Goal: Task Accomplishment & Management: Use online tool/utility

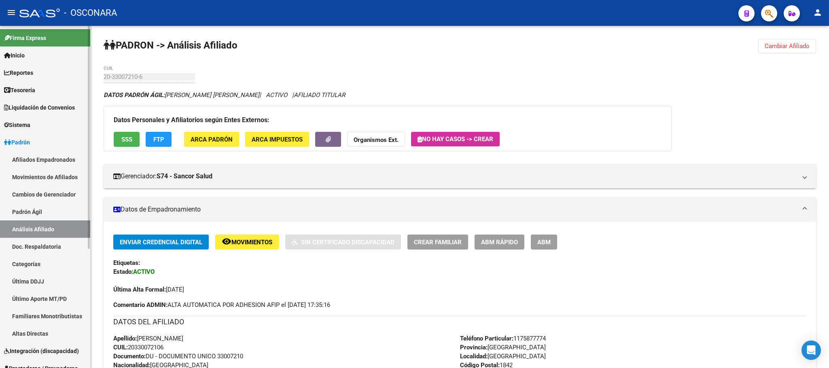
click at [55, 208] on link "Padrón Ágil" at bounding box center [45, 211] width 90 height 17
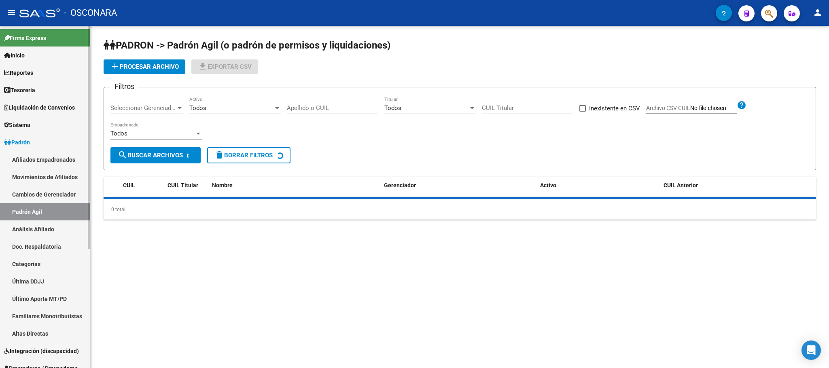
click at [57, 223] on link "Análisis Afiliado" at bounding box center [45, 228] width 90 height 17
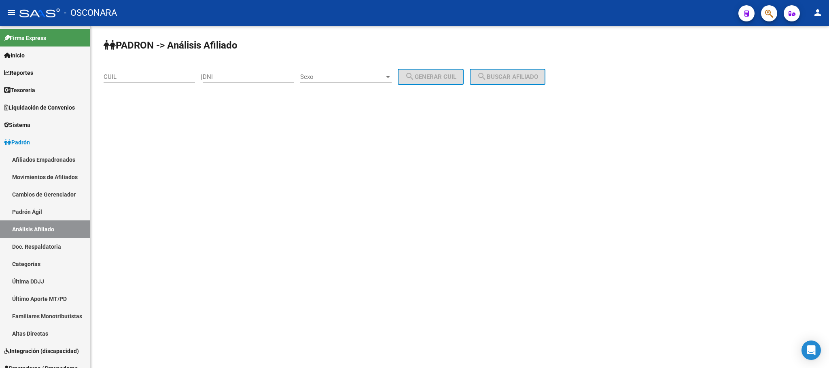
click at [170, 82] on div "CUIL" at bounding box center [149, 74] width 91 height 17
paste input "27-45143564-2"
type input "27-45143564-2"
click at [502, 77] on span "search Buscar afiliado" at bounding box center [507, 76] width 61 height 7
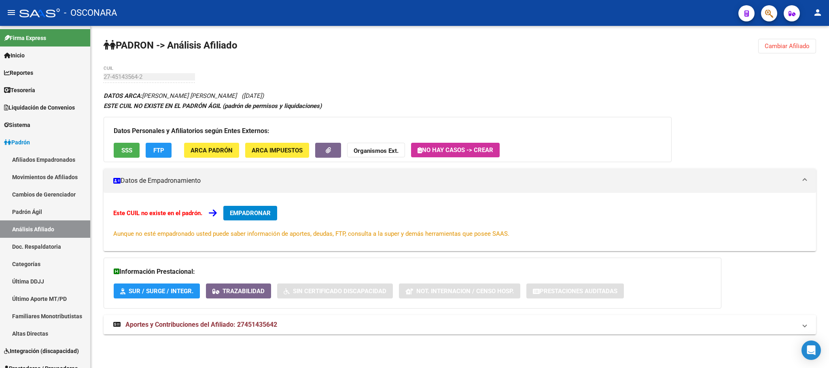
click at [119, 158] on div "Datos Personales y Afiliatorios según Entes Externos: SSS FTP ARCA Padrón ARCA …" at bounding box center [388, 139] width 568 height 45
click at [121, 153] on span "SSS" at bounding box center [126, 150] width 11 height 7
click at [123, 153] on span "SSS" at bounding box center [126, 150] width 11 height 7
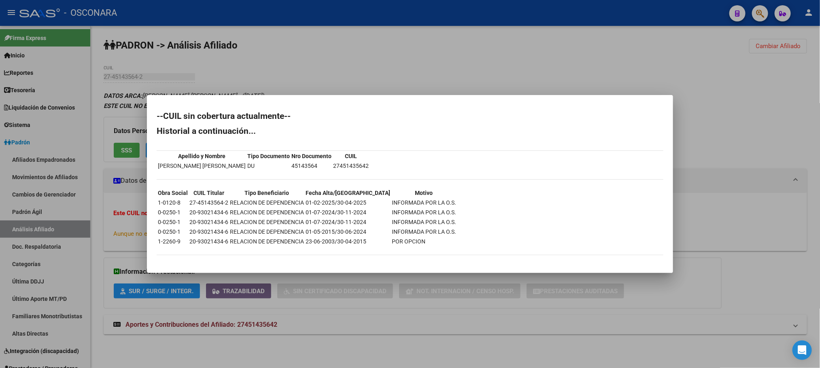
click at [376, 331] on div at bounding box center [410, 184] width 820 height 368
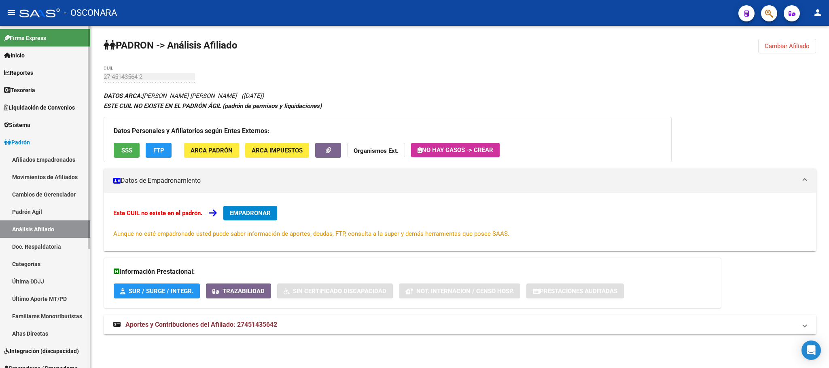
click at [27, 203] on link "Padrón Ágil" at bounding box center [45, 211] width 90 height 17
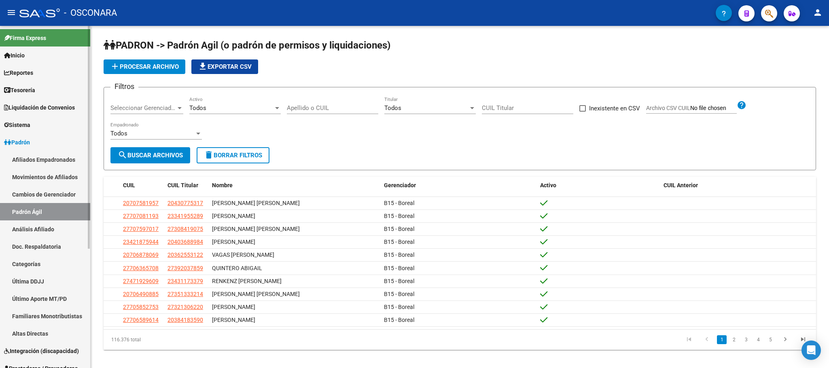
click at [31, 228] on link "Análisis Afiliado" at bounding box center [45, 228] width 90 height 17
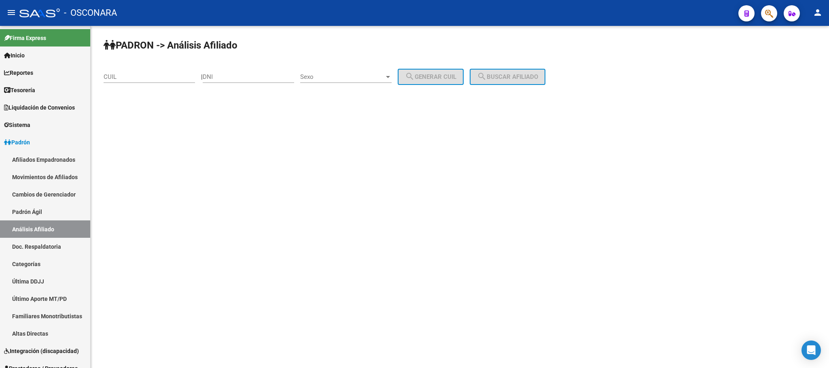
click at [167, 71] on div "CUIL" at bounding box center [149, 74] width 91 height 17
paste input "20-93021434-6"
type input "20-93021434-6"
click at [528, 79] on span "search Buscar afiliado" at bounding box center [507, 76] width 61 height 7
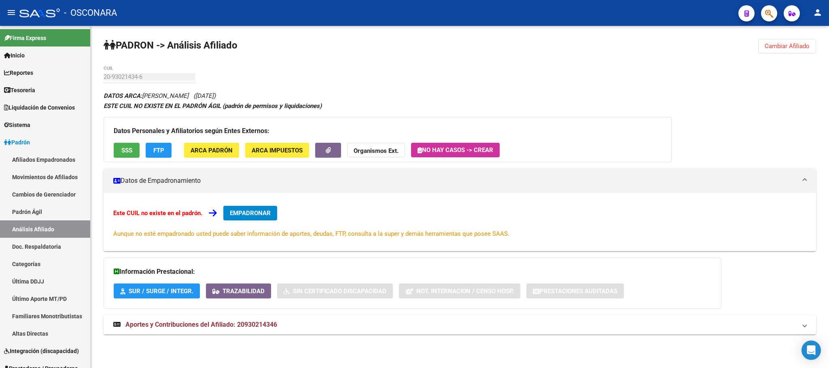
click at [131, 147] on span "SSS" at bounding box center [126, 150] width 11 height 7
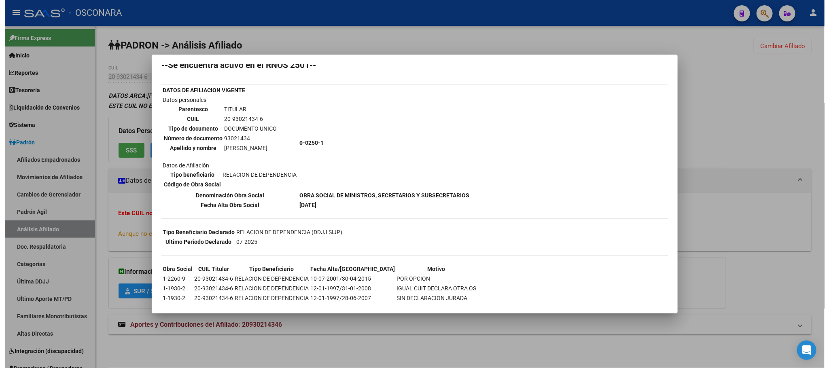
scroll to position [37, 0]
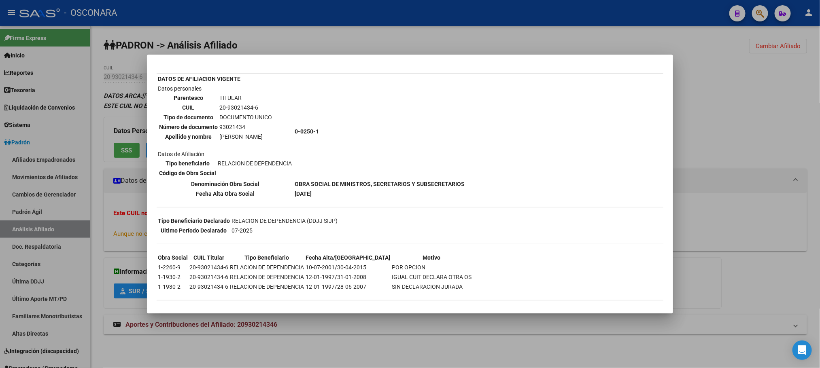
click at [365, 339] on div at bounding box center [410, 184] width 820 height 368
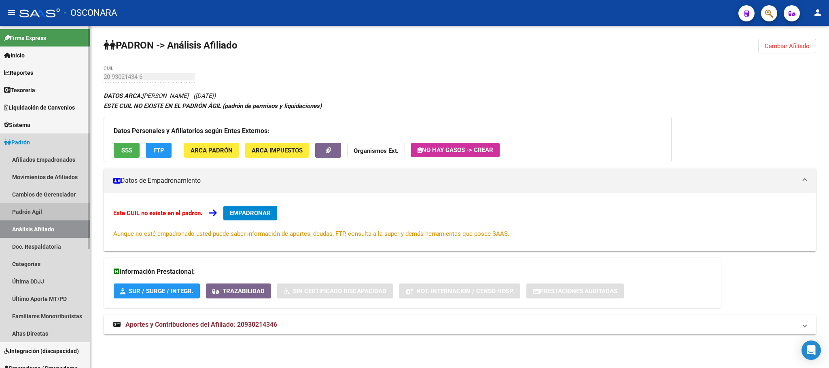
click at [19, 212] on link "Padrón Ágil" at bounding box center [45, 211] width 90 height 17
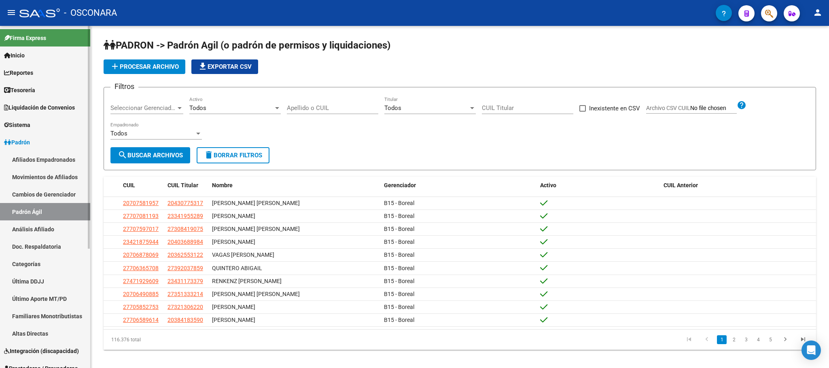
click at [28, 227] on link "Análisis Afiliado" at bounding box center [45, 228] width 90 height 17
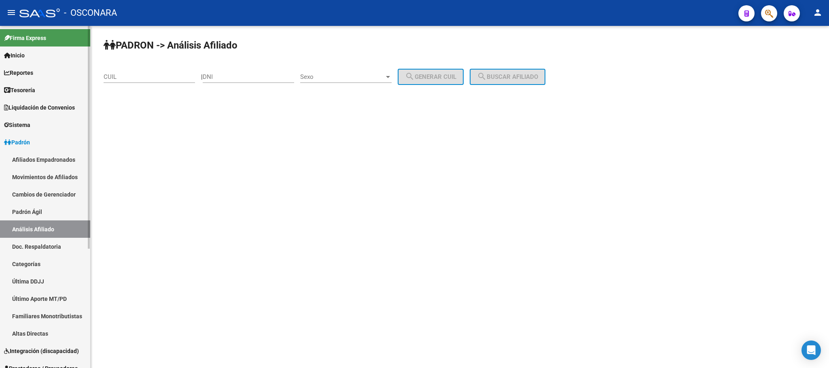
click at [36, 204] on link "Padrón Ágil" at bounding box center [45, 211] width 90 height 17
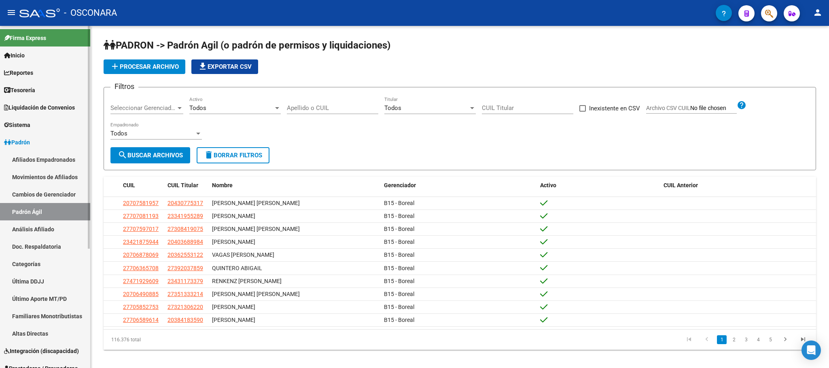
click at [53, 225] on link "Análisis Afiliado" at bounding box center [45, 228] width 90 height 17
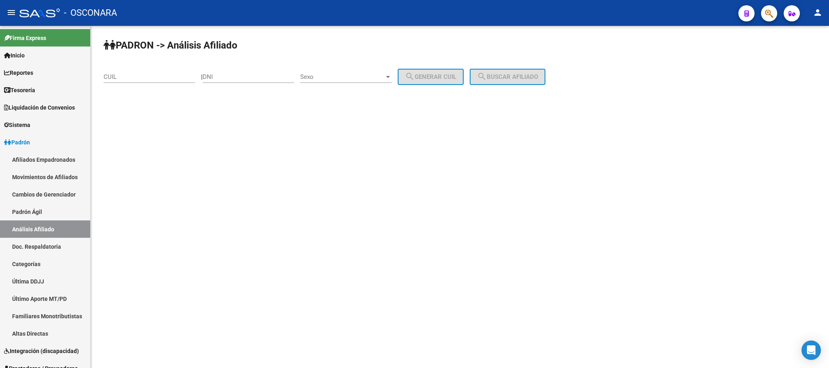
click at [174, 76] on input "CUIL" at bounding box center [149, 76] width 91 height 7
paste input "27-45634878-0"
type input "27-45634878-0"
click at [510, 69] on button "search Buscar afiliado" at bounding box center [508, 77] width 76 height 16
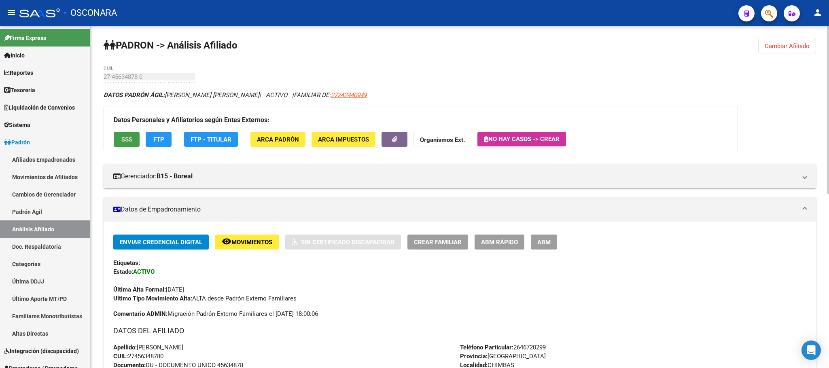
click at [127, 137] on span "SSS" at bounding box center [126, 139] width 11 height 7
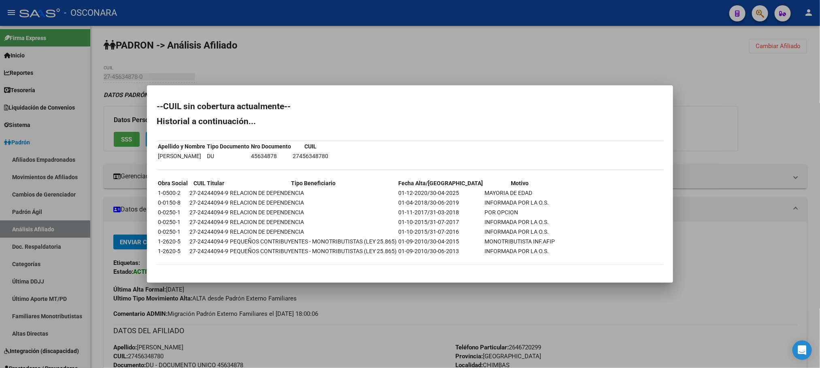
click at [367, 331] on div at bounding box center [410, 184] width 820 height 368
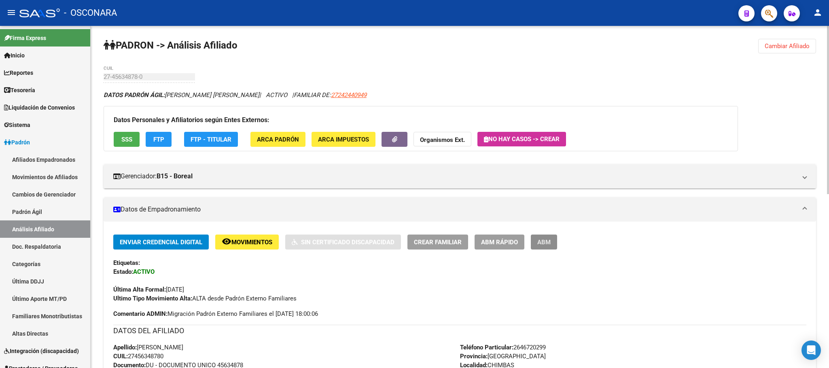
click at [536, 242] on button "ABM" at bounding box center [544, 242] width 26 height 15
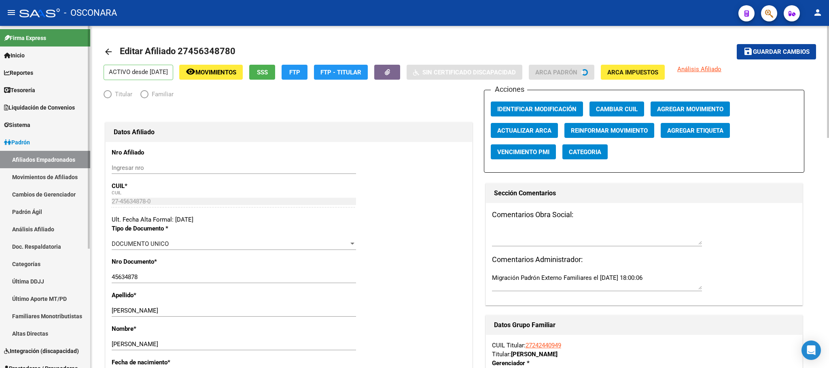
radio input "true"
type input "30-71091751-1"
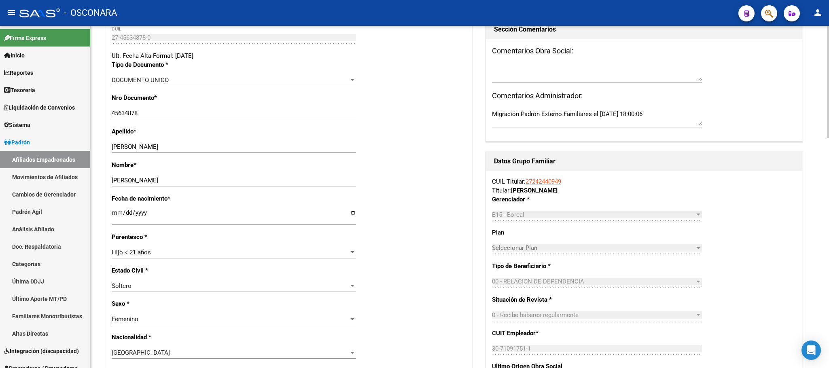
scroll to position [182, 0]
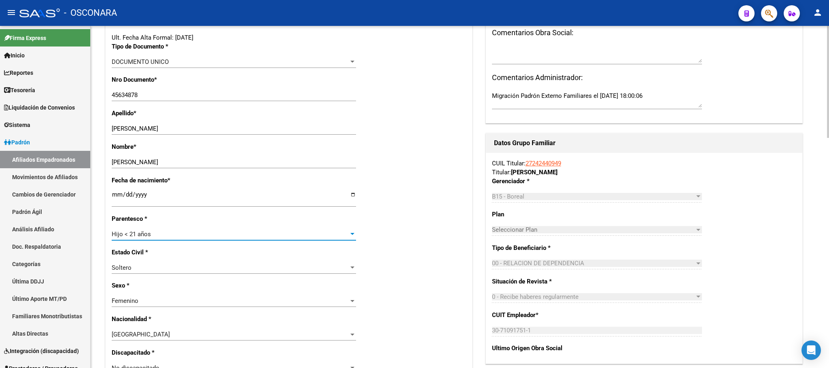
click at [340, 231] on div "Hijo < 21 años" at bounding box center [230, 234] width 237 height 7
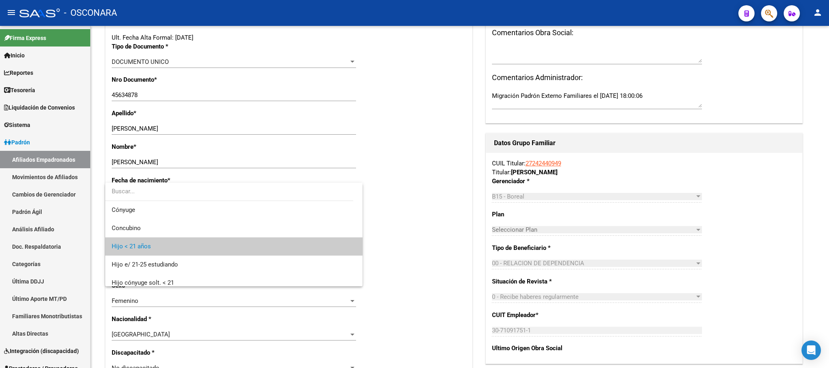
scroll to position [12, 0]
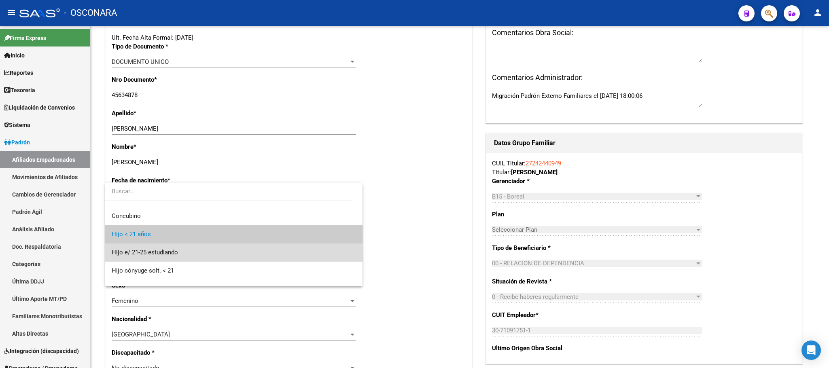
click at [243, 255] on span "Hijo e/ 21-25 estudiando" at bounding box center [234, 253] width 244 height 18
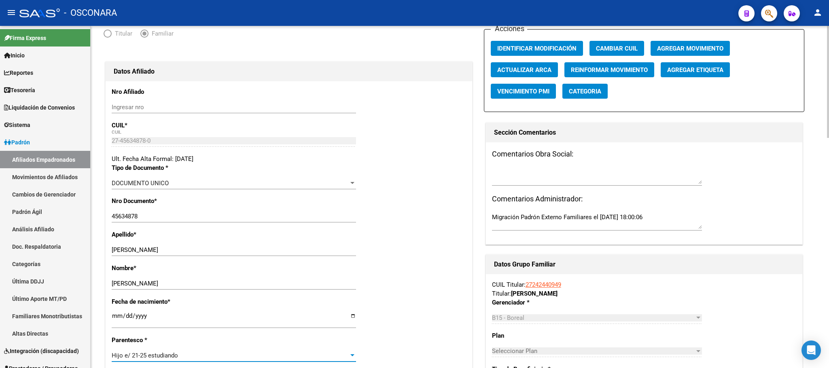
scroll to position [0, 0]
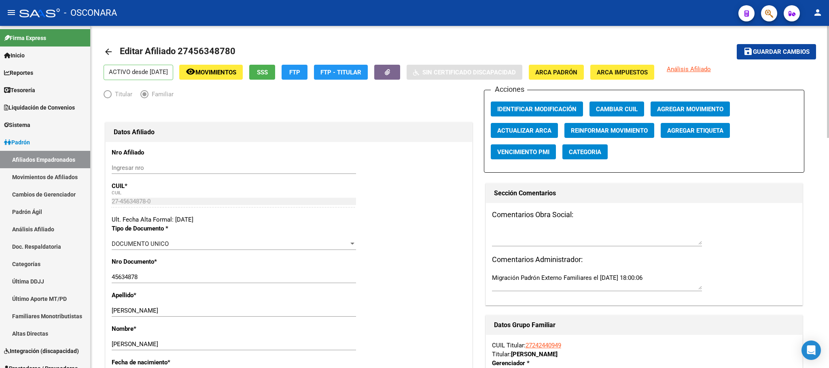
click at [776, 45] on button "save Guardar cambios" at bounding box center [776, 51] width 79 height 15
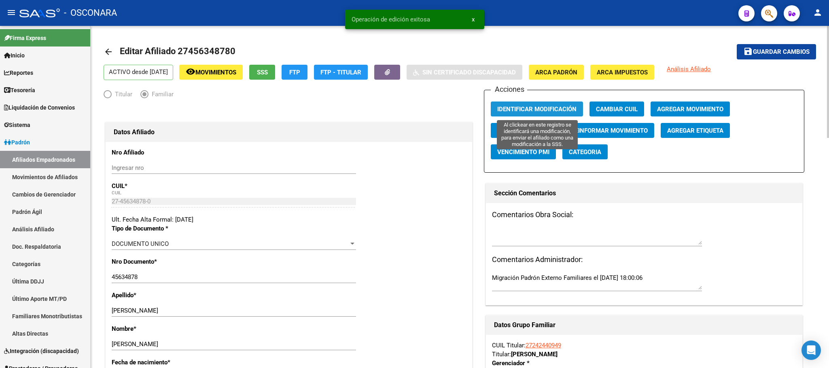
click at [540, 109] on span "Identificar Modificación" at bounding box center [536, 109] width 79 height 7
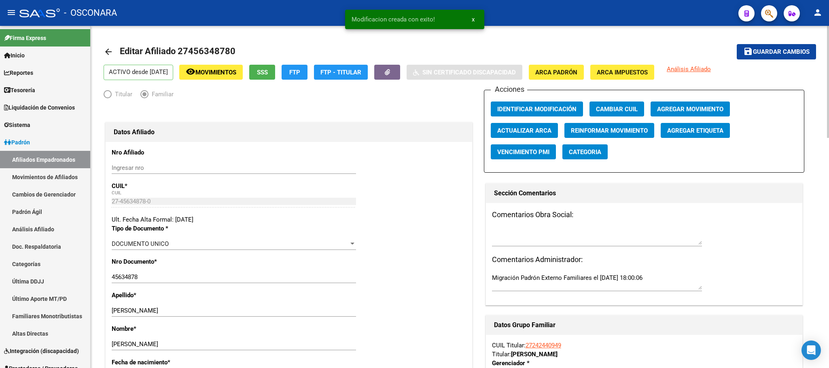
click at [788, 49] on span "Guardar cambios" at bounding box center [781, 52] width 57 height 7
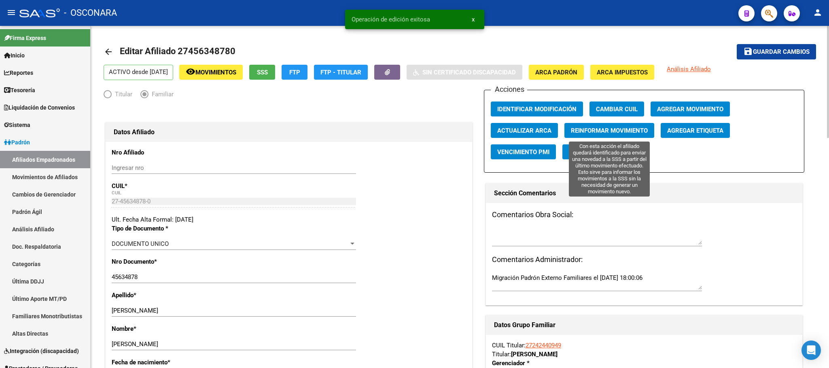
click at [643, 130] on span "Reinformar Movimiento" at bounding box center [609, 130] width 77 height 7
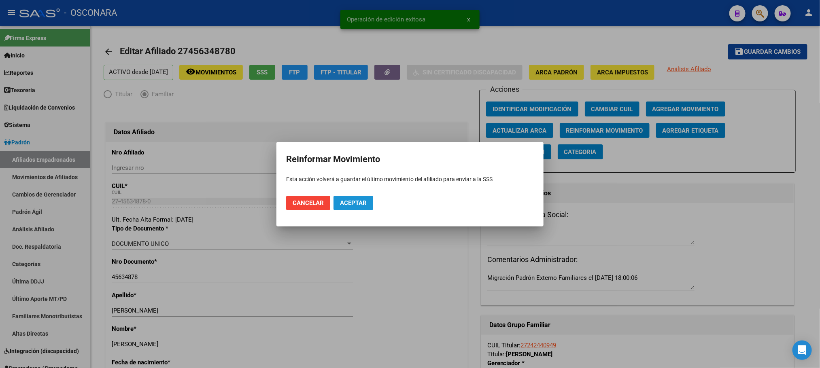
click at [360, 203] on span "Aceptar" at bounding box center [353, 202] width 27 height 7
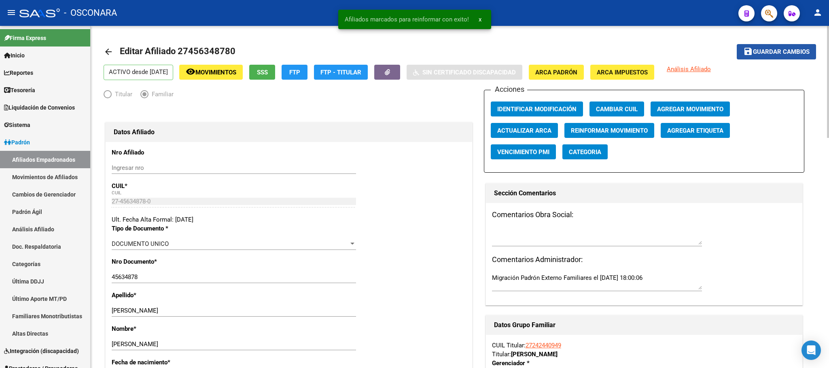
click at [791, 54] on span "Guardar cambios" at bounding box center [781, 52] width 57 height 7
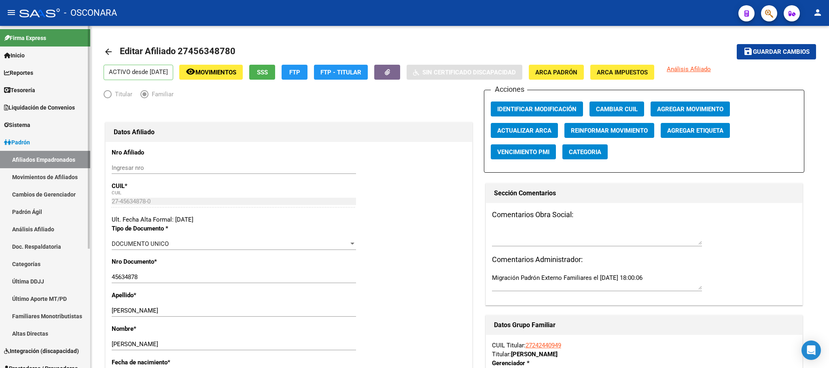
click at [38, 229] on link "Análisis Afiliado" at bounding box center [45, 228] width 90 height 17
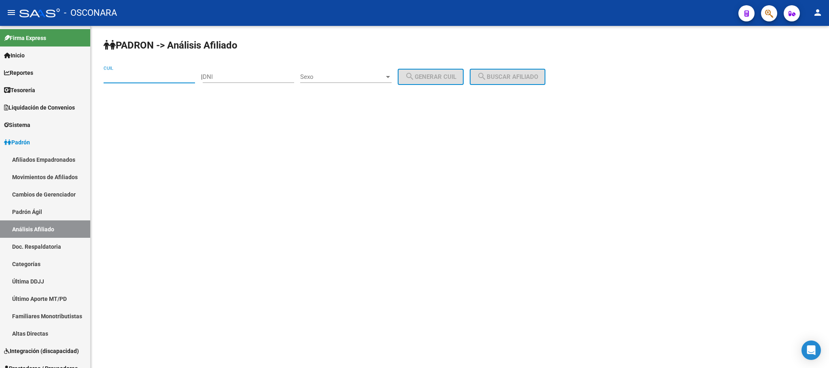
click at [121, 80] on input "CUIL" at bounding box center [149, 76] width 91 height 7
paste input "20-25874400-5"
type input "20-25874400-5"
click at [505, 74] on span "search Buscar afiliado" at bounding box center [507, 76] width 61 height 7
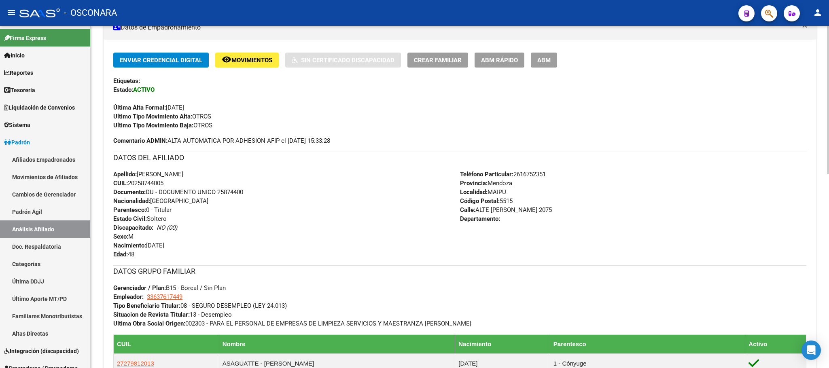
scroll to position [303, 0]
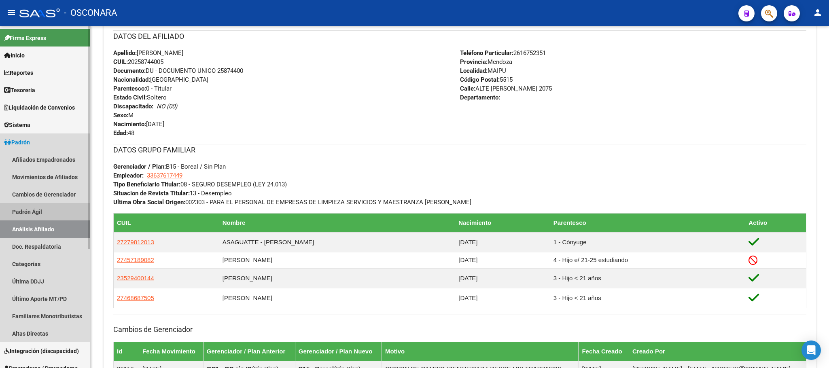
click at [33, 211] on link "Padrón Ágil" at bounding box center [45, 211] width 90 height 17
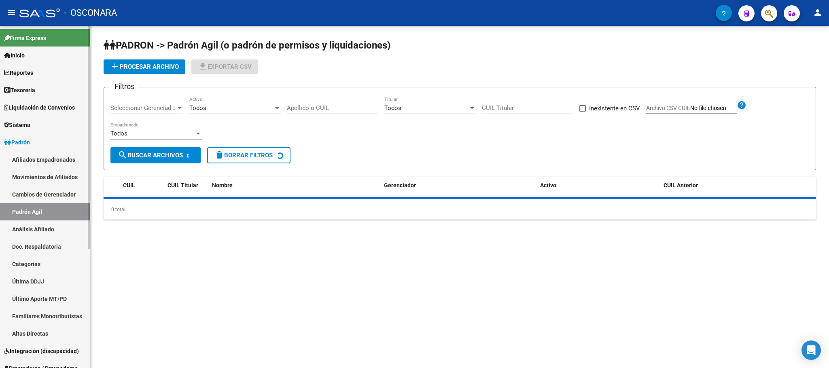
click at [43, 226] on link "Análisis Afiliado" at bounding box center [45, 228] width 90 height 17
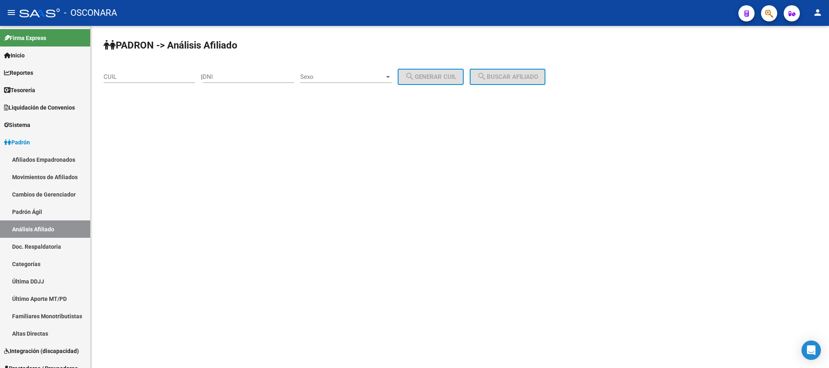
drag, startPoint x: 123, startPoint y: 68, endPoint x: 124, endPoint y: 73, distance: 4.5
click at [123, 68] on div "CUIL" at bounding box center [149, 74] width 91 height 17
paste input "27-45634878-0"
type input "27-45634878-0"
click at [522, 78] on span "search Buscar afiliado" at bounding box center [507, 76] width 61 height 7
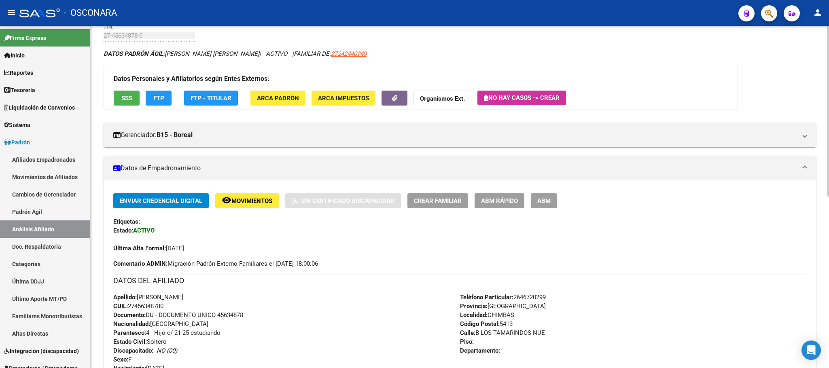
scroll to position [61, 0]
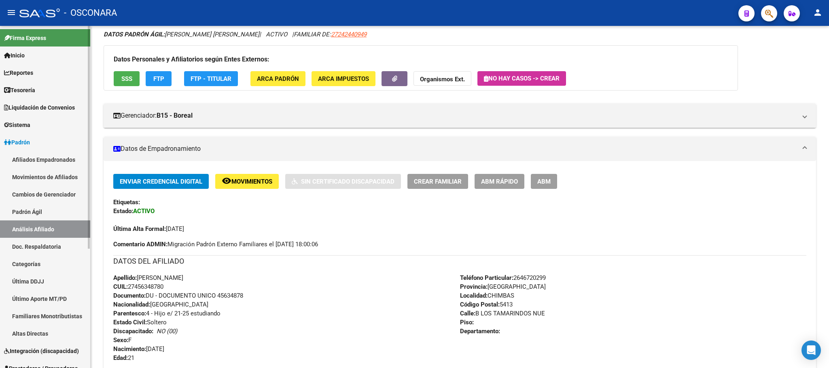
click at [71, 209] on link "Padrón Ágil" at bounding box center [45, 211] width 90 height 17
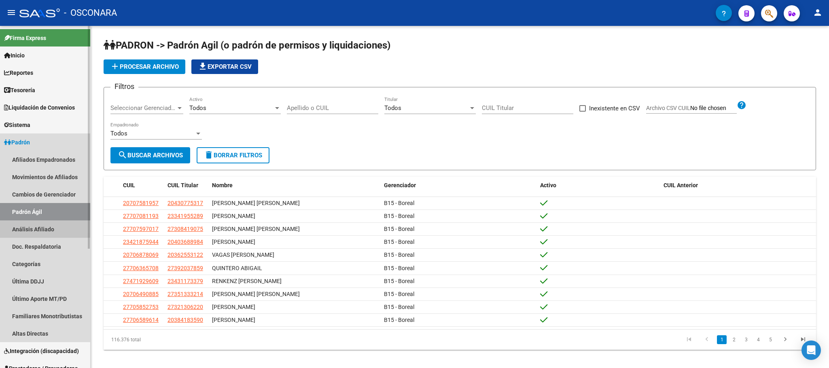
click at [72, 223] on link "Análisis Afiliado" at bounding box center [45, 228] width 90 height 17
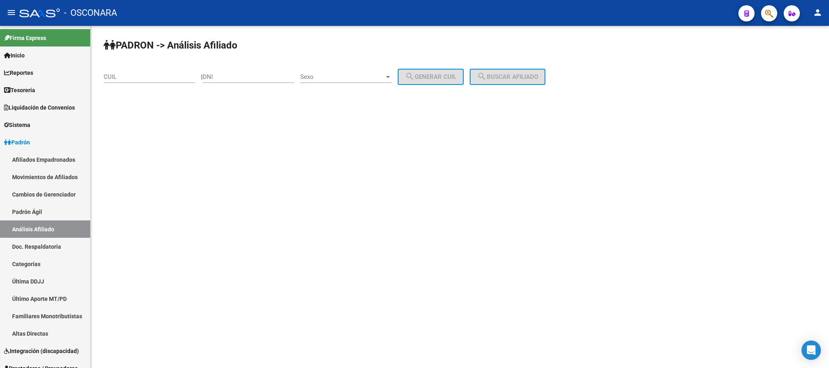
click at [144, 69] on div "CUIL" at bounding box center [149, 74] width 91 height 17
paste input "27-45718908-2"
type input "27-45718908-2"
click at [521, 81] on button "search Buscar afiliado" at bounding box center [508, 77] width 76 height 16
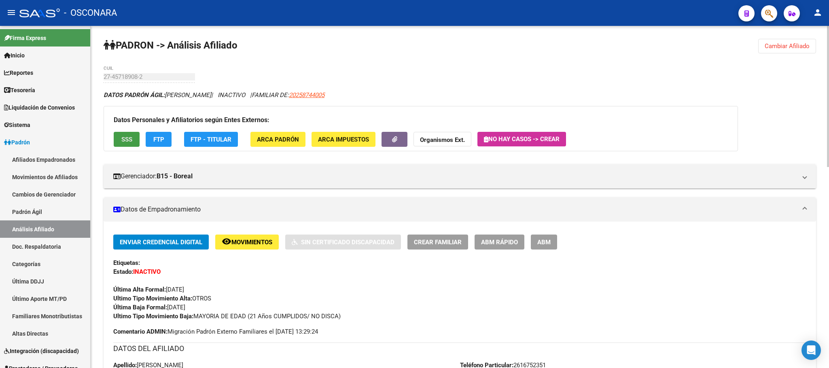
click at [129, 141] on span "SSS" at bounding box center [126, 139] width 11 height 7
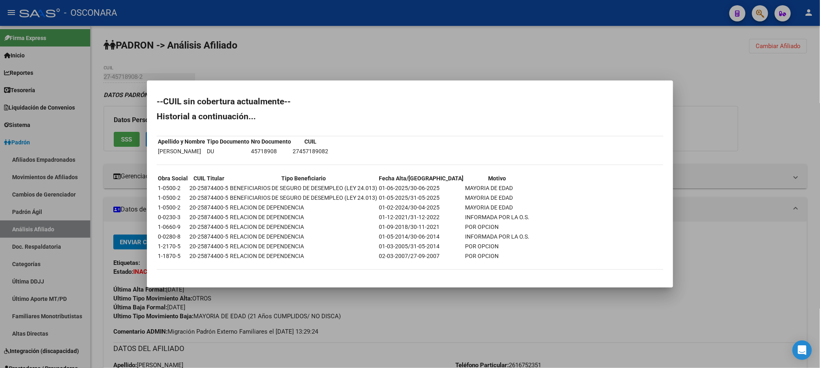
click at [534, 308] on div at bounding box center [410, 184] width 820 height 368
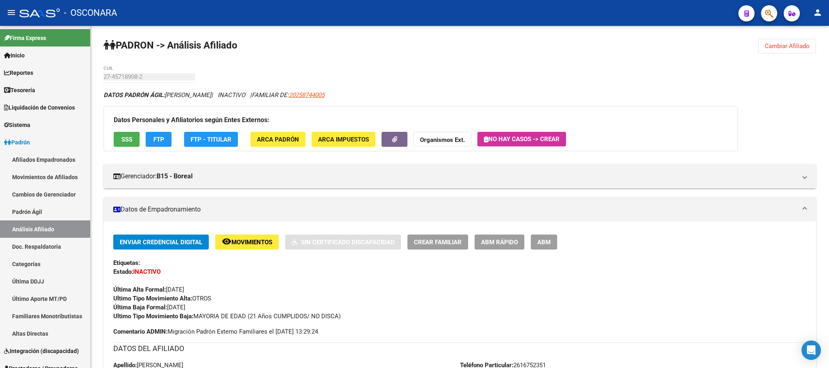
click at [556, 244] on button "ABM" at bounding box center [544, 242] width 26 height 15
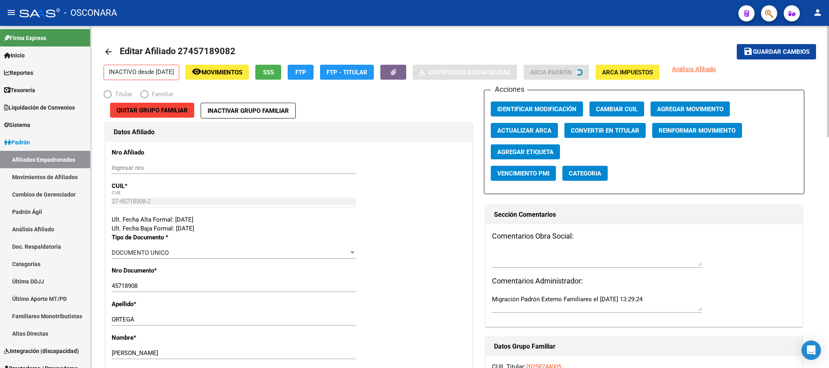
radio input "true"
type input "33-63761744-9"
click at [274, 71] on span "SSS" at bounding box center [268, 72] width 11 height 7
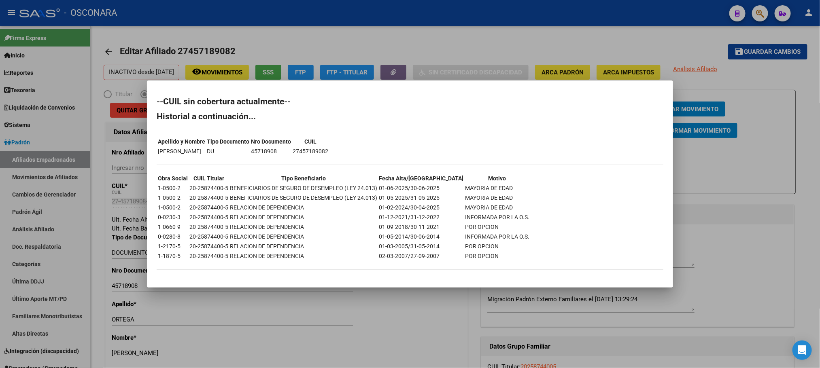
drag, startPoint x: 356, startPoint y: 200, endPoint x: 436, endPoint y: 198, distance: 80.1
click at [436, 198] on tr "1-0500-2 20-25874400-5 BENEFICIARIOS DE SEGURO DE DESEMPLEO (LEY 24.013) 01-05-…" at bounding box center [343, 197] width 372 height 9
drag, startPoint x: 407, startPoint y: 206, endPoint x: 373, endPoint y: 206, distance: 33.6
click at [373, 206] on tr "1-0500-2 20-25874400-5 RELACION DE DEPENDENCIA 01-02-2024/30-04-2025 MAYORIA DE…" at bounding box center [343, 207] width 372 height 9
click at [755, 247] on div at bounding box center [410, 184] width 820 height 368
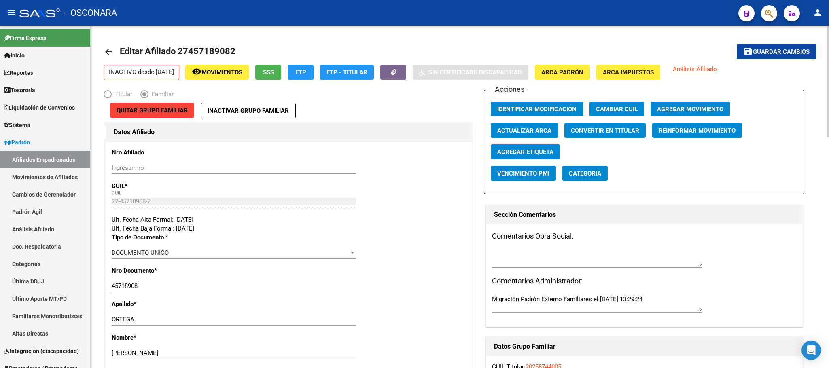
click at [664, 102] on button "Agregar Movimiento" at bounding box center [690, 109] width 79 height 15
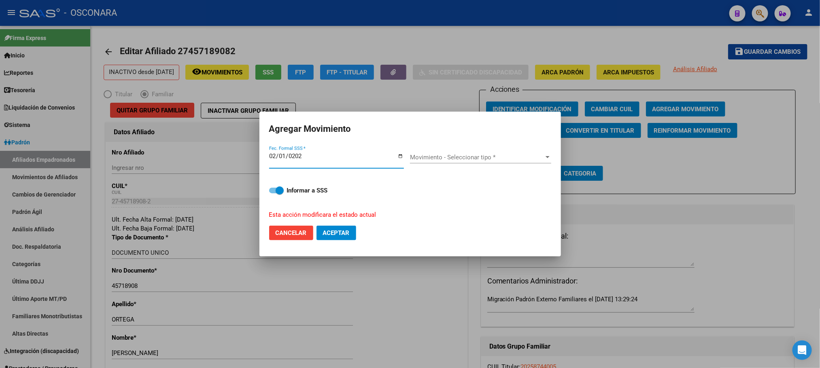
type input "[DATE]"
click at [532, 160] on span "Movimiento - Seleccionar tipo *" at bounding box center [477, 157] width 134 height 7
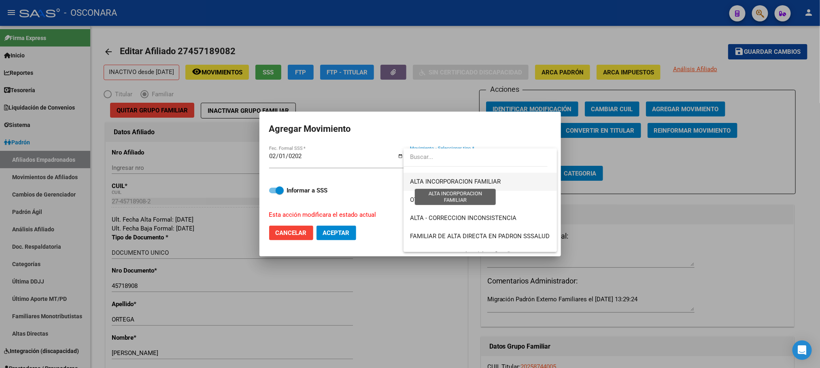
click at [485, 182] on span "ALTA INCORPORACION FAMILIAR" at bounding box center [455, 181] width 91 height 7
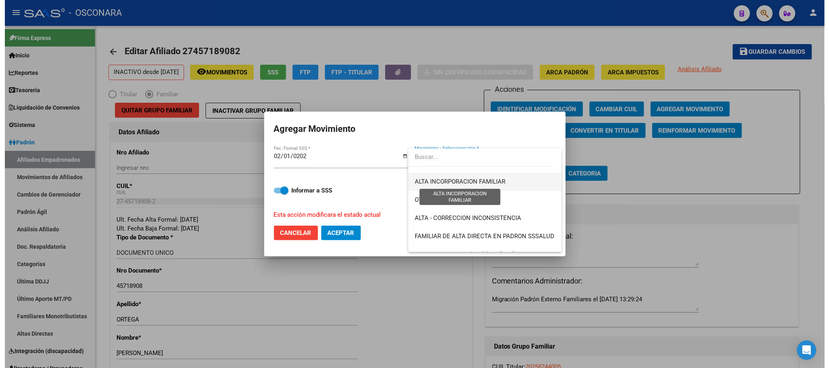
scroll to position [127, 0]
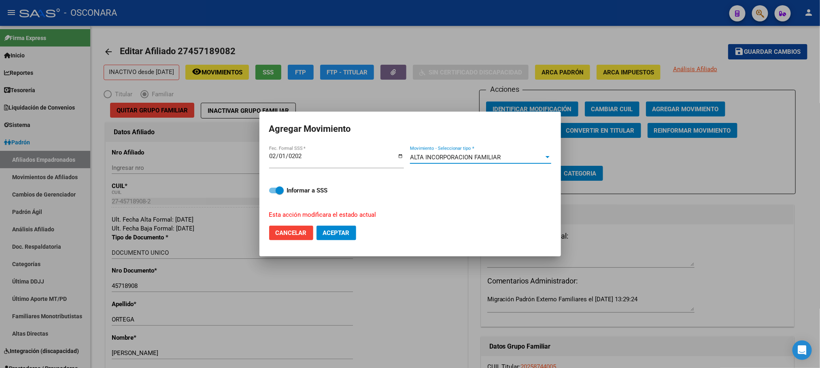
click at [339, 232] on span "Aceptar" at bounding box center [336, 232] width 27 height 7
checkbox input "false"
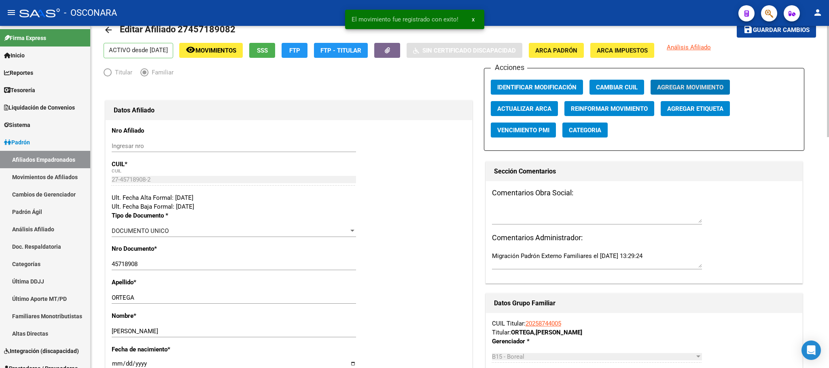
scroll to position [0, 0]
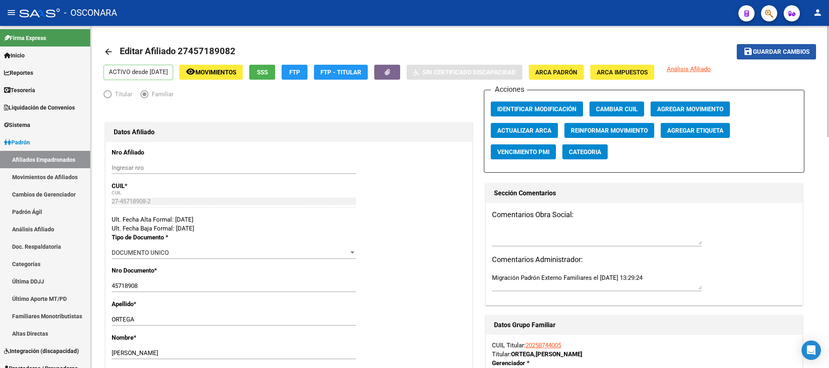
click at [764, 49] on span "Guardar cambios" at bounding box center [781, 52] width 57 height 7
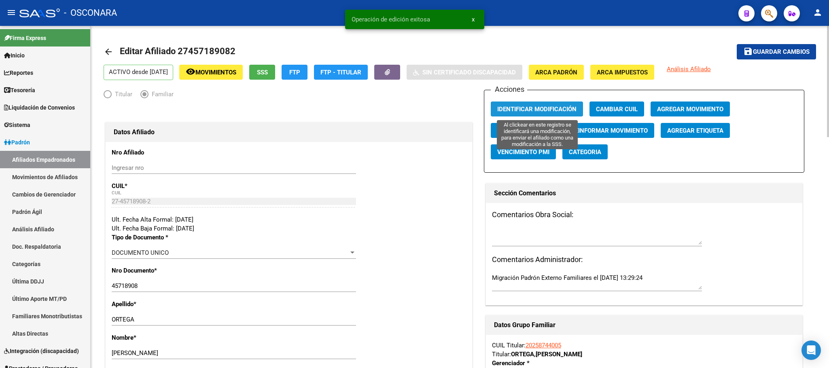
click at [533, 106] on span "Identificar Modificación" at bounding box center [536, 109] width 79 height 7
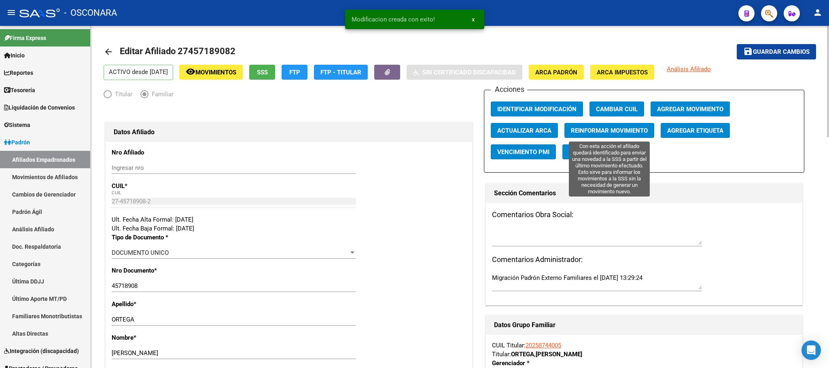
click at [629, 127] on span "Reinformar Movimiento" at bounding box center [609, 130] width 77 height 7
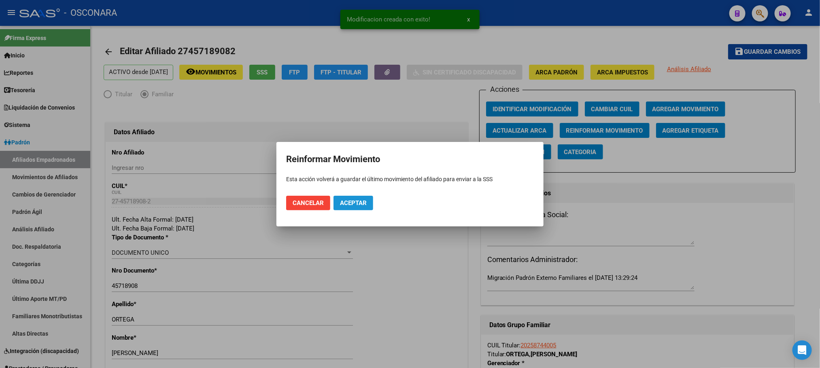
click at [365, 206] on span "Aceptar" at bounding box center [353, 202] width 27 height 7
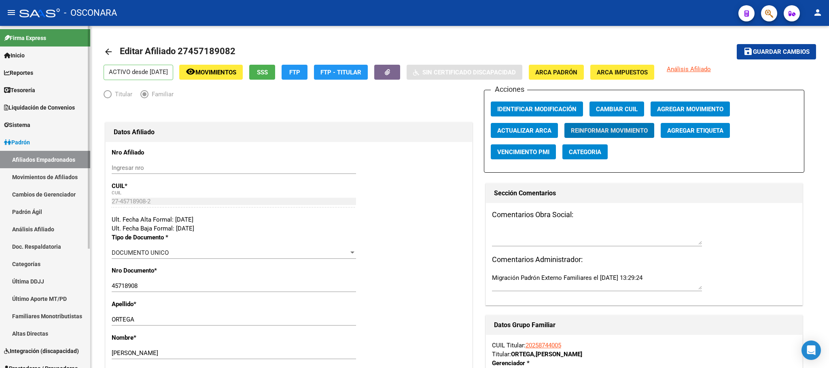
click at [42, 217] on link "Padrón Ágil" at bounding box center [45, 211] width 90 height 17
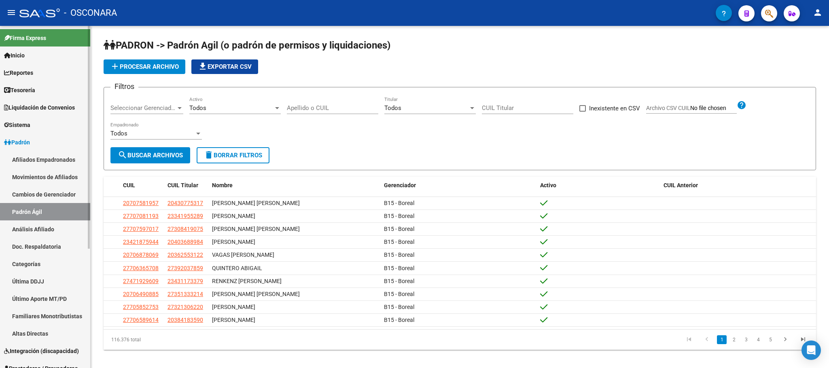
click at [56, 225] on link "Análisis Afiliado" at bounding box center [45, 228] width 90 height 17
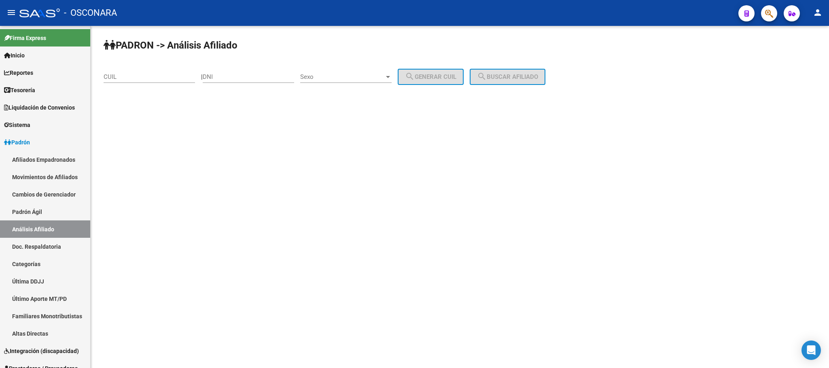
click at [148, 73] on div "CUIL" at bounding box center [149, 74] width 91 height 17
paste input "20-45722421-5"
type input "20-45722421-5"
click at [522, 79] on span "search Buscar afiliado" at bounding box center [507, 76] width 61 height 7
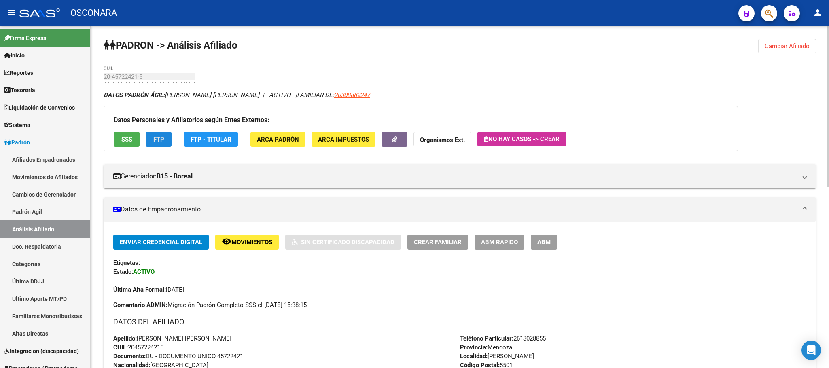
click at [152, 145] on button "FTP" at bounding box center [159, 139] width 26 height 15
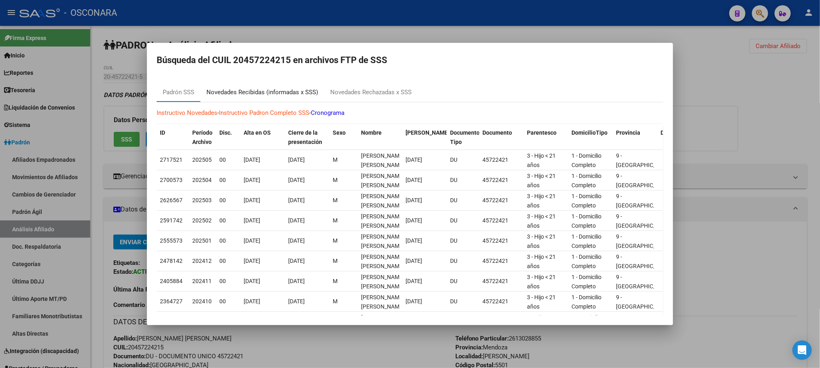
click at [277, 94] on div "Novedades Recibidas (informadas x SSS)" at bounding box center [262, 92] width 112 height 9
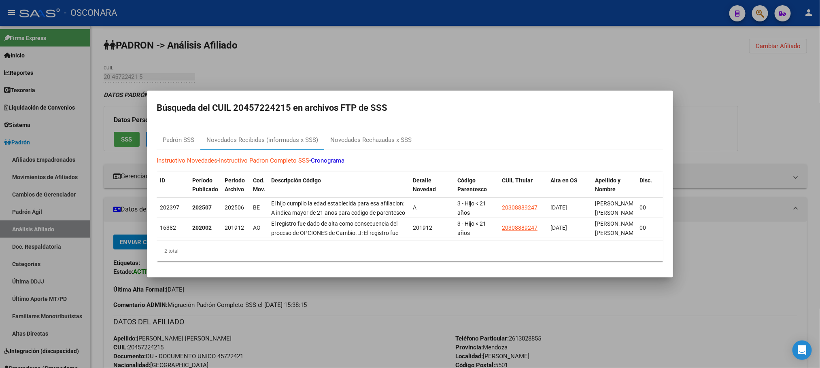
click at [721, 314] on div at bounding box center [410, 184] width 820 height 368
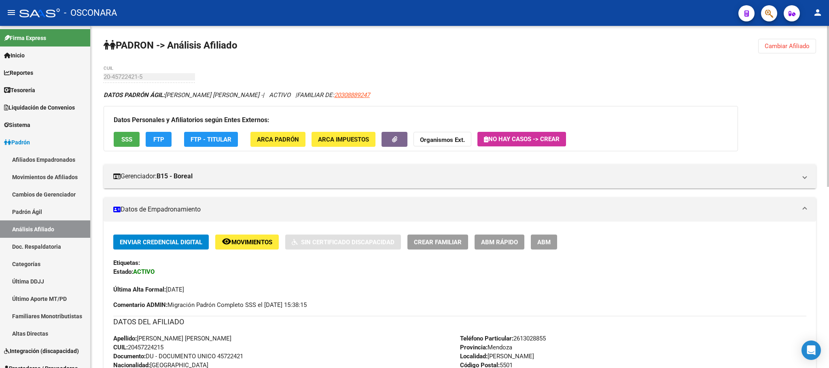
click at [114, 140] on button "SSS" at bounding box center [127, 139] width 26 height 15
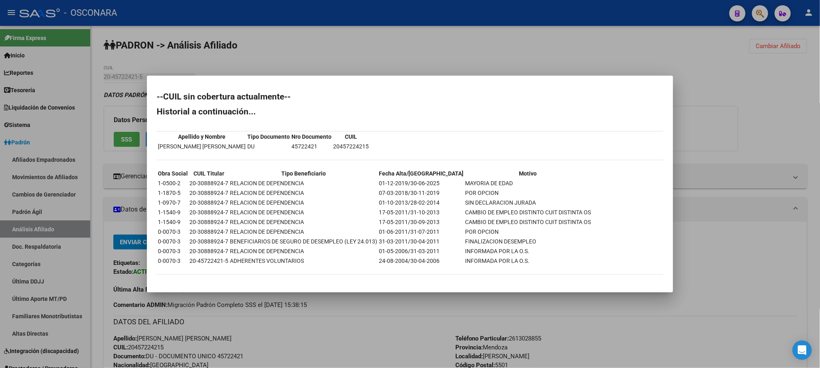
click at [409, 314] on div at bounding box center [410, 184] width 820 height 368
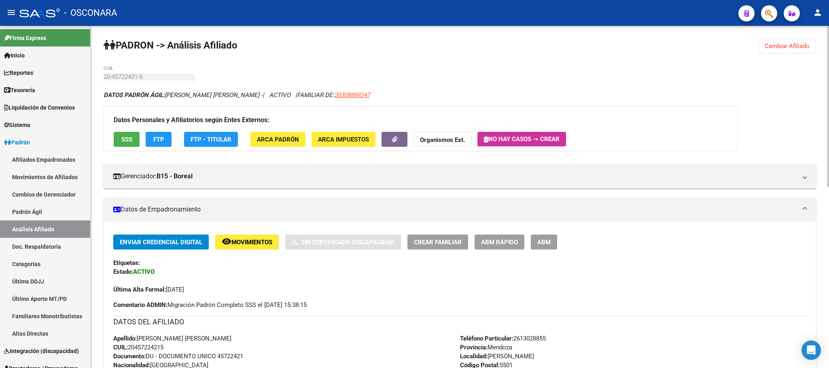
click at [508, 241] on span "ABM Rápido" at bounding box center [499, 242] width 37 height 7
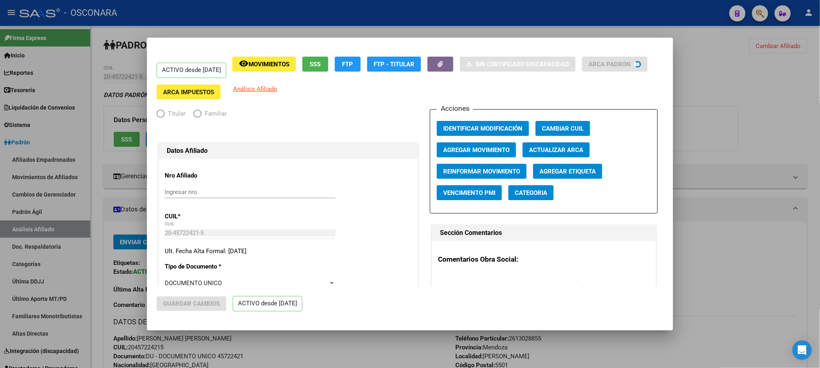
radio input "true"
type input "30-55683412-8"
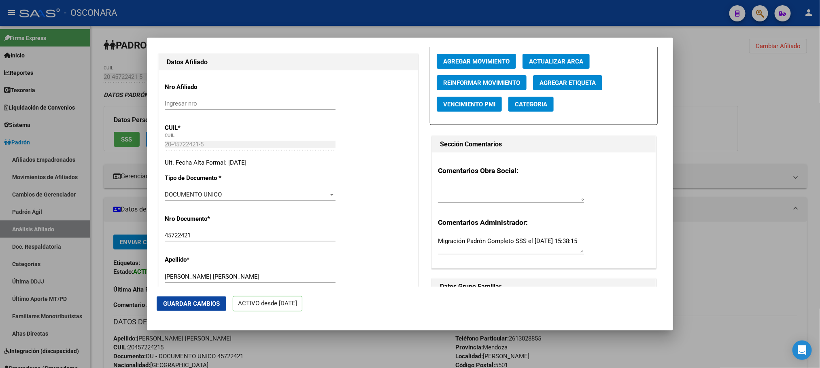
scroll to position [243, 0]
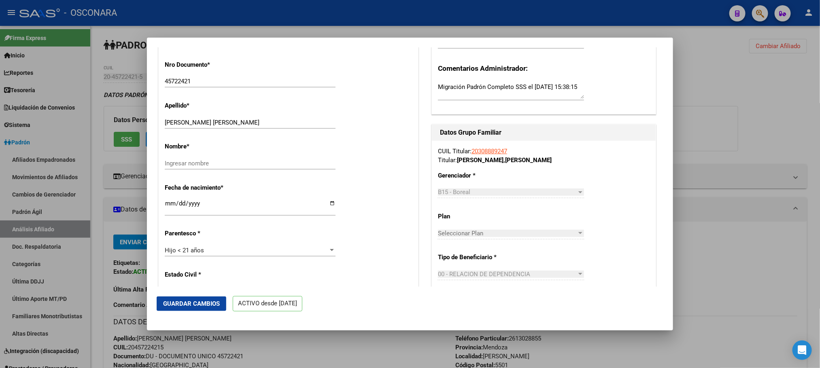
click at [303, 252] on div "Hijo < 21 años" at bounding box center [246, 250] width 163 height 7
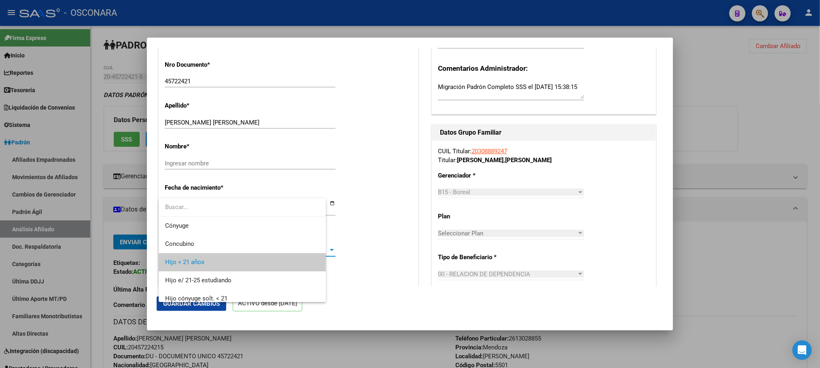
scroll to position [12, 0]
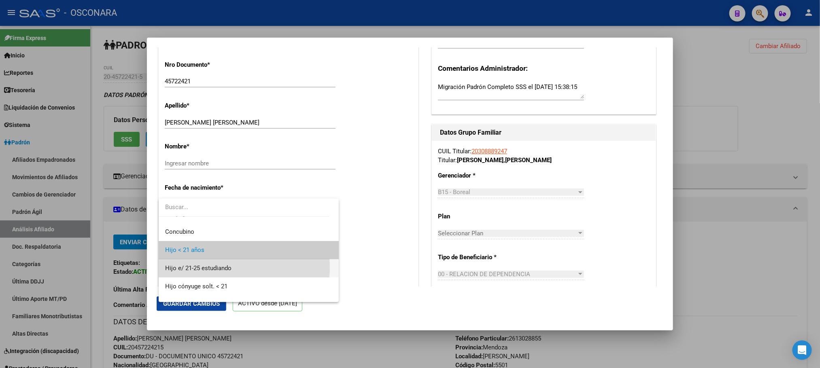
click at [238, 267] on span "Hijo e/ 21-25 estudiando" at bounding box center [248, 268] width 167 height 18
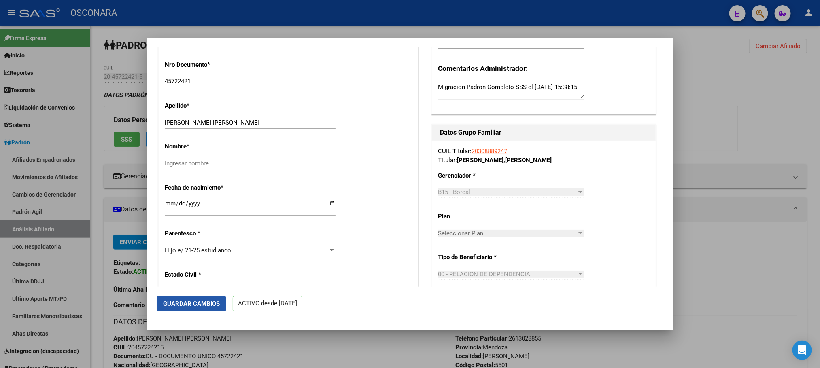
click at [206, 303] on span "Guardar Cambios" at bounding box center [191, 303] width 57 height 7
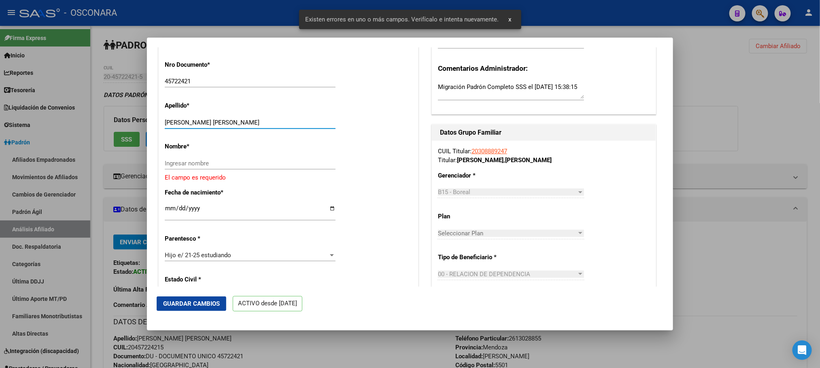
drag, startPoint x: 283, startPoint y: 123, endPoint x: 225, endPoint y: 122, distance: 58.7
click at [225, 122] on input "[PERSON_NAME] [PERSON_NAME]" at bounding box center [250, 122] width 171 height 7
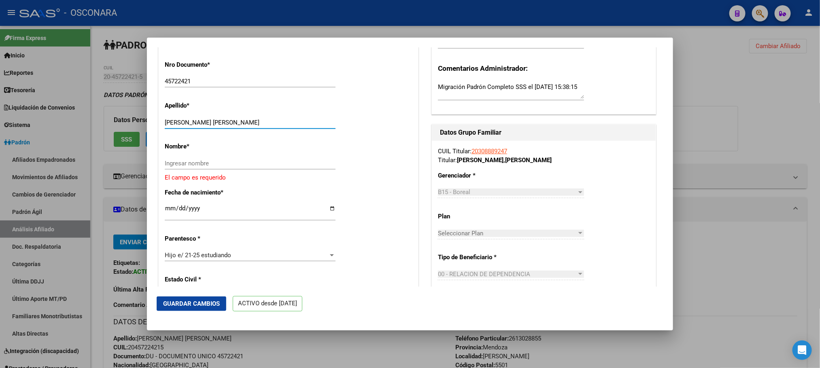
type input "[PERSON_NAME] [PERSON_NAME]"
paste input "[PERSON_NAME]"
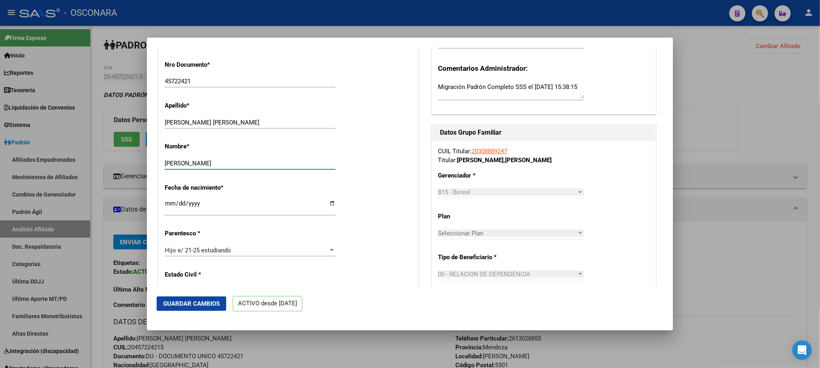
type input "[PERSON_NAME]"
click at [191, 307] on button "Guardar Cambios" at bounding box center [192, 304] width 70 height 15
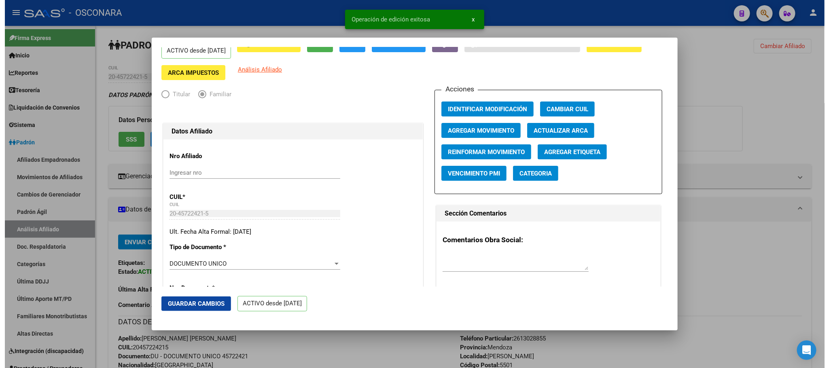
scroll to position [0, 0]
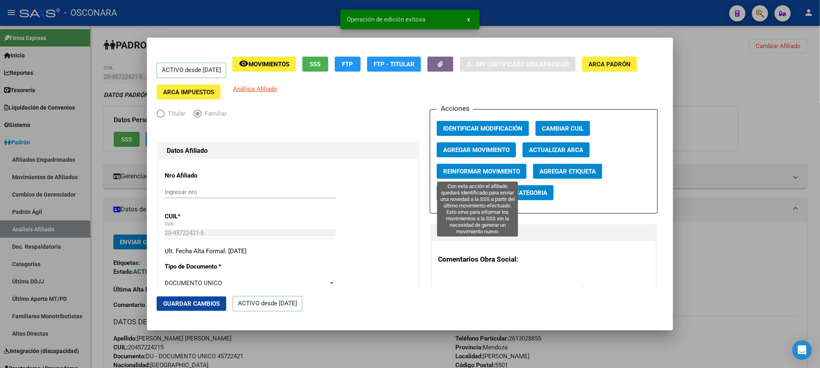
click at [506, 172] on span "Reinformar Movimiento" at bounding box center [481, 171] width 77 height 7
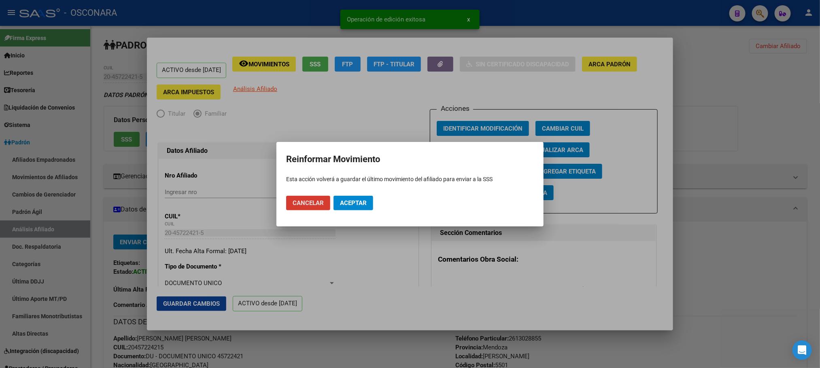
click at [354, 207] on button "Aceptar" at bounding box center [353, 203] width 40 height 15
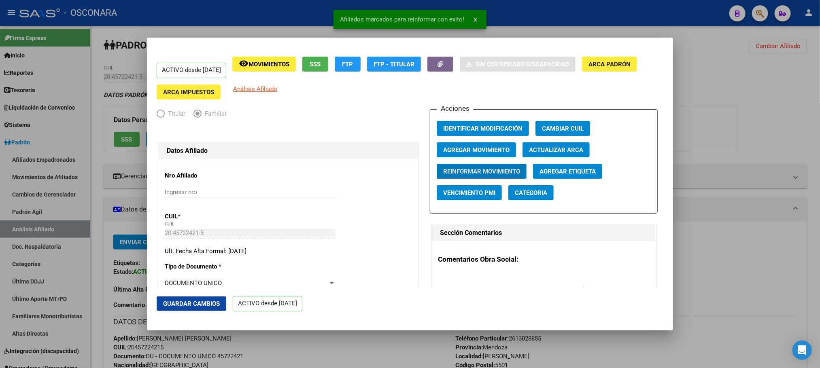
click at [201, 303] on span "Guardar Cambios" at bounding box center [191, 303] width 57 height 7
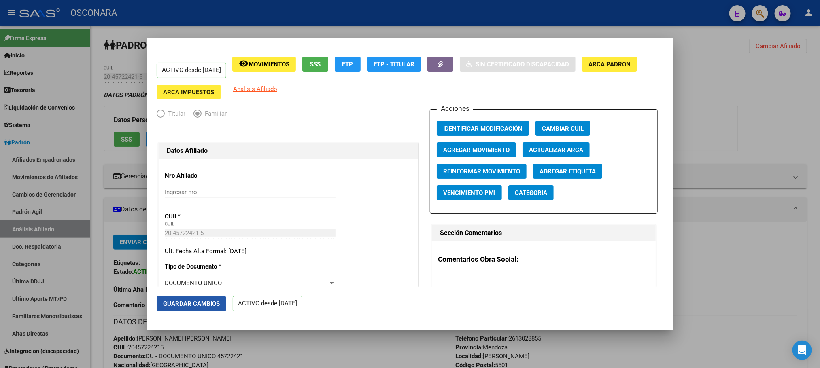
click at [200, 306] on span "Guardar Cambios" at bounding box center [191, 303] width 57 height 7
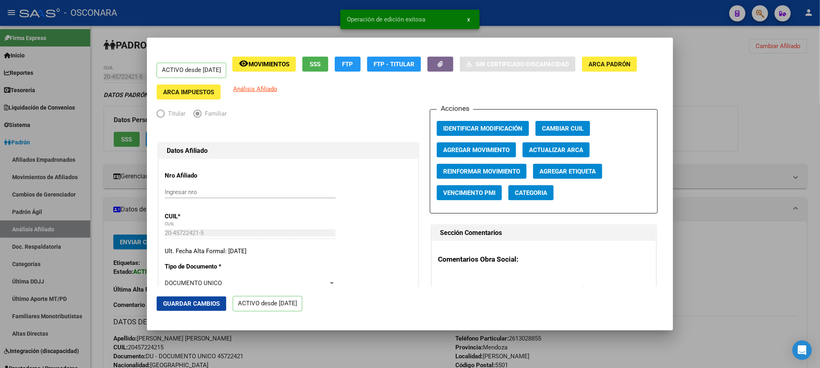
click at [297, 354] on div at bounding box center [410, 184] width 820 height 368
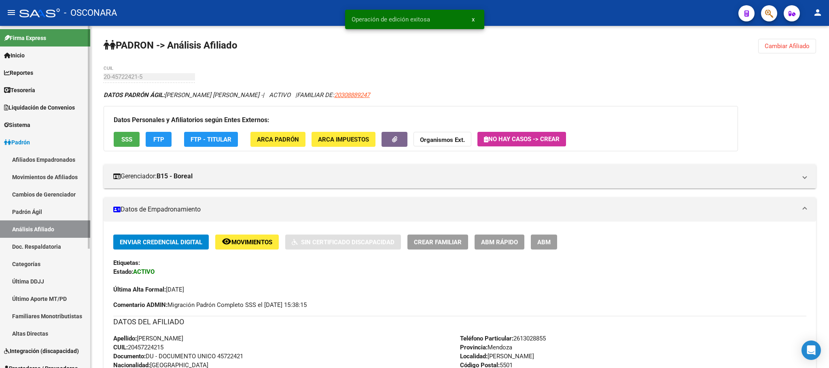
click at [42, 212] on link "Padrón Ágil" at bounding box center [45, 211] width 90 height 17
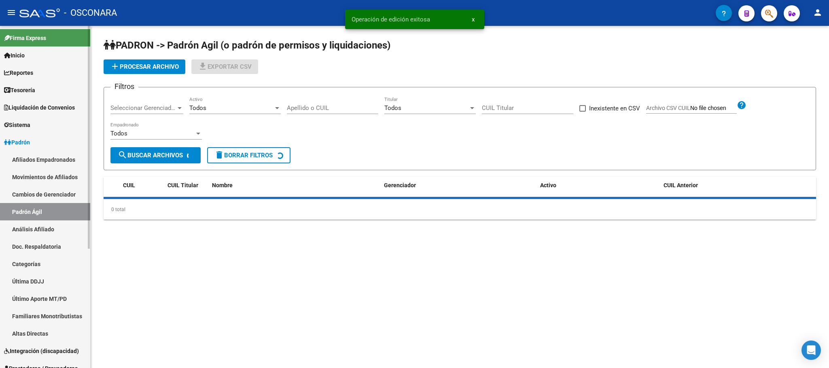
click at [51, 232] on link "Análisis Afiliado" at bounding box center [45, 228] width 90 height 17
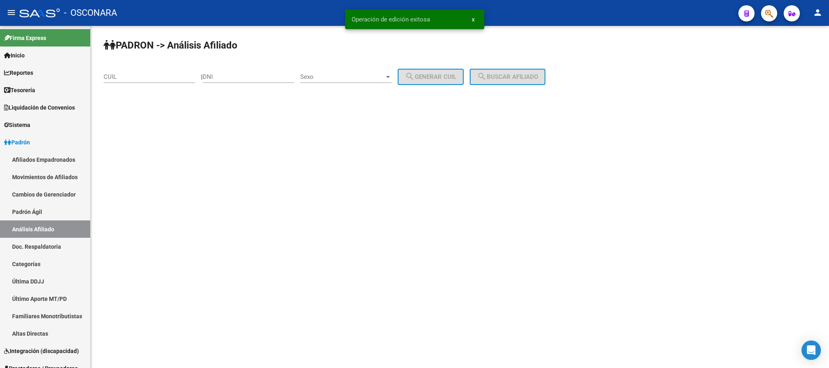
click at [168, 83] on div "CUIL" at bounding box center [149, 74] width 91 height 17
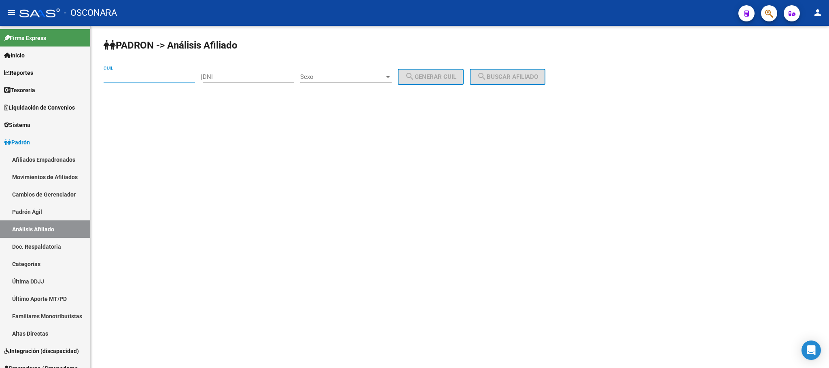
paste input "27-44272594-8"
type input "27-44272594-8"
click at [462, 279] on mat-sidenav-content "PADRON -> Análisis Afiliado 27-44272594-8 CUIL | DNI Sexo Sexo search Generar C…" at bounding box center [460, 197] width 738 height 342
click at [512, 74] on span "search Buscar afiliado" at bounding box center [507, 76] width 61 height 7
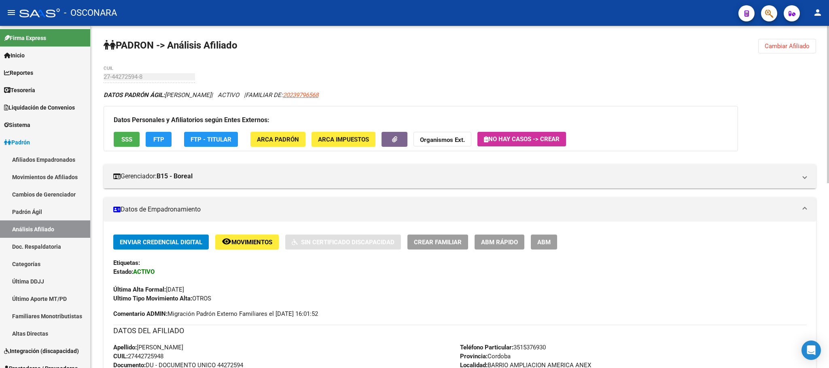
click at [127, 147] on div "Datos Personales y Afiliatorios según Entes Externos: SSS FTP FTP - Titular ARC…" at bounding box center [421, 128] width 634 height 45
click at [127, 142] on span "SSS" at bounding box center [126, 139] width 11 height 7
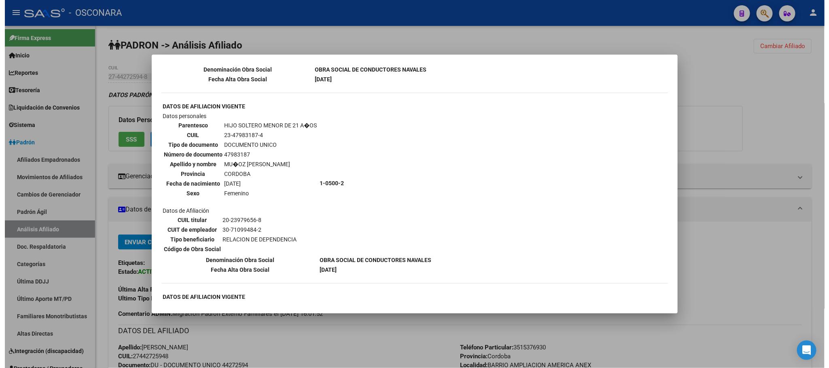
scroll to position [485, 0]
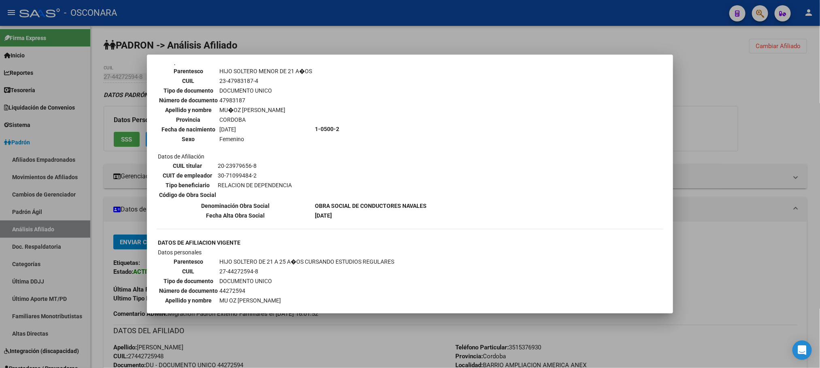
click at [380, 341] on div at bounding box center [410, 184] width 820 height 368
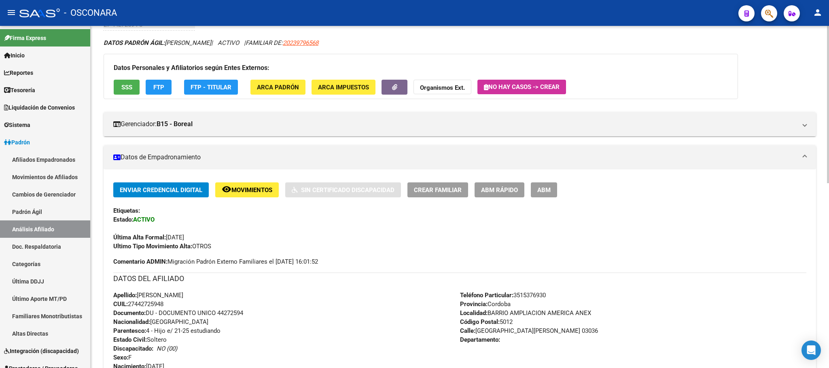
scroll to position [121, 0]
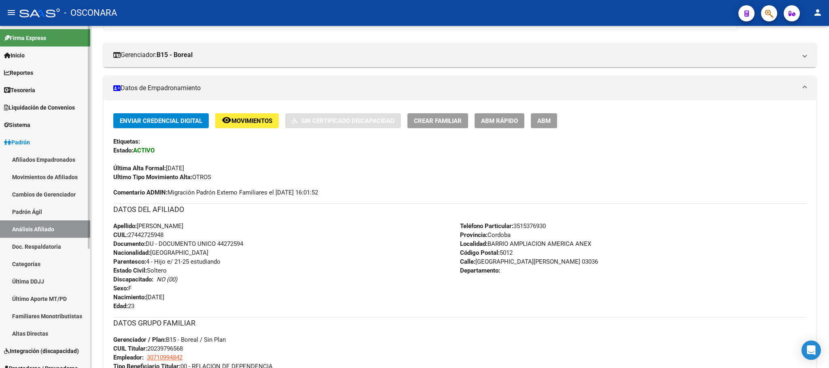
click at [36, 212] on link "Padrón Ágil" at bounding box center [45, 211] width 90 height 17
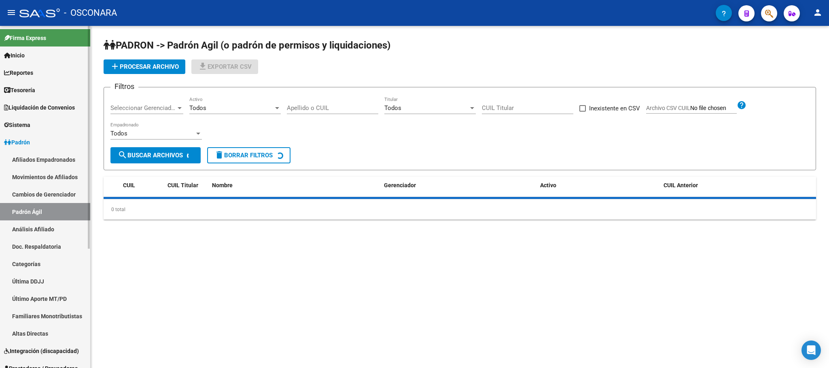
click at [40, 226] on link "Análisis Afiliado" at bounding box center [45, 228] width 90 height 17
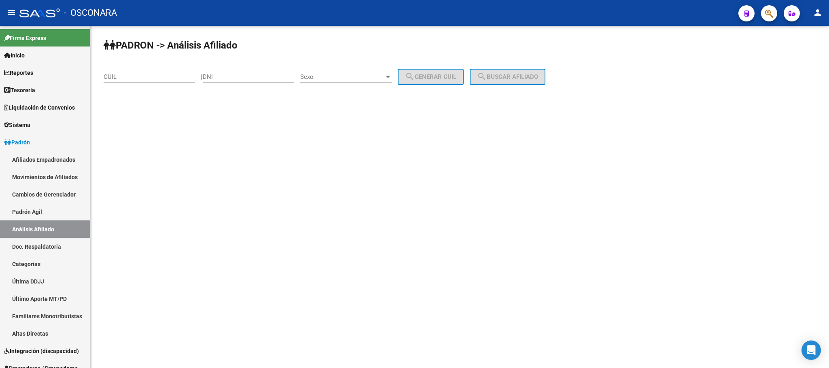
click at [121, 81] on div "CUIL" at bounding box center [149, 74] width 91 height 17
paste input "27-44990956-4"
type input "27-44990956-4"
click at [536, 79] on span "search Buscar afiliado" at bounding box center [507, 76] width 61 height 7
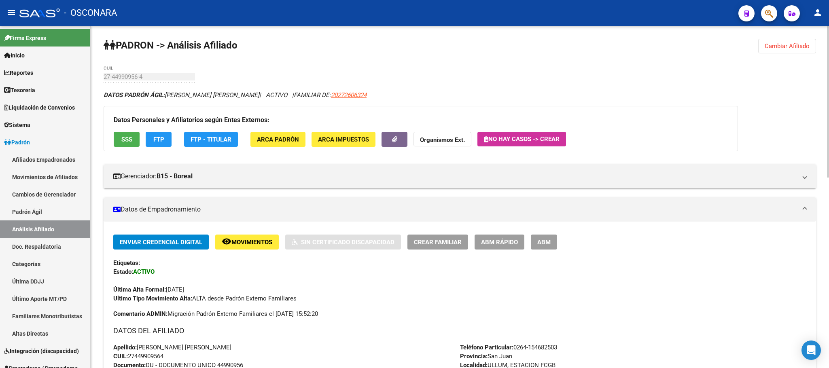
click at [135, 131] on div "Datos Personales y Afiliatorios según Entes Externos: SSS FTP FTP - Titular ARC…" at bounding box center [421, 128] width 634 height 45
click at [136, 141] on button "SSS" at bounding box center [127, 139] width 26 height 15
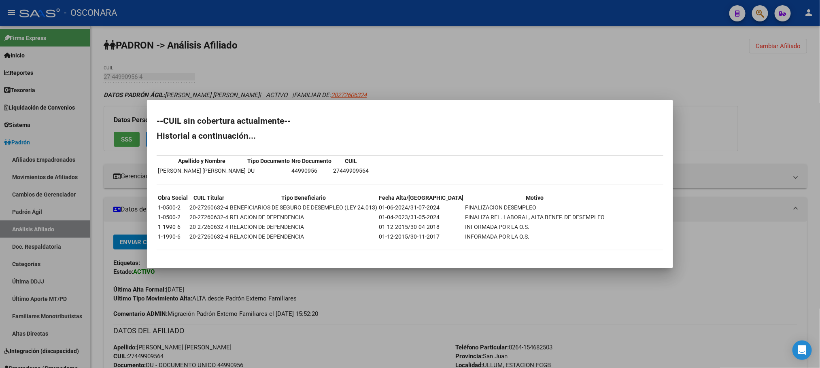
click at [463, 294] on div at bounding box center [410, 184] width 820 height 368
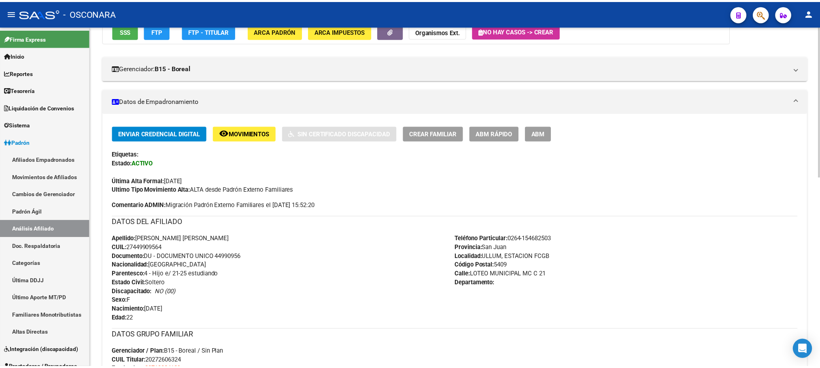
scroll to position [121, 0]
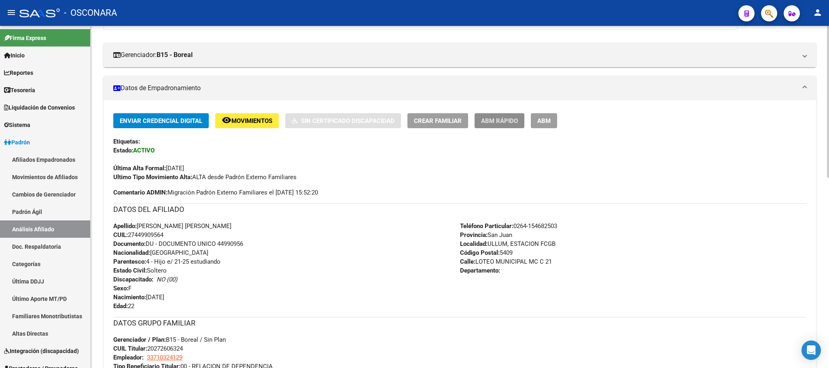
click at [498, 119] on span "ABM Rápido" at bounding box center [499, 120] width 37 height 7
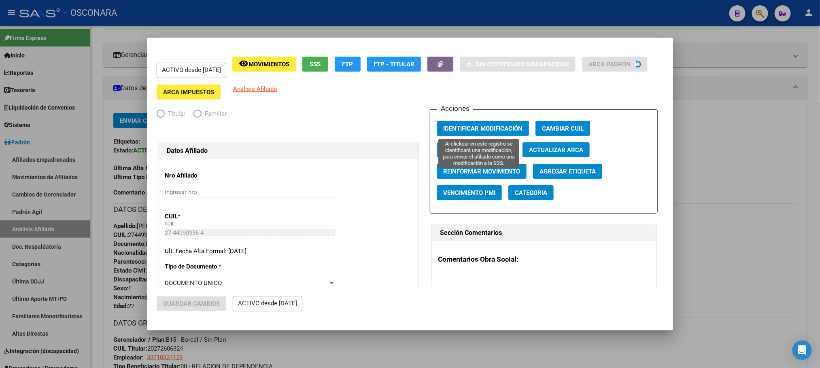
radio input "true"
type input "33-71032412-9"
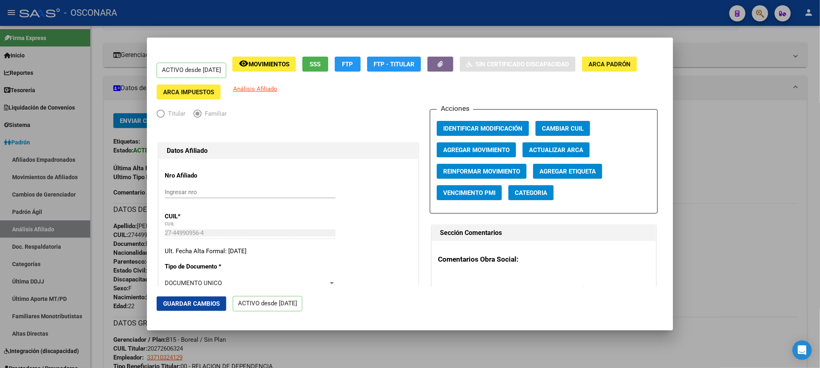
click at [772, 174] on div at bounding box center [410, 184] width 820 height 368
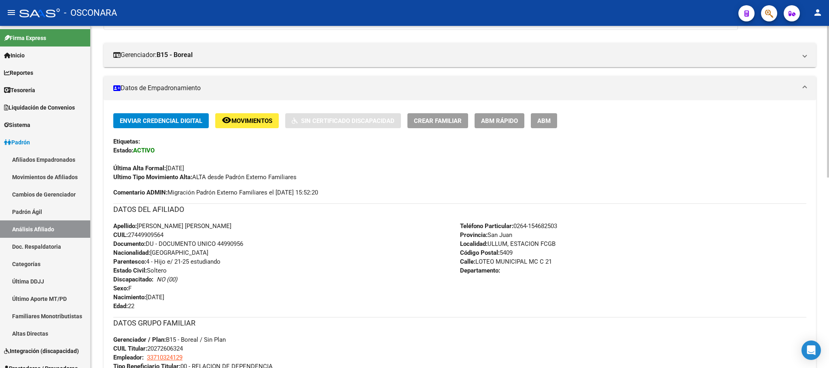
click at [545, 125] on button "ABM" at bounding box center [544, 120] width 26 height 15
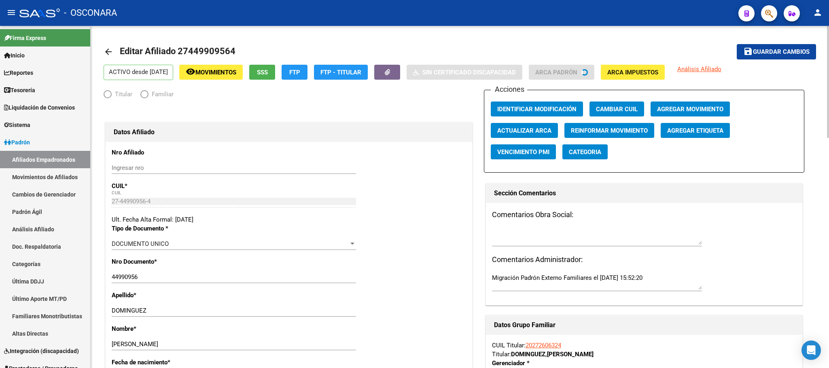
radio input "true"
type input "33-71032412-9"
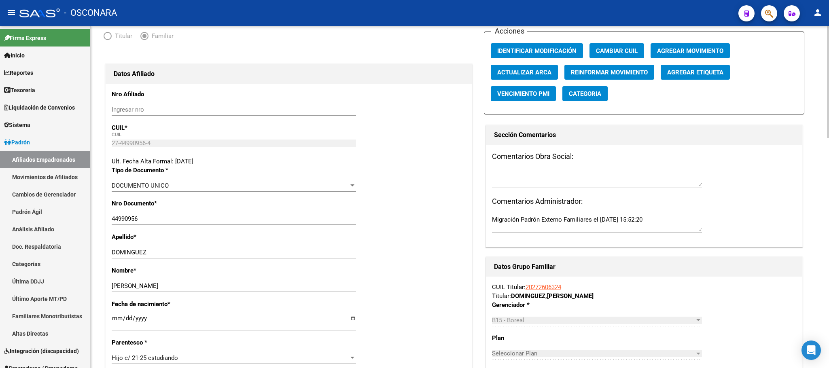
scroll to position [121, 0]
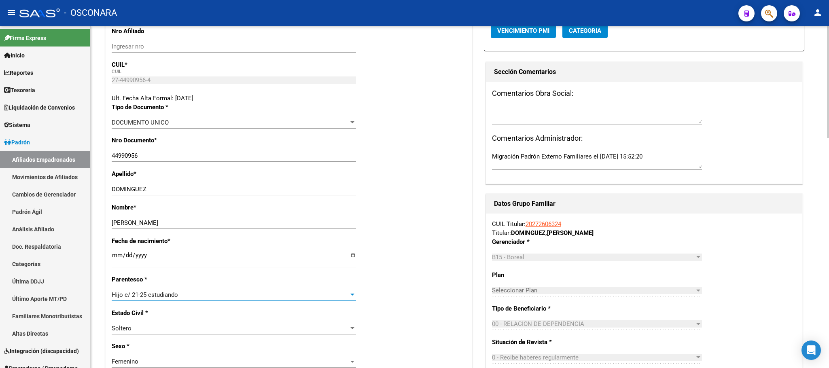
click at [348, 293] on div "Hijo e/ 21-25 estudiando" at bounding box center [230, 294] width 237 height 7
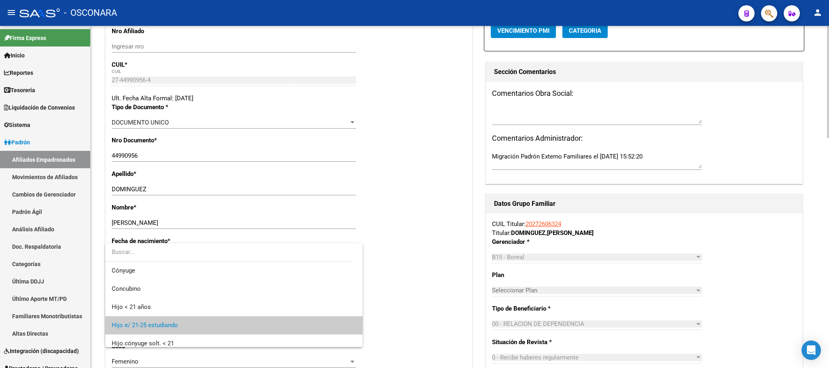
scroll to position [30, 0]
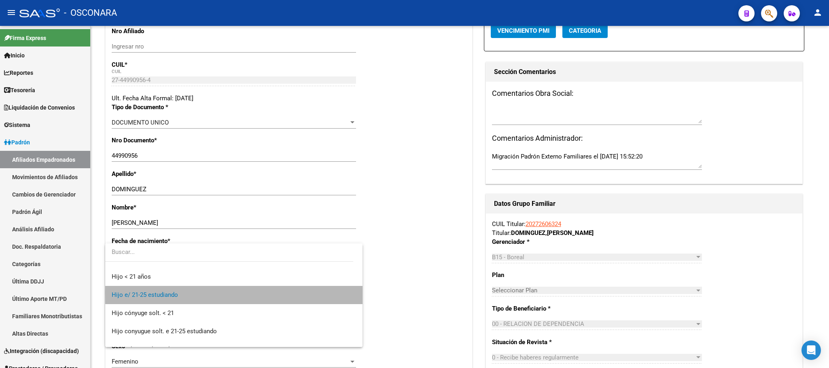
click at [334, 293] on span "Hijo e/ 21-25 estudiando" at bounding box center [234, 295] width 244 height 18
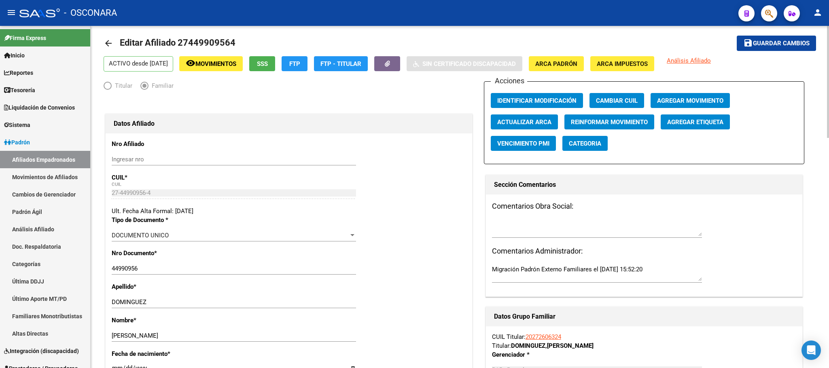
scroll to position [0, 0]
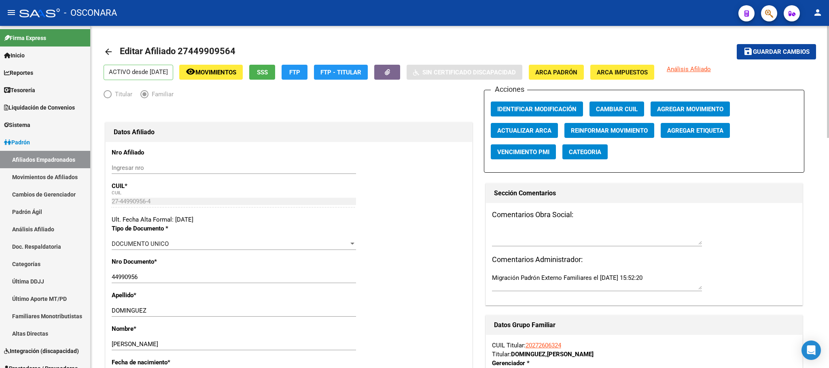
click at [778, 44] on mat-toolbar-row "save Guardar cambios" at bounding box center [742, 52] width 148 height 26
click at [765, 51] on span "Guardar cambios" at bounding box center [781, 52] width 57 height 7
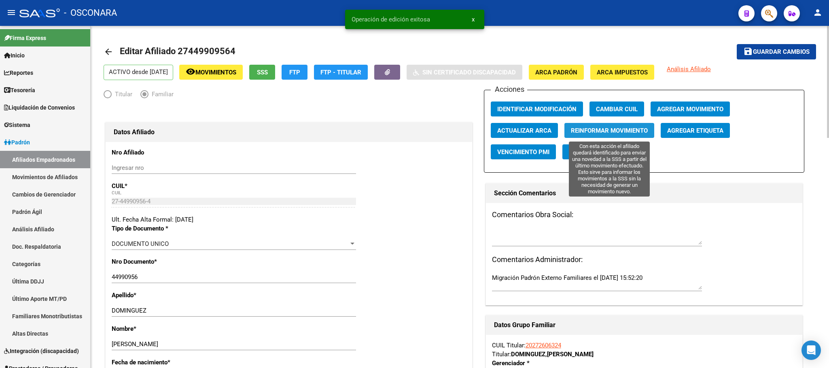
click at [627, 133] on span "Reinformar Movimiento" at bounding box center [609, 130] width 77 height 7
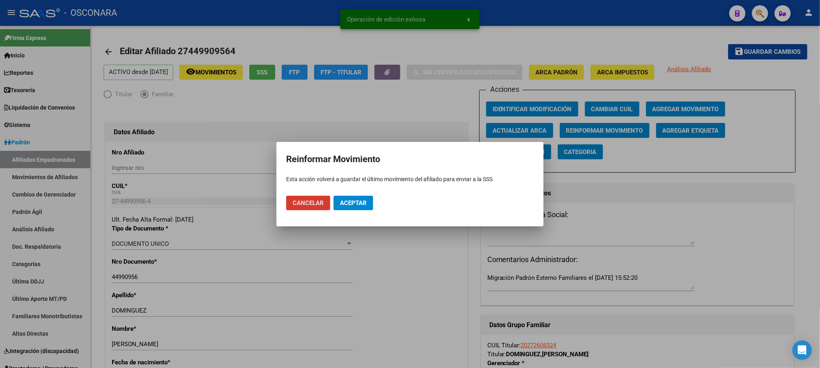
click at [354, 204] on span "Aceptar" at bounding box center [353, 202] width 27 height 7
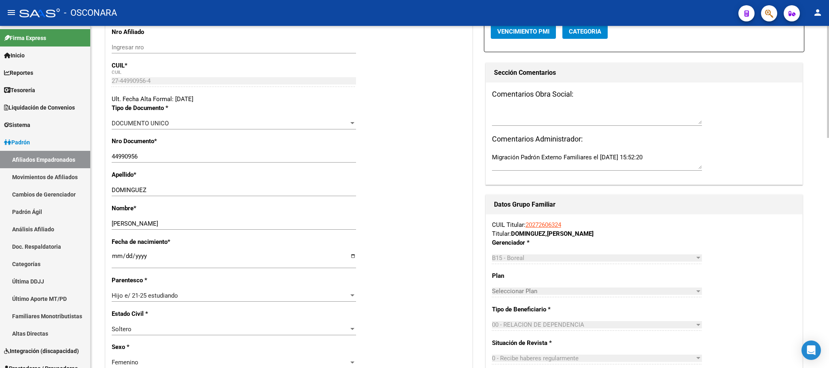
scroll to position [121, 0]
click at [43, 233] on link "Análisis Afiliado" at bounding box center [45, 228] width 90 height 17
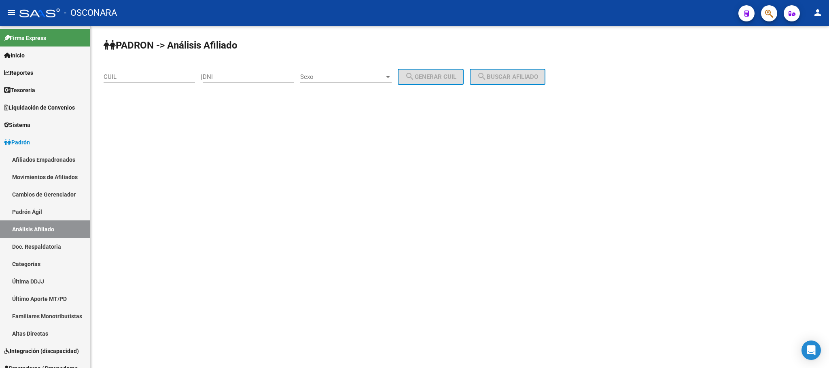
click at [141, 72] on div "CUIL" at bounding box center [149, 74] width 91 height 17
paste input "27-43144015-1"
type input "27-43144015-1"
click at [545, 76] on button "search Buscar afiliado" at bounding box center [508, 77] width 76 height 16
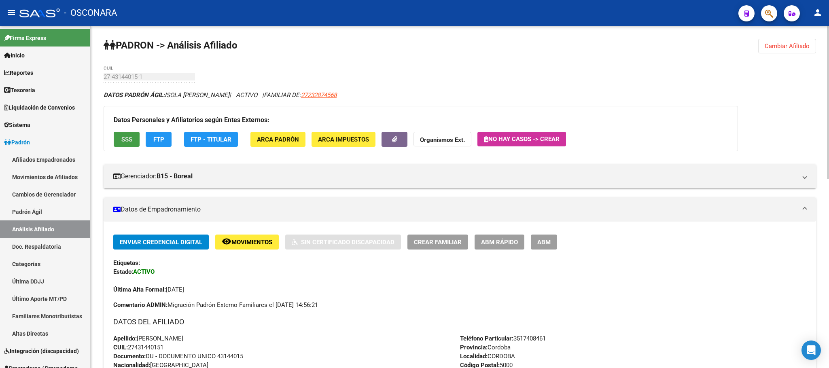
click at [135, 145] on button "SSS" at bounding box center [127, 139] width 26 height 15
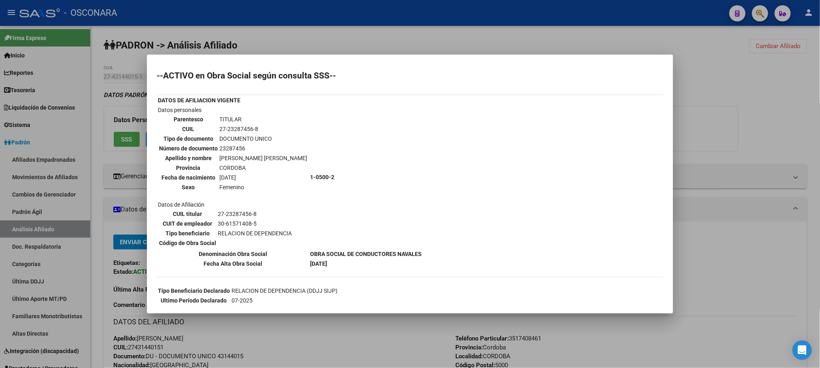
click at [260, 333] on div at bounding box center [410, 184] width 820 height 368
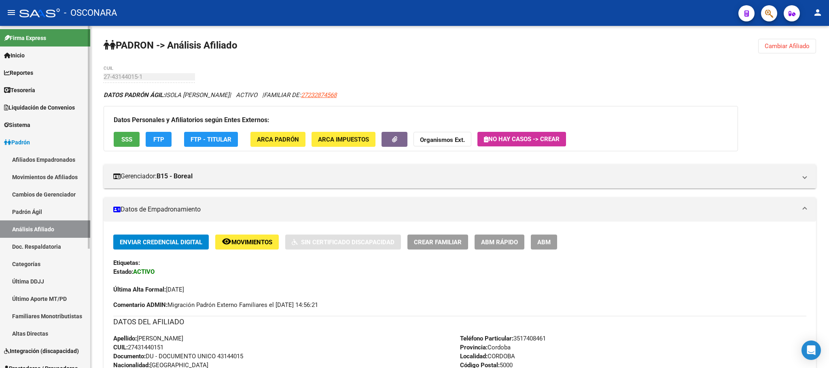
click at [44, 209] on link "Padrón Ágil" at bounding box center [45, 211] width 90 height 17
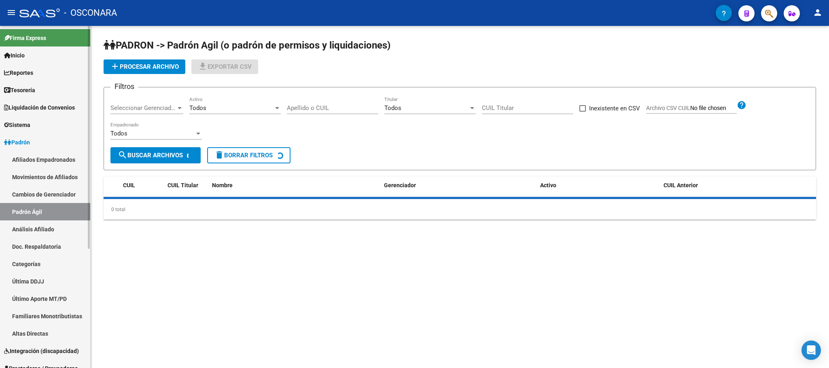
click at [45, 223] on link "Análisis Afiliado" at bounding box center [45, 228] width 90 height 17
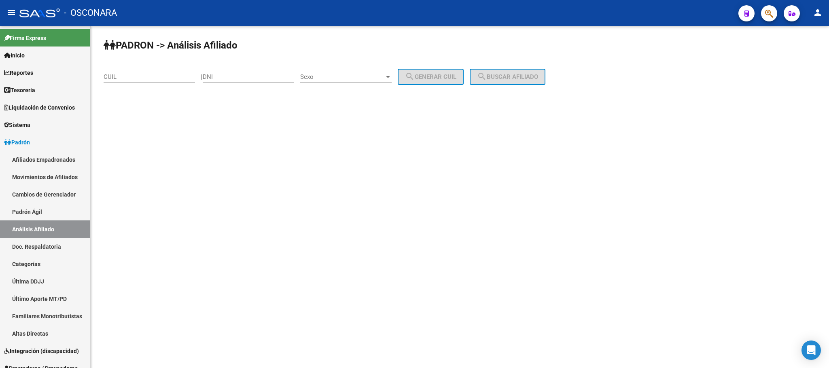
click at [148, 78] on input "CUIL" at bounding box center [149, 76] width 91 height 7
paste input "27-43144015-1"
type input "27-43144015-1"
click at [532, 79] on span "search Buscar afiliado" at bounding box center [507, 76] width 61 height 7
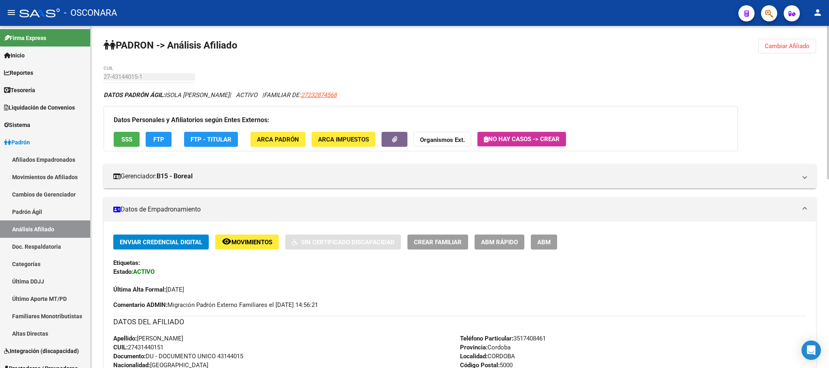
click at [119, 137] on button "SSS" at bounding box center [127, 139] width 26 height 15
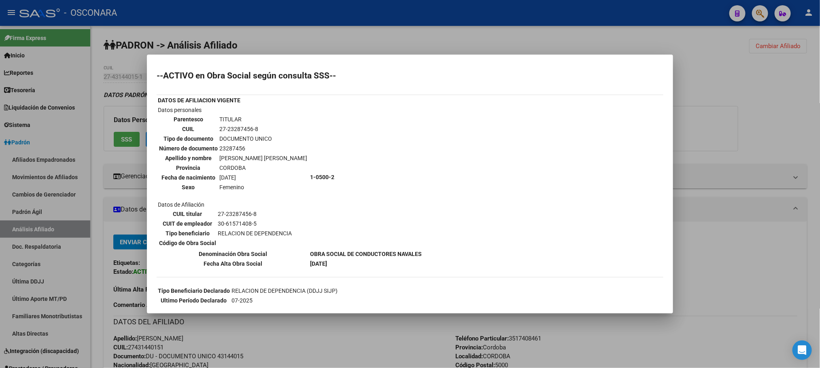
click at [385, 345] on div at bounding box center [410, 184] width 820 height 368
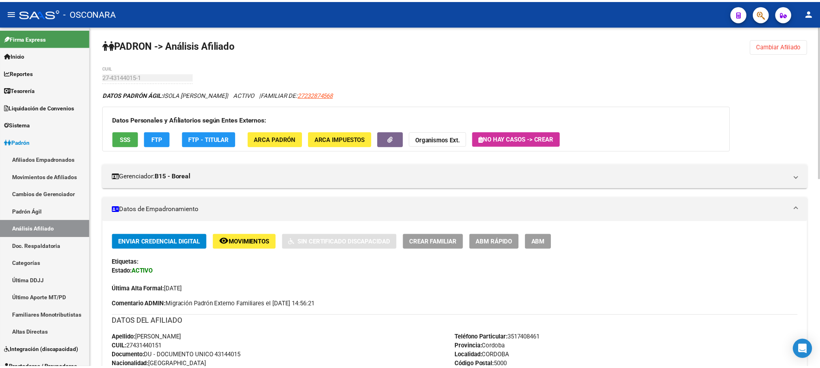
scroll to position [61, 0]
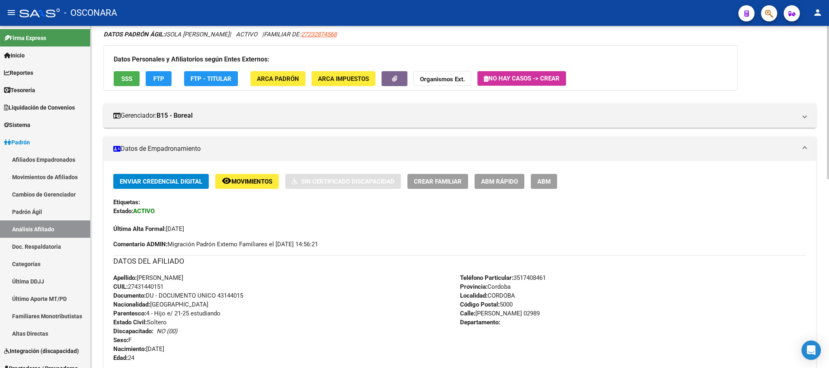
click at [128, 78] on span "SSS" at bounding box center [126, 78] width 11 height 7
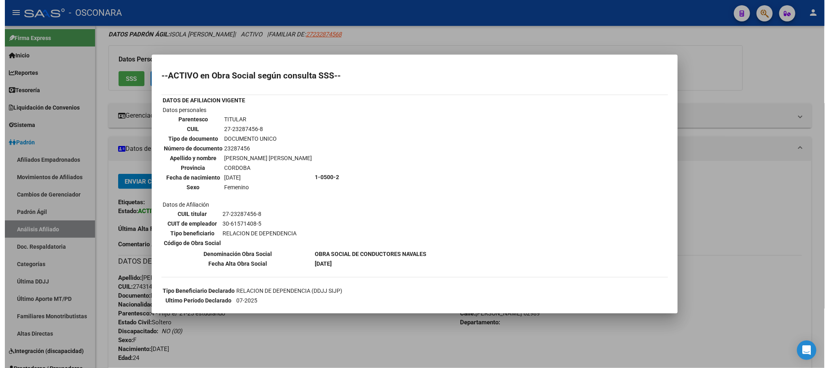
scroll to position [121, 0]
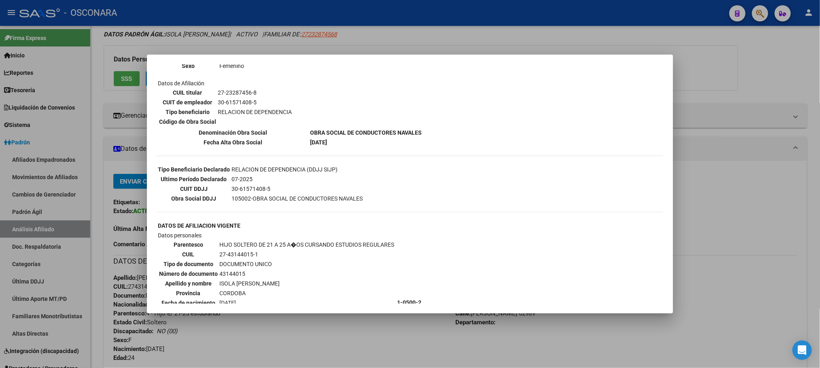
click at [336, 335] on div at bounding box center [410, 184] width 820 height 368
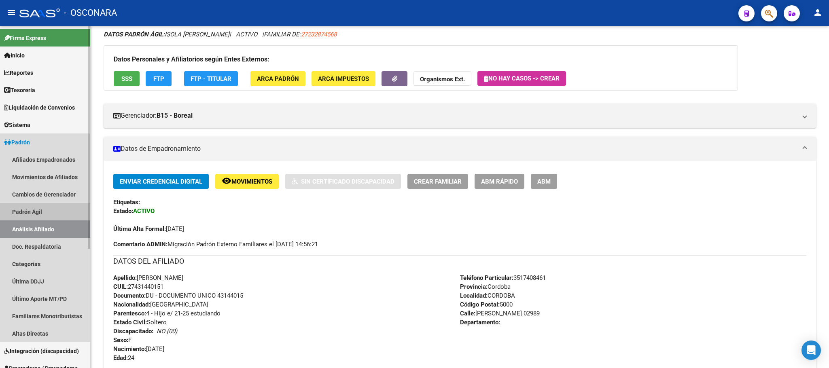
click at [48, 204] on link "Padrón Ágil" at bounding box center [45, 211] width 90 height 17
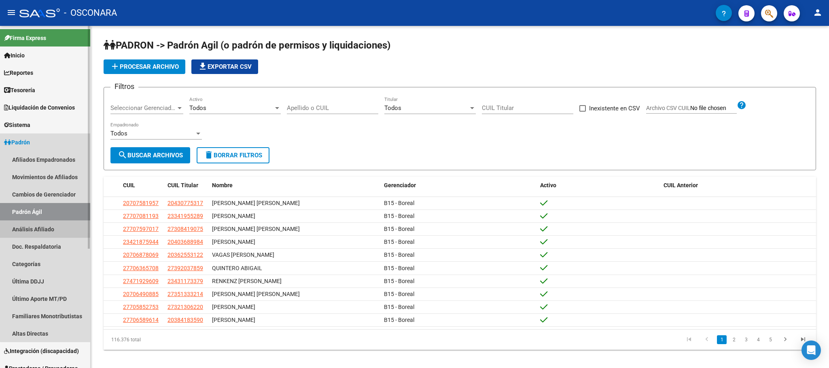
click at [60, 229] on link "Análisis Afiliado" at bounding box center [45, 228] width 90 height 17
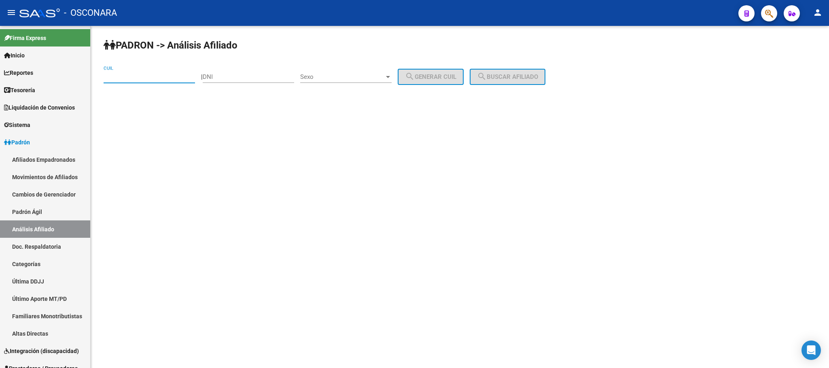
click at [134, 74] on input "CUIL" at bounding box center [149, 76] width 91 height 7
paste input "27-44347462-0"
type input "27-44347462-0"
click at [608, 248] on mat-sidenav-content "PADRON -> Análisis Afiliado 27-44347462-0 CUIL | DNI Sexo Sexo search Generar C…" at bounding box center [460, 197] width 738 height 342
click at [506, 72] on button "search Buscar afiliado" at bounding box center [508, 77] width 76 height 16
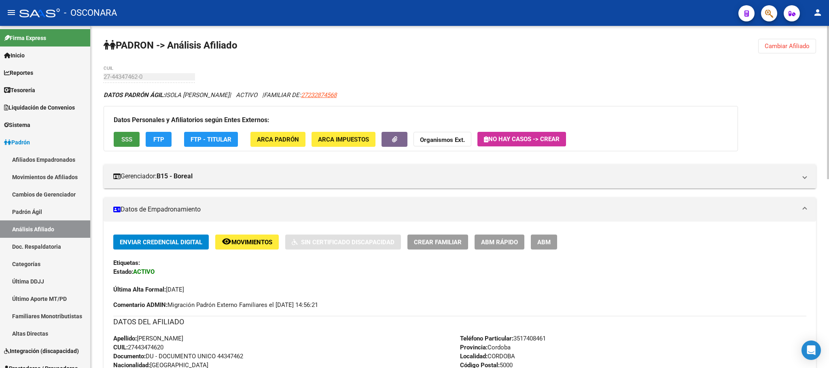
click at [130, 138] on span "SSS" at bounding box center [126, 139] width 11 height 7
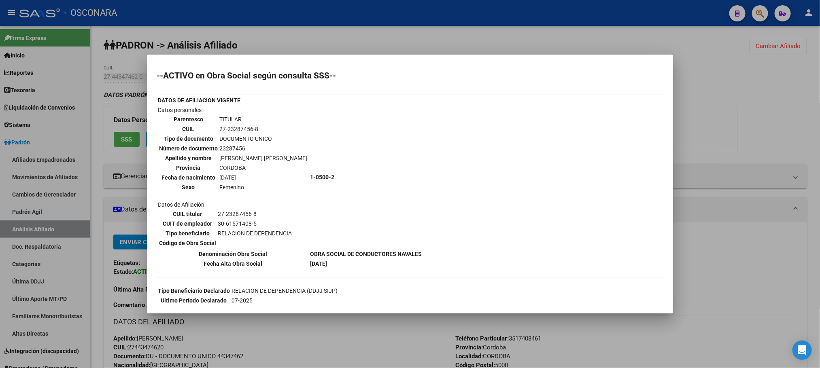
click at [386, 341] on div at bounding box center [410, 184] width 820 height 368
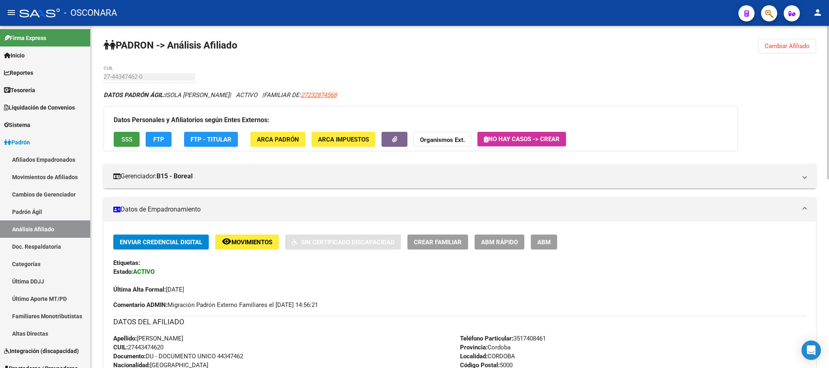
click at [124, 135] on button "SSS" at bounding box center [127, 139] width 26 height 15
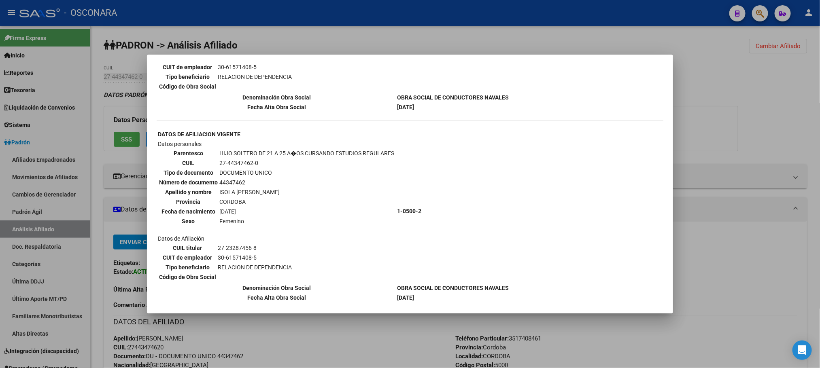
scroll to position [425, 0]
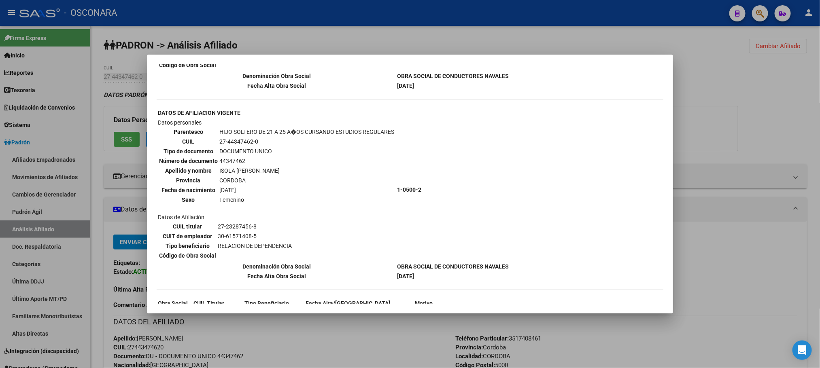
click at [276, 346] on div at bounding box center [410, 184] width 820 height 368
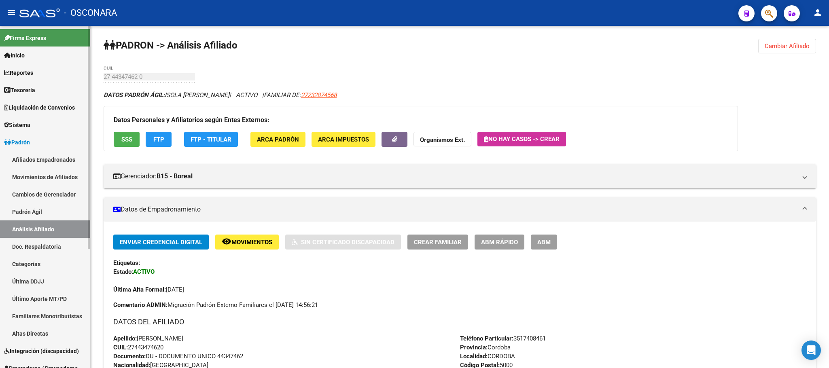
drag, startPoint x: 30, startPoint y: 212, endPoint x: 39, endPoint y: 229, distance: 18.3
click at [30, 212] on link "Padrón Ágil" at bounding box center [45, 211] width 90 height 17
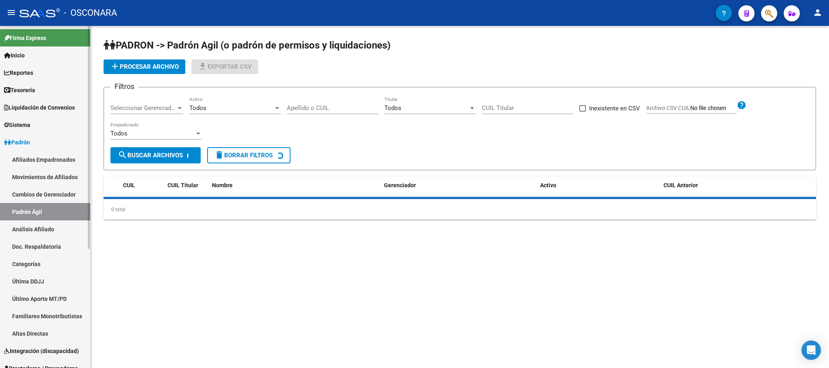
click at [39, 230] on link "Análisis Afiliado" at bounding box center [45, 228] width 90 height 17
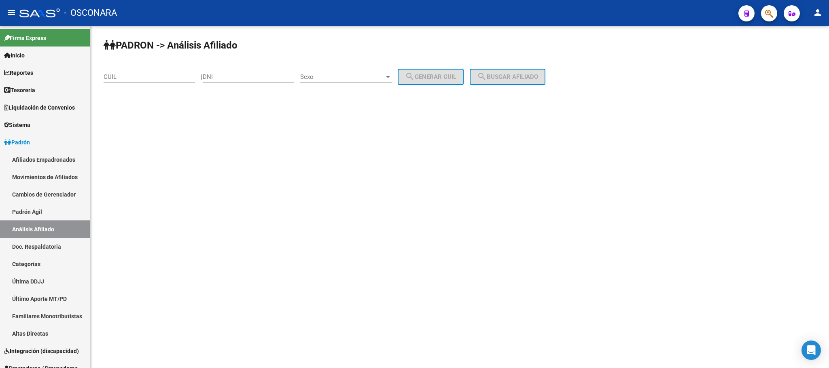
click at [138, 79] on input "CUIL" at bounding box center [149, 76] width 91 height 7
paste input "27-44430743-4"
type input "27-44430743-4"
click at [495, 81] on button "search Buscar afiliado" at bounding box center [508, 77] width 76 height 16
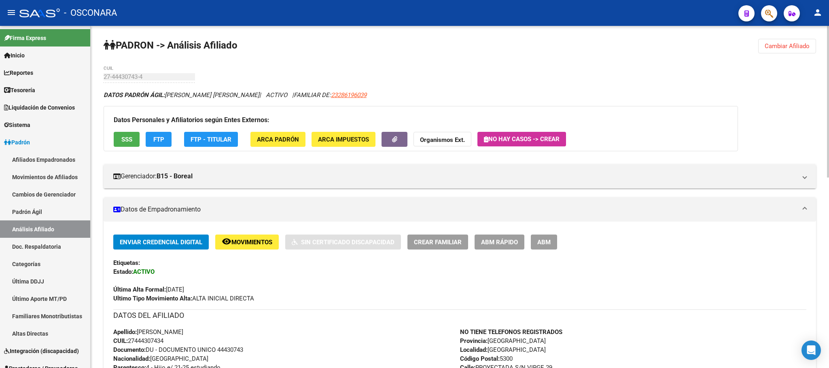
click at [121, 141] on span "SSS" at bounding box center [126, 139] width 11 height 7
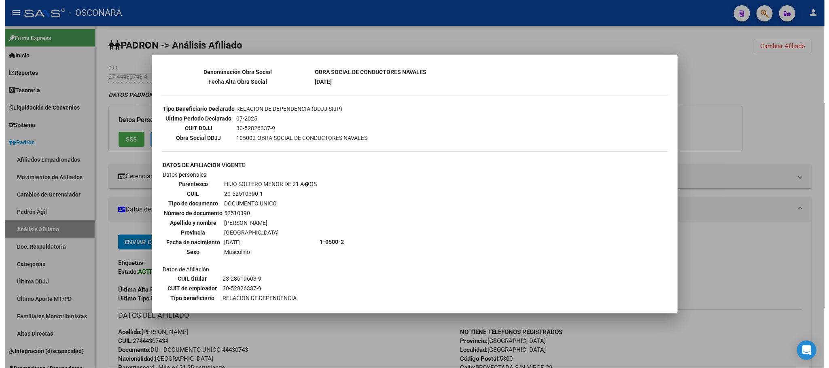
scroll to position [364, 0]
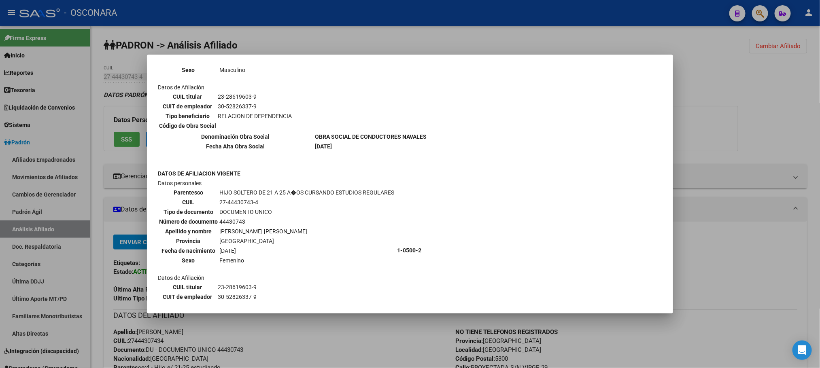
click at [357, 348] on div at bounding box center [410, 184] width 820 height 368
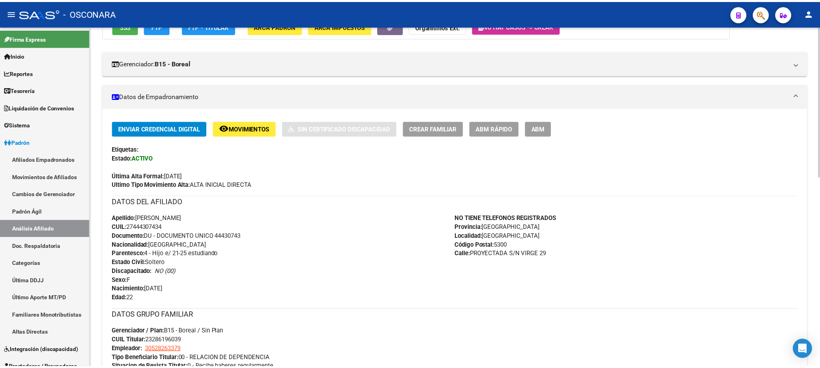
scroll to position [0, 0]
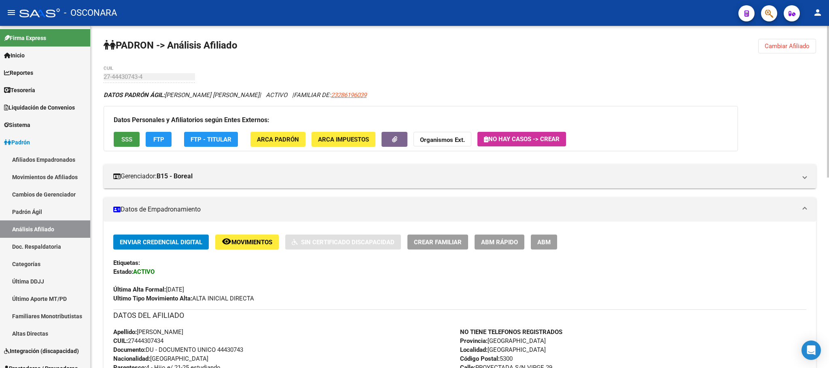
click at [114, 138] on button "SSS" at bounding box center [127, 139] width 26 height 15
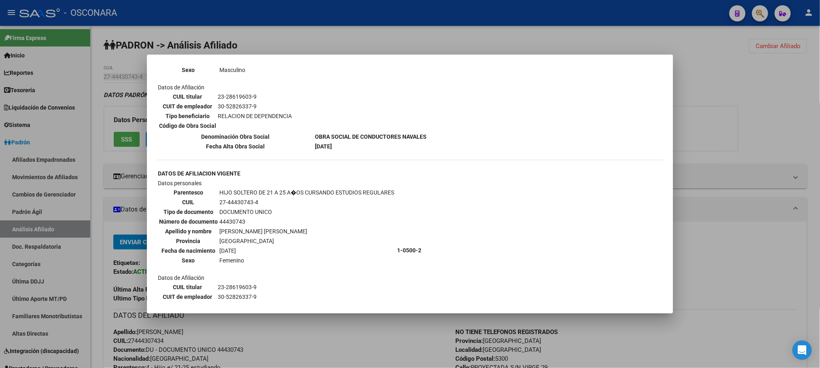
scroll to position [425, 0]
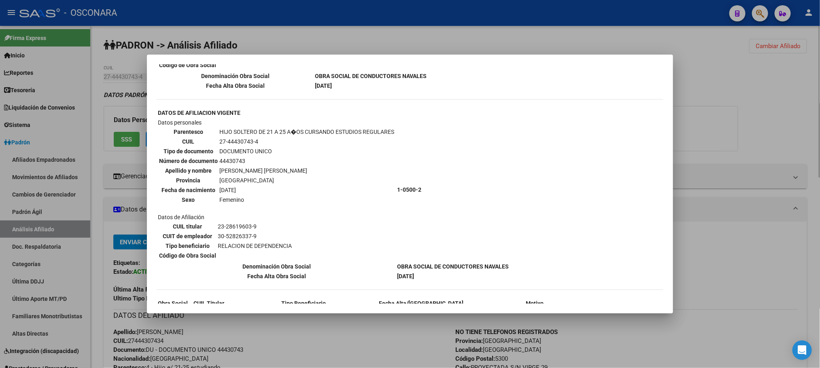
drag, startPoint x: 317, startPoint y: 337, endPoint x: 323, endPoint y: 337, distance: 6.5
click at [318, 337] on div at bounding box center [410, 184] width 820 height 368
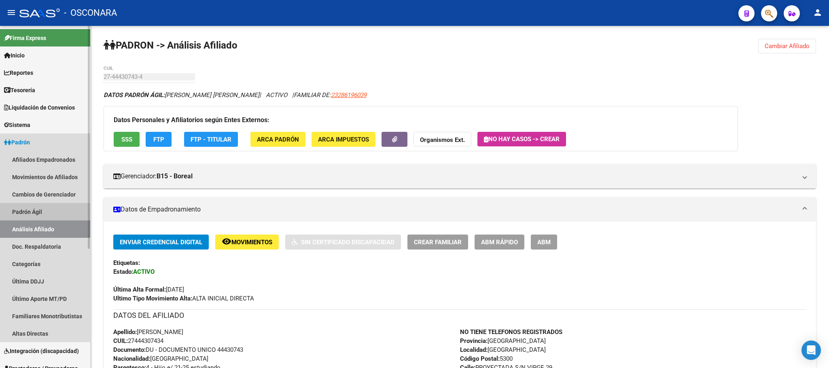
click at [21, 214] on link "Padrón Ágil" at bounding box center [45, 211] width 90 height 17
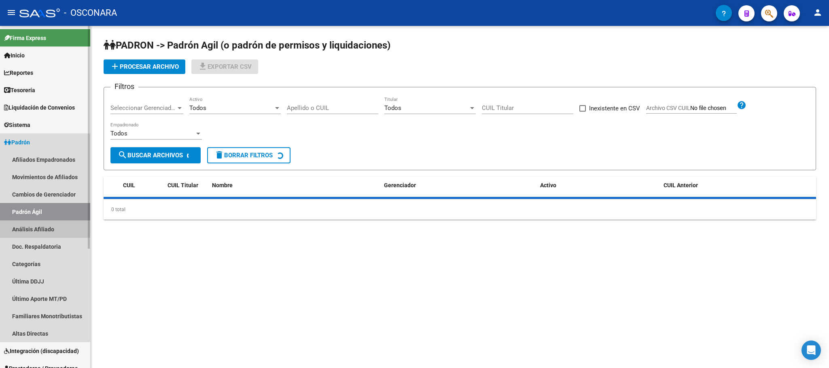
click at [32, 227] on link "Análisis Afiliado" at bounding box center [45, 228] width 90 height 17
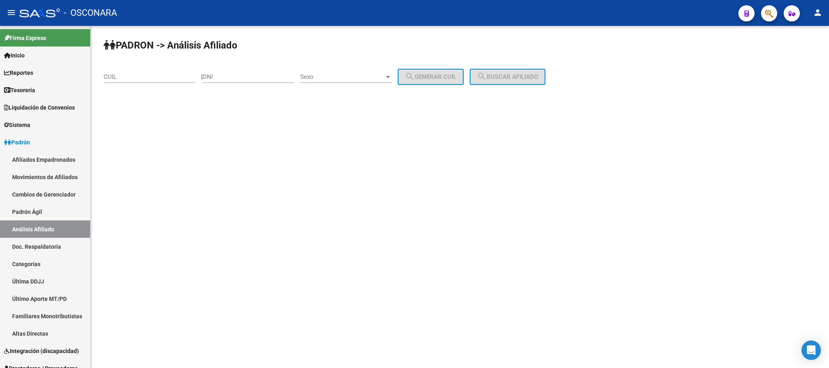
click at [163, 67] on div "CUIL" at bounding box center [149, 74] width 91 height 17
paste input "27-45143814-5"
type input "27-45143814-5"
click at [384, 74] on span "Sexo" at bounding box center [342, 76] width 84 height 7
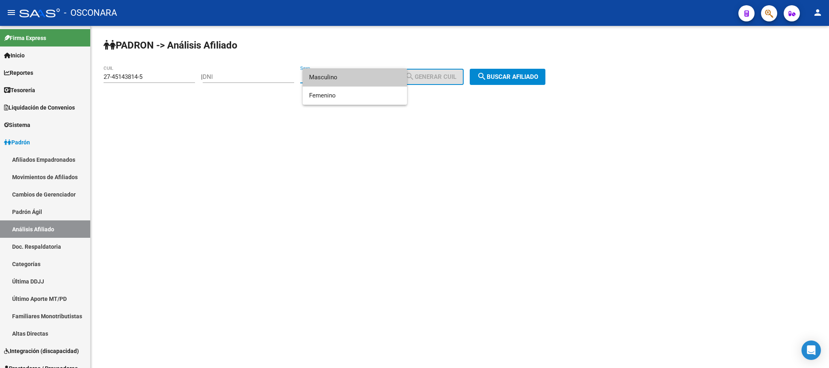
click at [366, 78] on span "Masculino" at bounding box center [354, 77] width 91 height 18
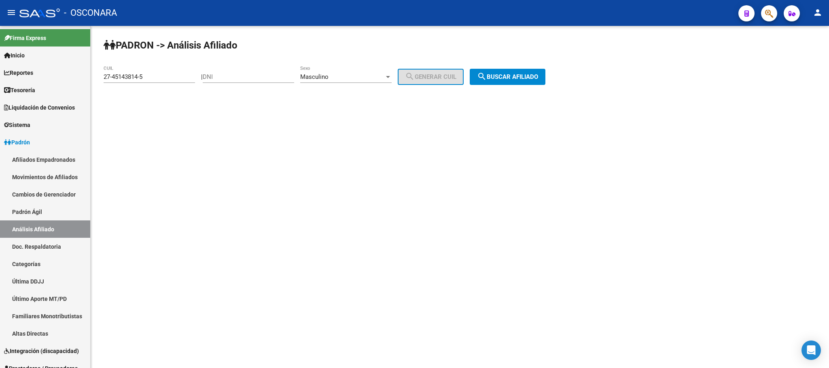
click at [505, 73] on span "search Buscar afiliado" at bounding box center [507, 76] width 61 height 7
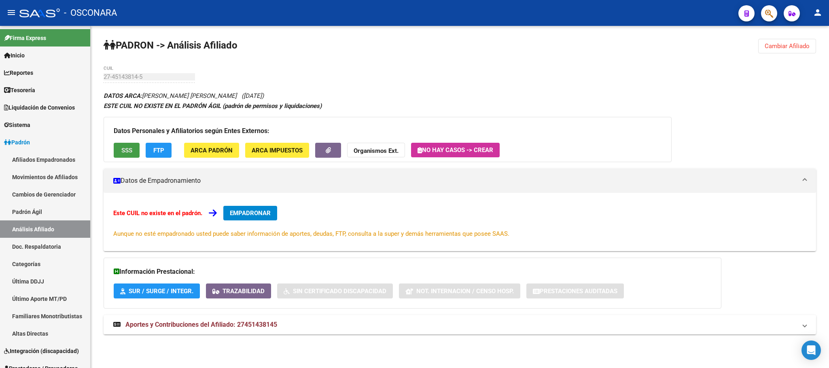
click at [126, 148] on span "SSS" at bounding box center [126, 150] width 11 height 7
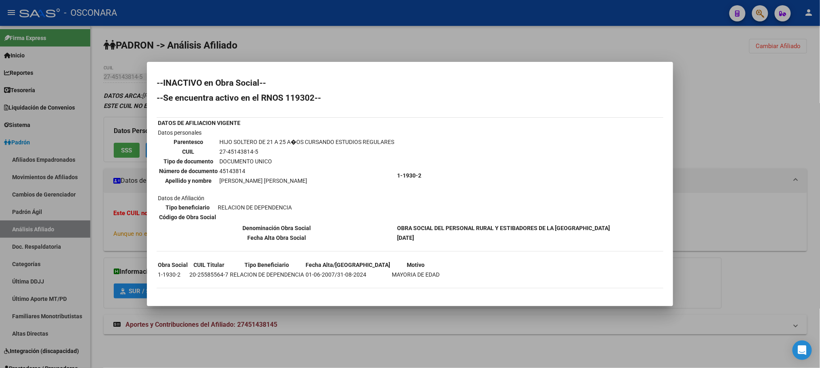
click at [292, 350] on div at bounding box center [410, 184] width 820 height 368
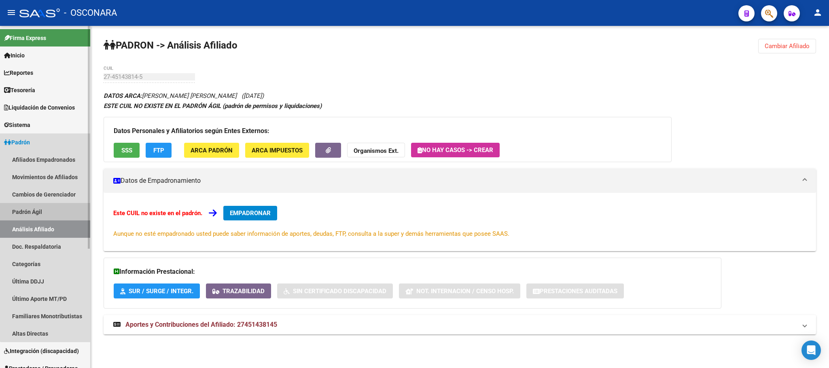
click at [51, 211] on link "Padrón Ágil" at bounding box center [45, 211] width 90 height 17
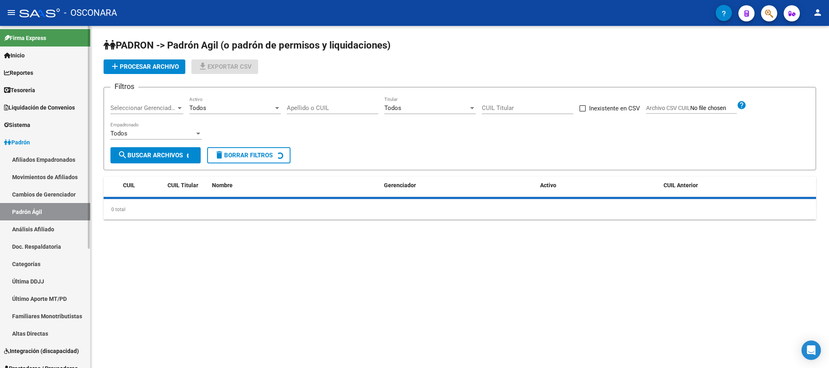
click at [50, 226] on link "Análisis Afiliado" at bounding box center [45, 228] width 90 height 17
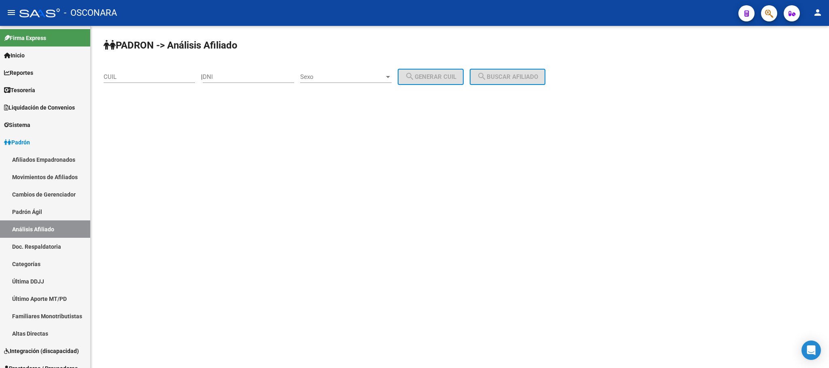
click at [161, 73] on div "CUIL" at bounding box center [149, 74] width 91 height 17
paste input "27-21705935-1"
type input "27-21705935-1"
click at [517, 70] on button "search Buscar afiliado" at bounding box center [508, 77] width 76 height 16
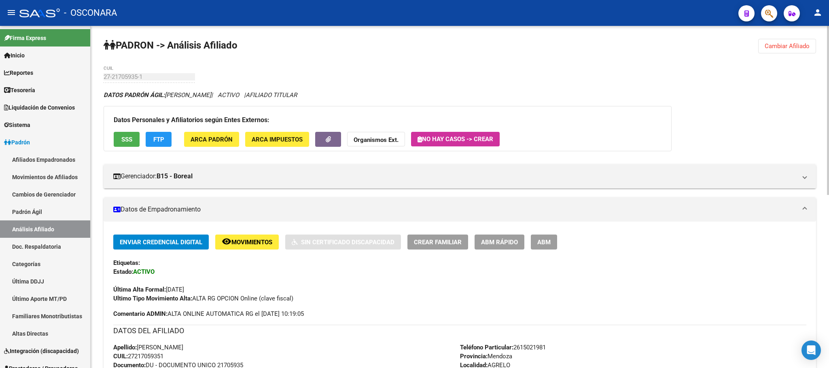
click at [125, 130] on div "Datos Personales y Afiliatorios según Entes Externos: SSS FTP ARCA Padrón ARCA …" at bounding box center [388, 128] width 568 height 45
click at [126, 134] on button "SSS" at bounding box center [127, 139] width 26 height 15
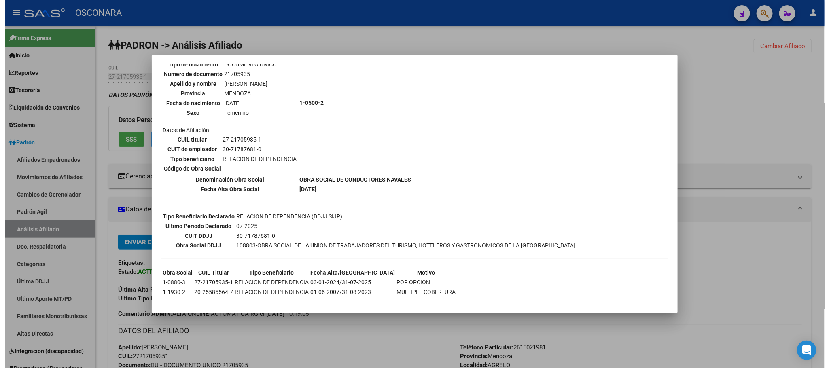
scroll to position [79, 0]
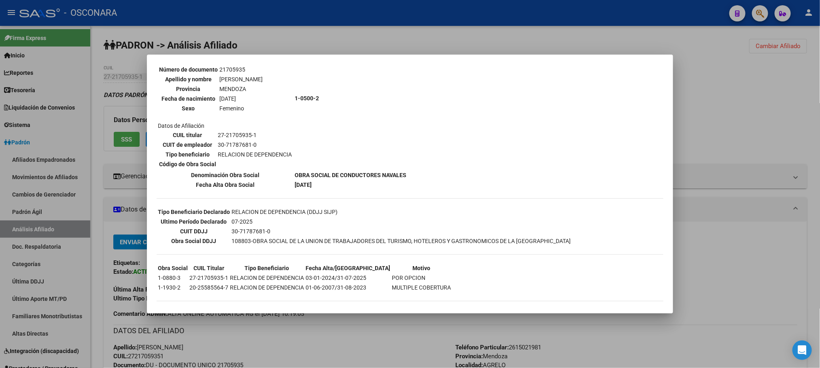
click at [269, 347] on div at bounding box center [410, 184] width 820 height 368
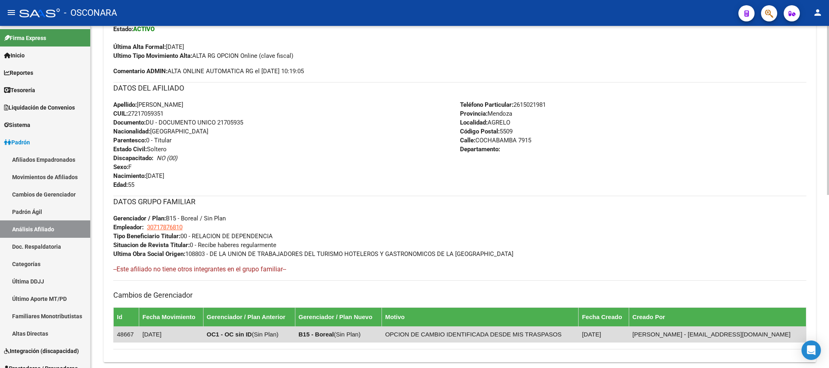
scroll to position [350, 0]
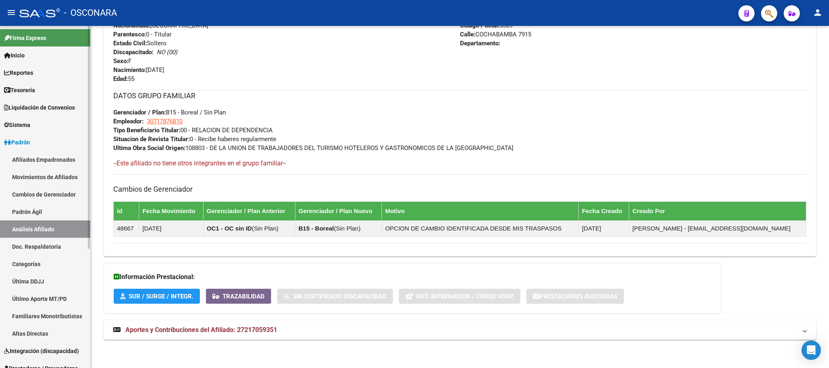
click at [34, 221] on link "Análisis Afiliado" at bounding box center [45, 228] width 90 height 17
click at [34, 216] on link "Padrón Ágil" at bounding box center [45, 211] width 90 height 17
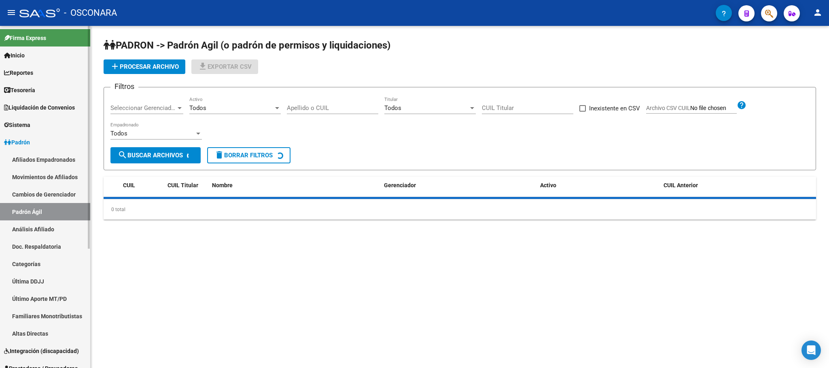
click at [34, 228] on link "Análisis Afiliado" at bounding box center [45, 228] width 90 height 17
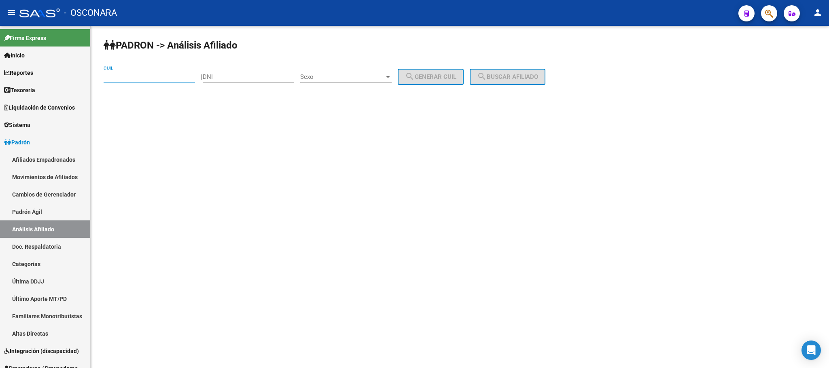
click at [129, 74] on input "CUIL" at bounding box center [149, 76] width 91 height 7
paste input "27-45143814-5"
type input "27-45143814-5"
click at [515, 73] on span "search Buscar afiliado" at bounding box center [507, 76] width 61 height 7
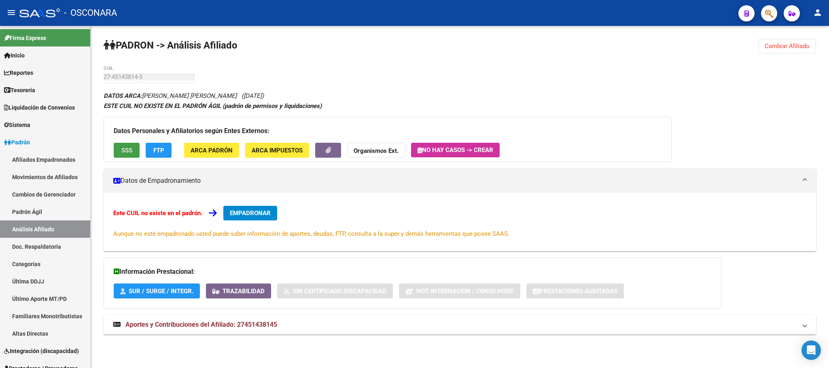
click at [129, 153] on span "SSS" at bounding box center [126, 150] width 11 height 7
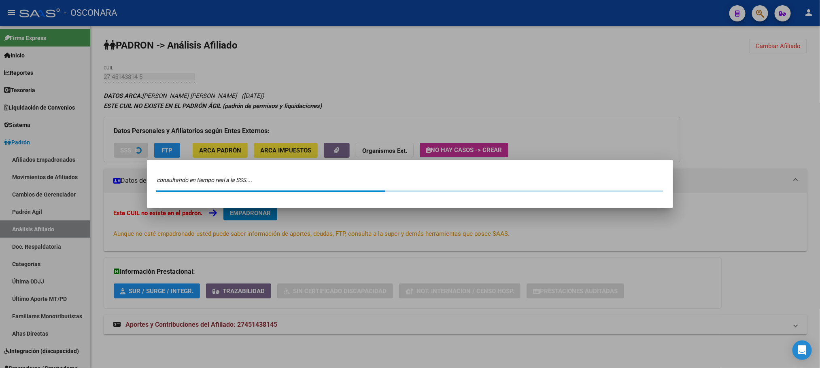
click at [129, 151] on div at bounding box center [410, 184] width 820 height 368
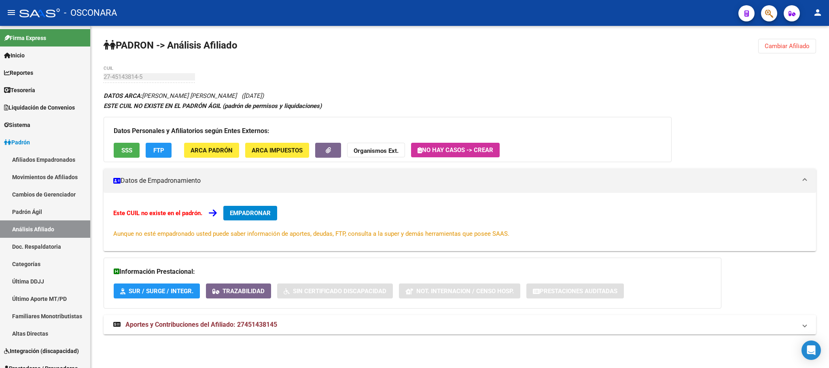
click at [129, 151] on span "SSS" at bounding box center [126, 150] width 11 height 7
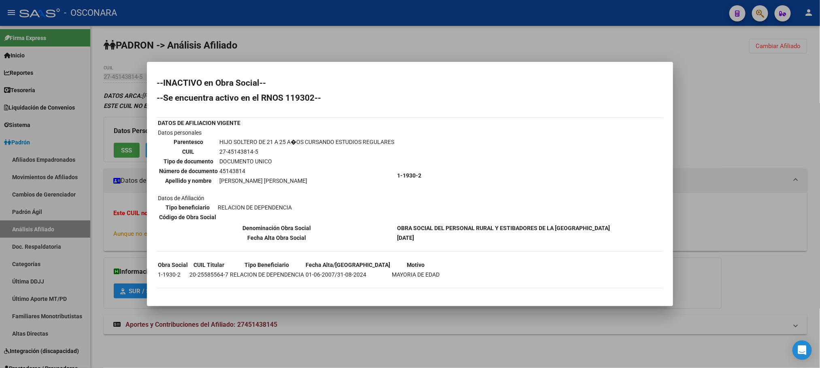
click at [329, 335] on div at bounding box center [410, 184] width 820 height 368
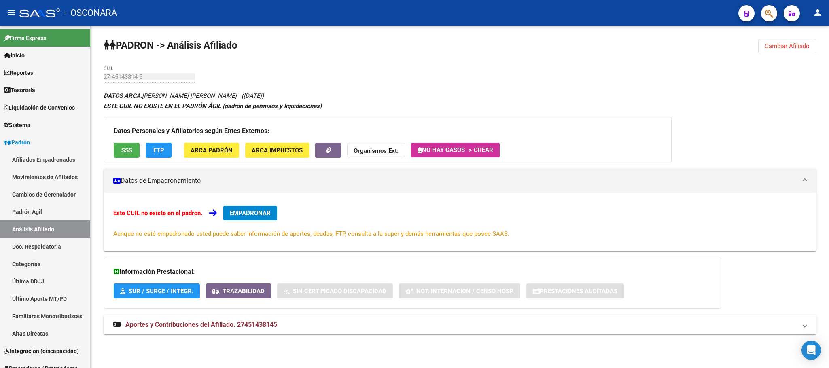
drag, startPoint x: 282, startPoint y: 323, endPoint x: 237, endPoint y: 324, distance: 44.5
click at [237, 324] on mat-panel-title "Aportes y Contribuciones del Afiliado: 27451438145" at bounding box center [454, 324] width 683 height 9
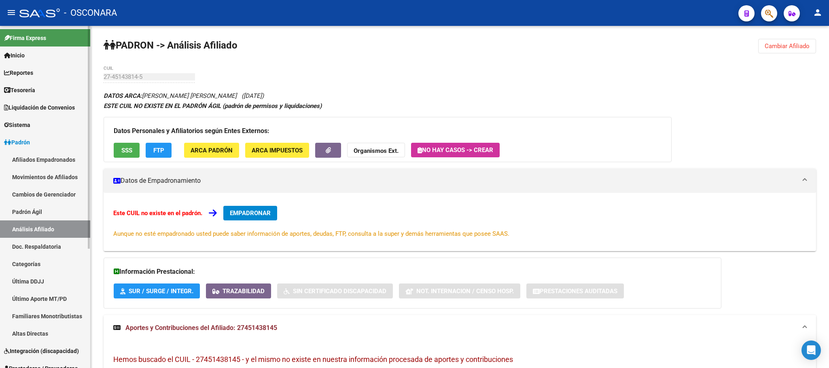
click at [57, 209] on link "Padrón Ágil" at bounding box center [45, 211] width 90 height 17
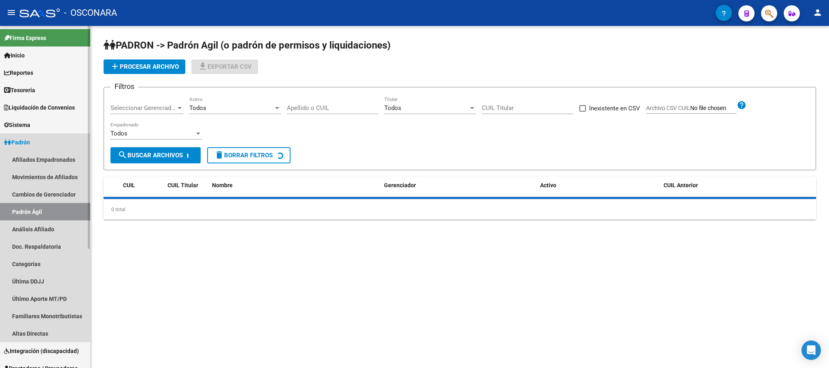
click at [59, 225] on link "Análisis Afiliado" at bounding box center [45, 228] width 90 height 17
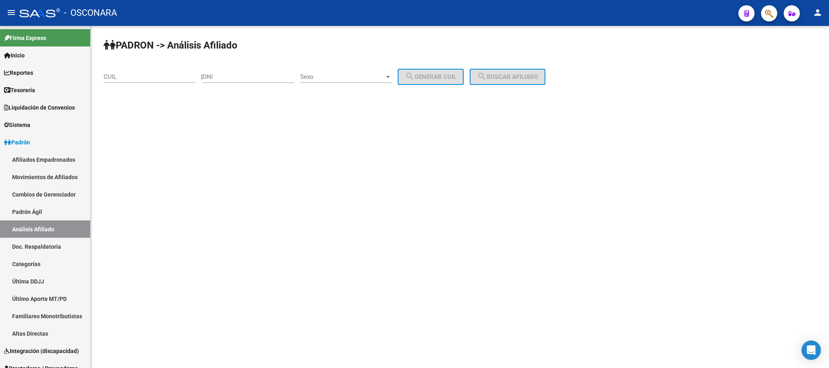
click at [140, 74] on input "CUIL" at bounding box center [149, 76] width 91 height 7
paste input "27-21705935-1"
type input "27-21705935-1"
click at [487, 78] on mat-icon "search" at bounding box center [482, 77] width 10 height 10
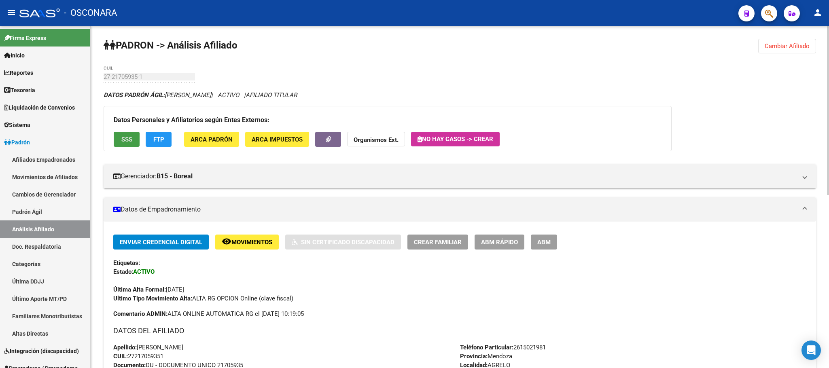
click at [127, 136] on span "SSS" at bounding box center [126, 139] width 11 height 7
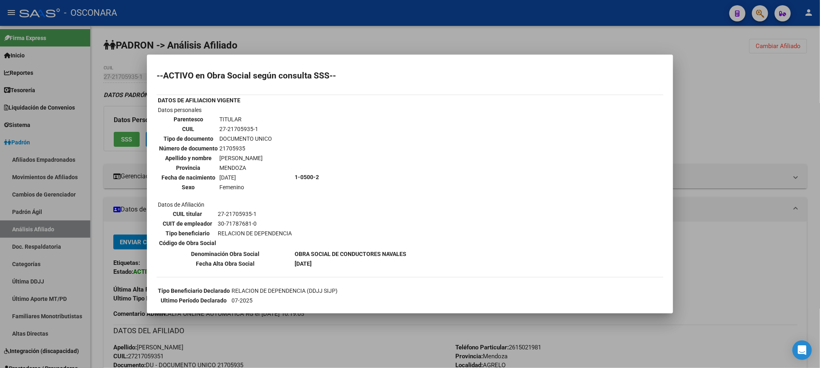
click at [40, 208] on div at bounding box center [410, 184] width 820 height 368
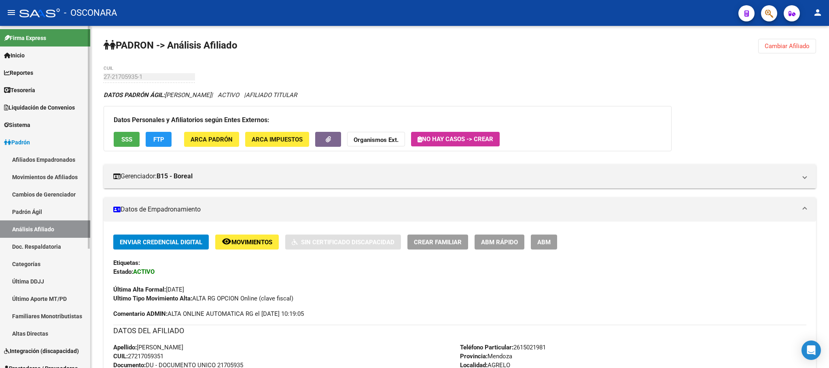
click at [47, 240] on link "Doc. Respaldatoria" at bounding box center [45, 246] width 90 height 17
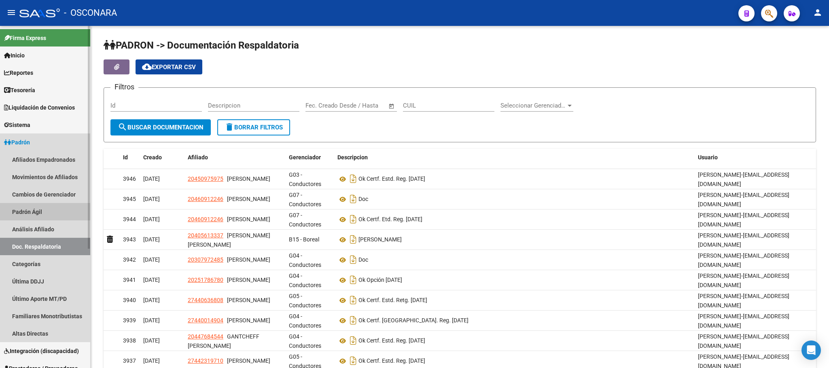
click at [41, 211] on link "Padrón Ágil" at bounding box center [45, 211] width 90 height 17
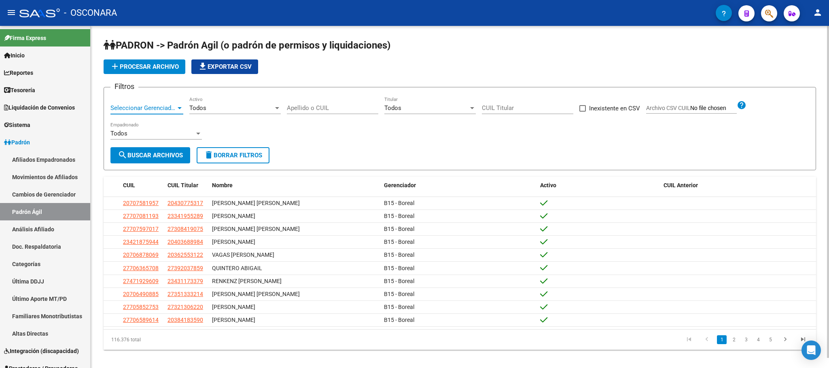
click at [141, 109] on span "Seleccionar Gerenciador" at bounding box center [143, 107] width 66 height 7
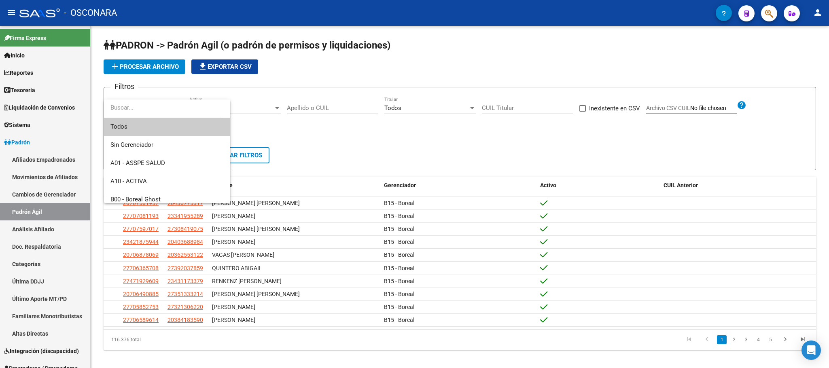
click at [28, 237] on div at bounding box center [414, 184] width 829 height 368
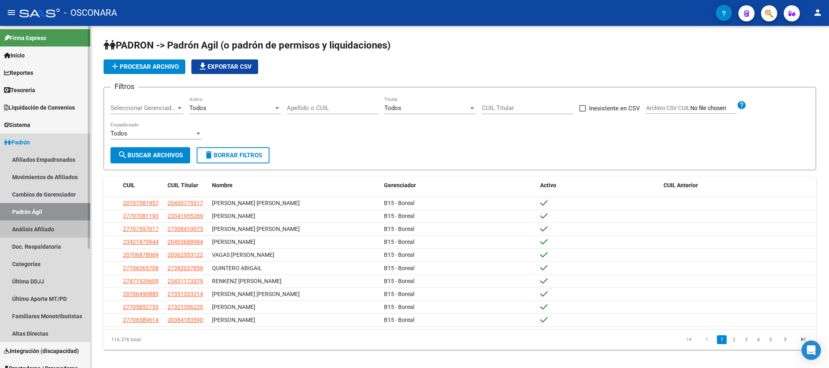
click at [28, 234] on link "Análisis Afiliado" at bounding box center [45, 228] width 90 height 17
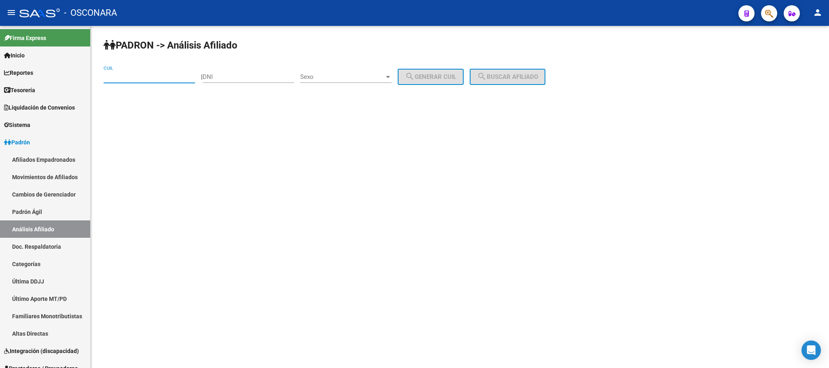
click at [164, 73] on div "CUIL" at bounding box center [149, 74] width 91 height 17
paste input "27-21705935-1"
type input "27-21705935-1"
drag, startPoint x: 497, startPoint y: 73, endPoint x: 490, endPoint y: 73, distance: 6.5
click at [498, 73] on span "search Buscar afiliado" at bounding box center [507, 76] width 61 height 7
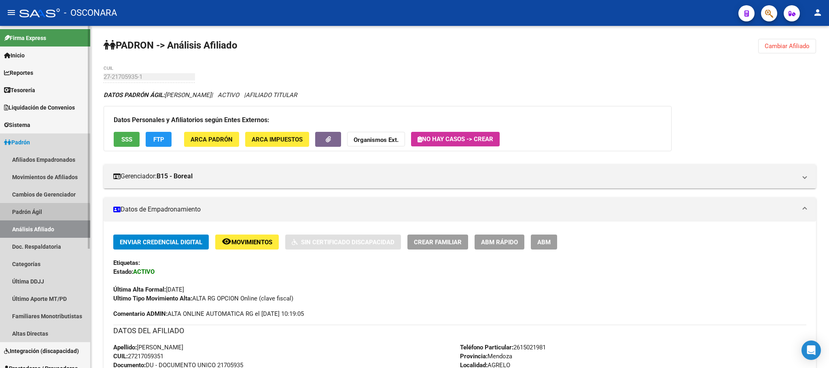
click at [42, 214] on link "Padrón Ágil" at bounding box center [45, 211] width 90 height 17
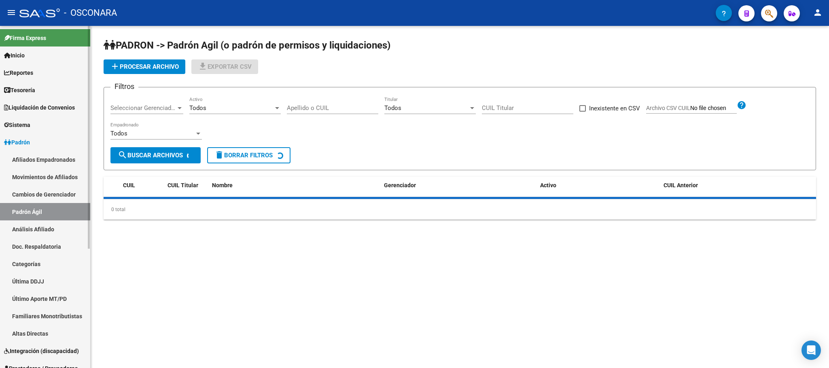
click at [43, 226] on link "Análisis Afiliado" at bounding box center [45, 228] width 90 height 17
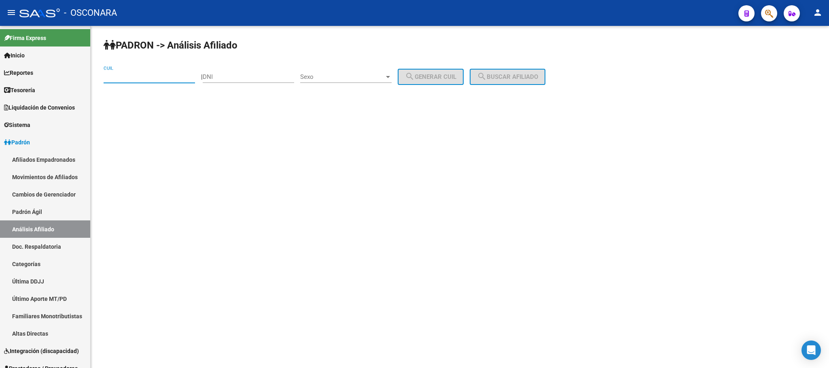
click at [138, 78] on input "CUIL" at bounding box center [149, 76] width 91 height 7
paste input "27-45143814-5"
type input "27-45143814-5"
click at [510, 80] on span "search Buscar afiliado" at bounding box center [507, 76] width 61 height 7
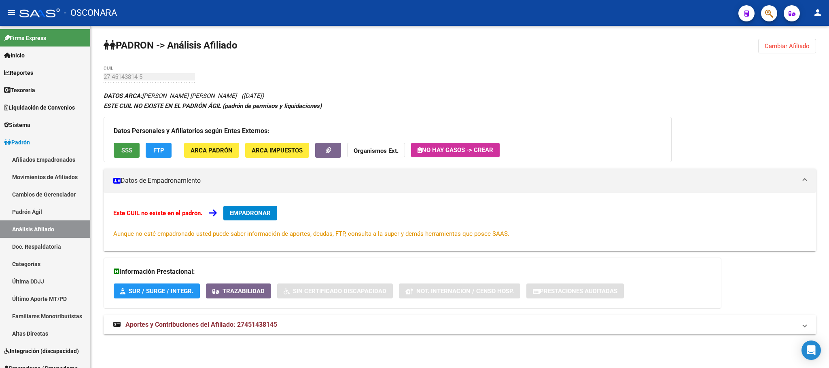
click at [114, 151] on button "SSS" at bounding box center [127, 150] width 26 height 15
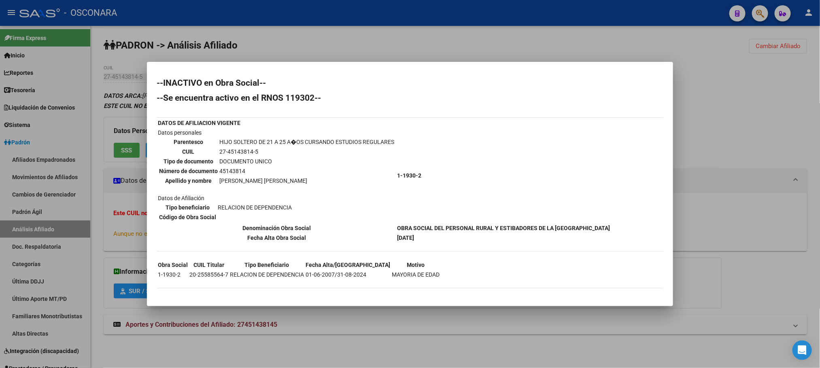
drag, startPoint x: 628, startPoint y: 226, endPoint x: 585, endPoint y: 229, distance: 43.0
click at [585, 229] on div "--INACTIVO en Obra Social-- --Se encuentra activo en el RNOS 119302-- DATOS DE …" at bounding box center [410, 188] width 507 height 218
click at [500, 238] on td "[DATE]" at bounding box center [503, 237] width 214 height 9
click at [399, 226] on b "OBRA SOCIAL DEL PERSONAL RURAL Y ESTIBADORES DE LA [GEOGRAPHIC_DATA]" at bounding box center [503, 228] width 213 height 6
drag, startPoint x: 396, startPoint y: 226, endPoint x: 617, endPoint y: 225, distance: 221.3
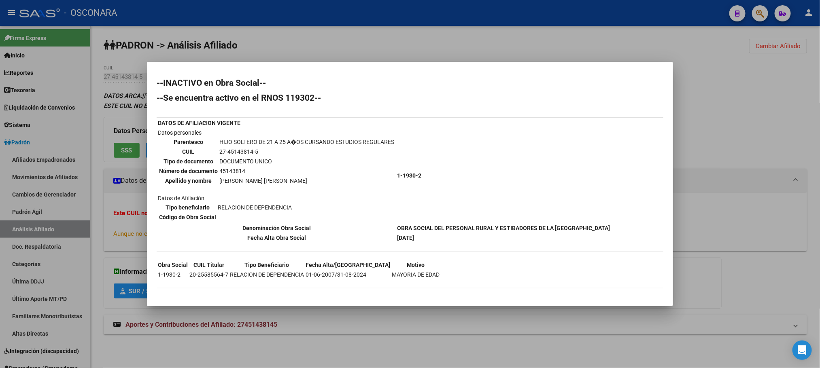
click at [610, 225] on b "OBRA SOCIAL DEL PERSONAL RURAL Y ESTIBADORES DE LA [GEOGRAPHIC_DATA]" at bounding box center [503, 228] width 213 height 6
copy b "OBRA SOCIAL DEL PERSONAL RURAL Y ESTIBADORES DE LA [GEOGRAPHIC_DATA]"
click at [303, 179] on td "[PERSON_NAME] [PERSON_NAME]" at bounding box center [307, 180] width 176 height 9
drag, startPoint x: 216, startPoint y: 181, endPoint x: 293, endPoint y: 181, distance: 76.5
click at [293, 181] on tr "Apellido y nombre [PERSON_NAME] [PERSON_NAME]" at bounding box center [277, 180] width 236 height 9
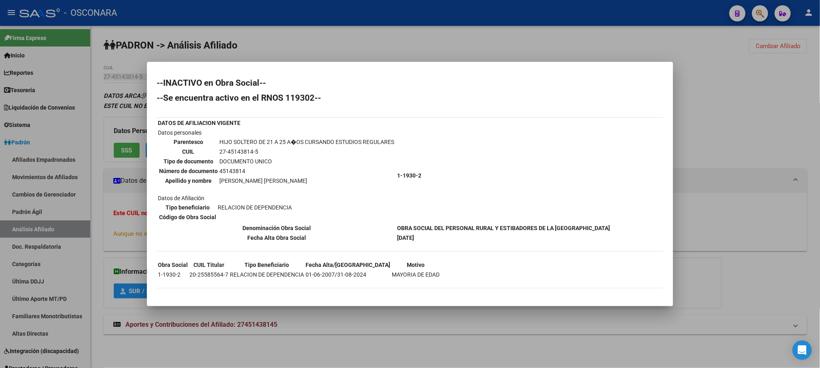
copy tr "[PERSON_NAME] [PERSON_NAME]"
drag, startPoint x: 225, startPoint y: 275, endPoint x: 188, endPoint y: 275, distance: 36.8
click at [189, 275] on td "20-25585564-7" at bounding box center [209, 274] width 40 height 9
copy td "20-25585564-7"
drag, startPoint x: 259, startPoint y: 150, endPoint x: 214, endPoint y: 152, distance: 45.0
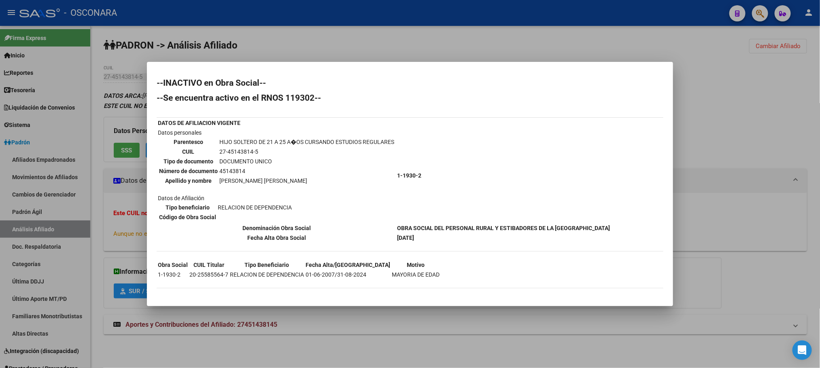
click at [214, 152] on tr "CUIL 27-45143814-5" at bounding box center [277, 151] width 236 height 9
copy tr "27-45143814-5"
click at [500, 325] on div at bounding box center [410, 184] width 820 height 368
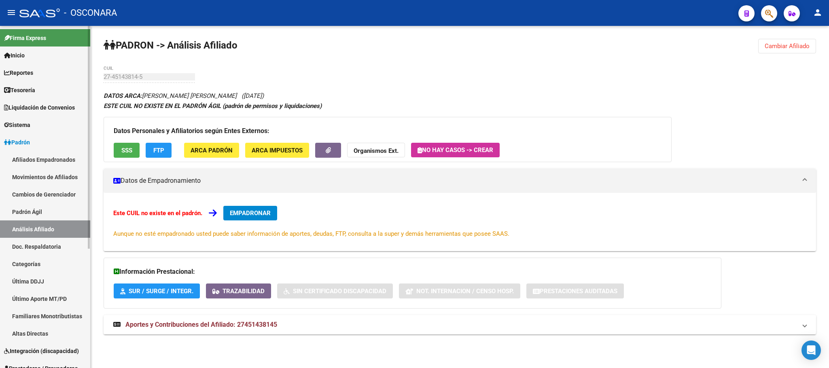
click at [90, 78] on mat-sidenav-container "Firma Express Inicio Calendario SSS Instructivos Contacto OS Reportes Tablero d…" at bounding box center [414, 197] width 829 height 342
click at [56, 210] on link "Padrón Ágil" at bounding box center [45, 211] width 90 height 17
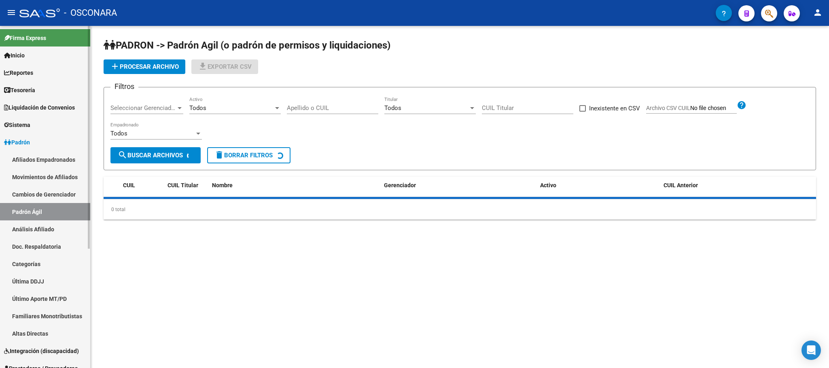
click at [57, 233] on link "Análisis Afiliado" at bounding box center [45, 228] width 90 height 17
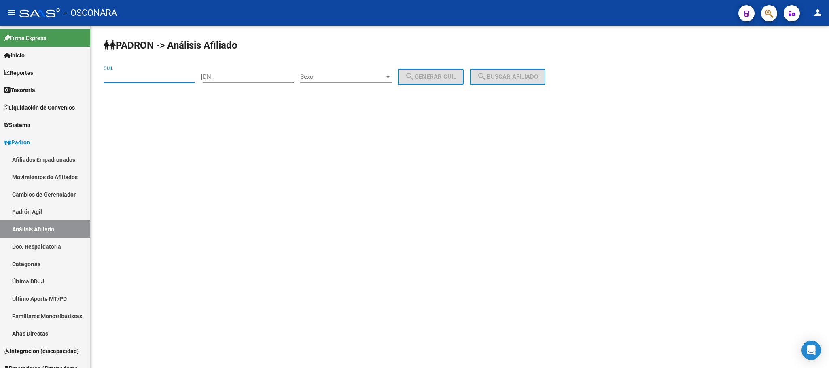
click at [159, 78] on input "CUIL" at bounding box center [149, 76] width 91 height 7
paste input "27-45143564-2"
type input "27-45143564-2"
click at [538, 74] on span "search Buscar afiliado" at bounding box center [507, 76] width 61 height 7
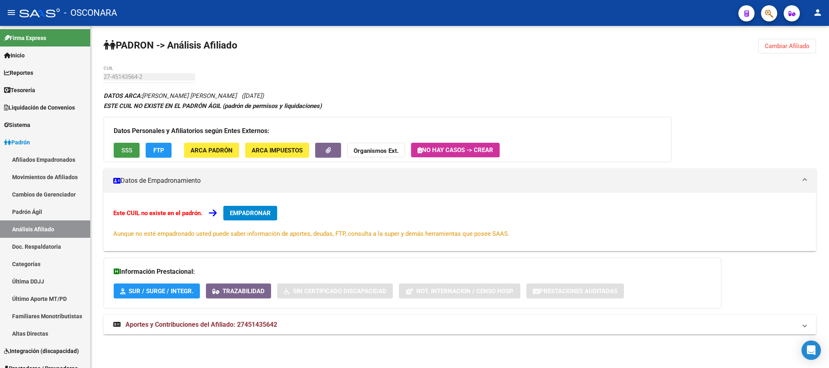
click at [133, 147] on button "SSS" at bounding box center [127, 150] width 26 height 15
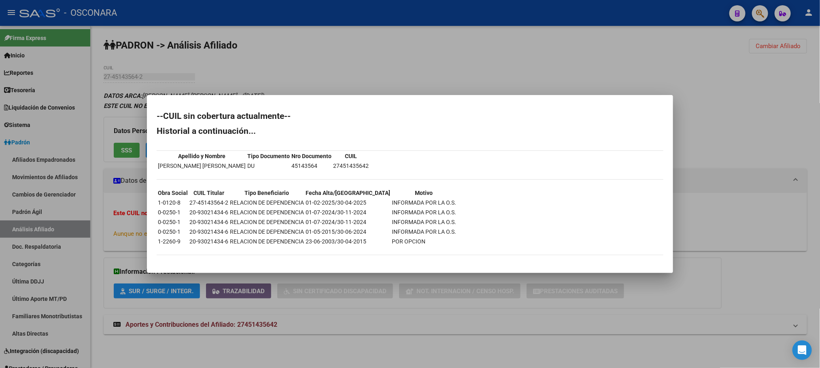
drag, startPoint x: 255, startPoint y: 169, endPoint x: 160, endPoint y: 166, distance: 94.7
click at [160, 166] on td "[PERSON_NAME] [PERSON_NAME]" at bounding box center [201, 165] width 89 height 9
click at [364, 341] on div at bounding box center [410, 184] width 820 height 368
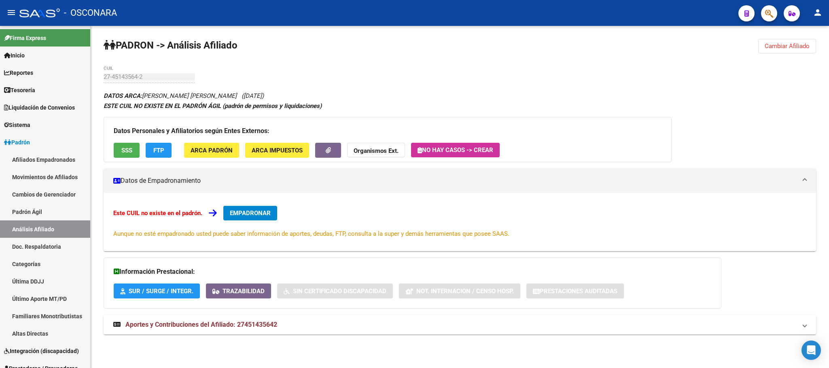
click at [130, 154] on button "SSS" at bounding box center [127, 150] width 26 height 15
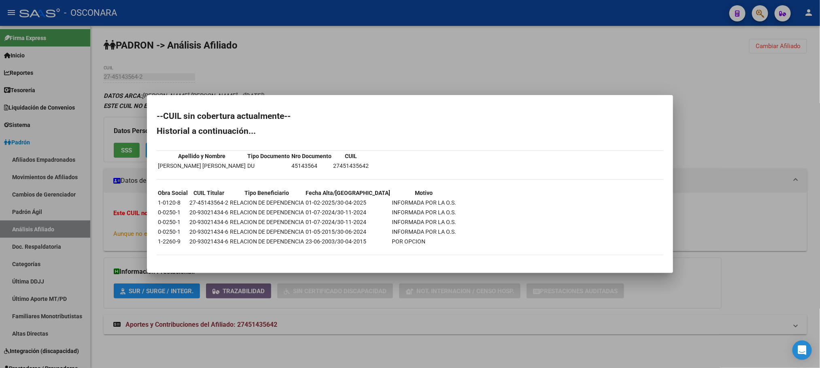
click at [292, 341] on div at bounding box center [410, 184] width 820 height 368
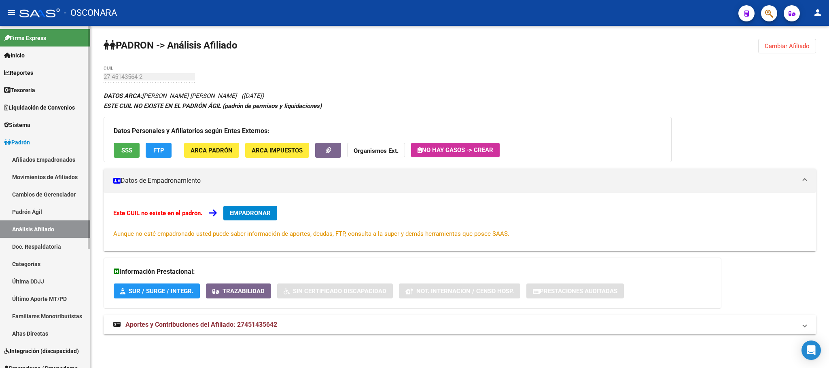
click at [42, 211] on link "Padrón Ágil" at bounding box center [45, 211] width 90 height 17
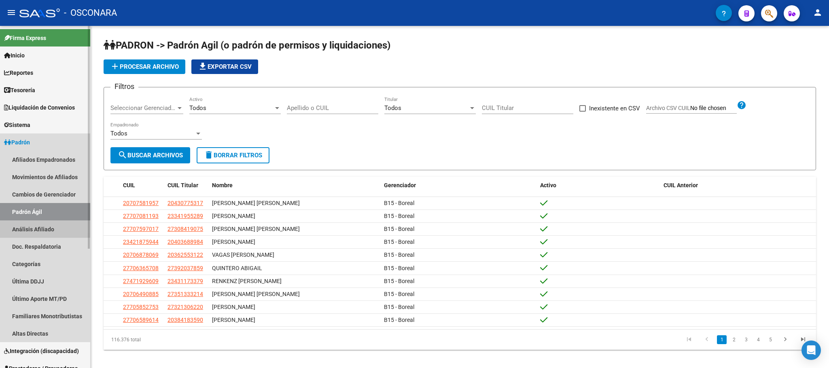
click at [49, 231] on link "Análisis Afiliado" at bounding box center [45, 228] width 90 height 17
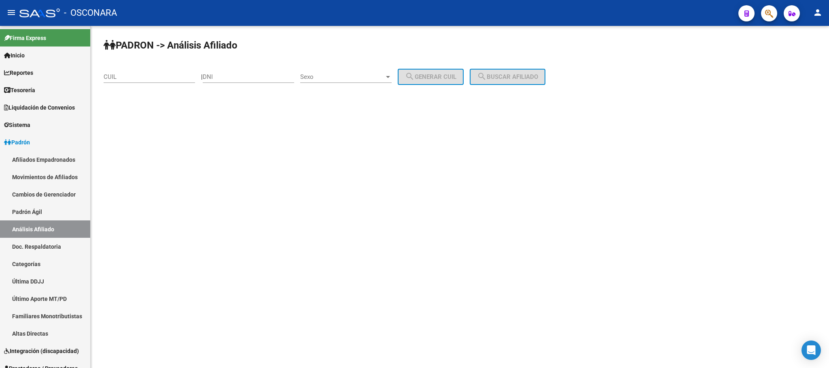
click at [135, 68] on div "CUIL" at bounding box center [149, 74] width 91 height 17
paste input "20-93021434-6"
type input "20-93021434-6"
click at [516, 77] on span "search Buscar afiliado" at bounding box center [507, 76] width 61 height 7
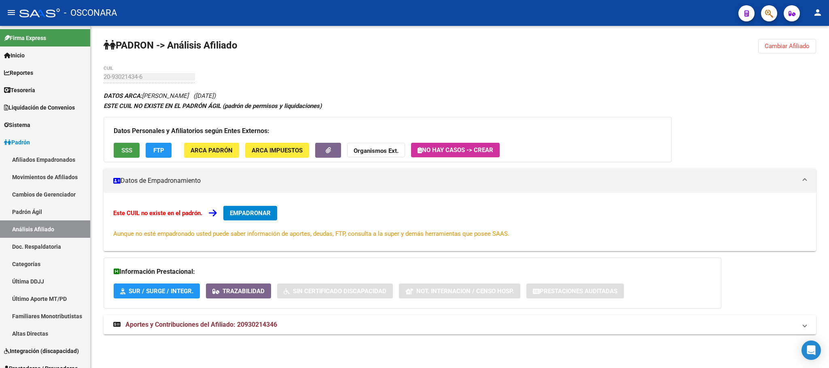
click at [131, 153] on span "SSS" at bounding box center [126, 150] width 11 height 7
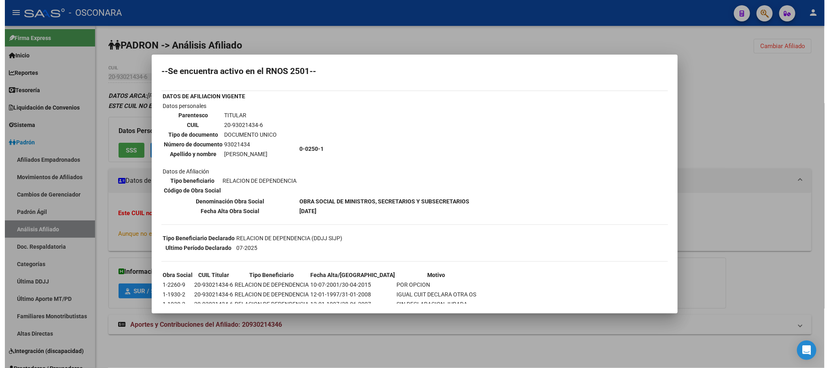
scroll to position [37, 0]
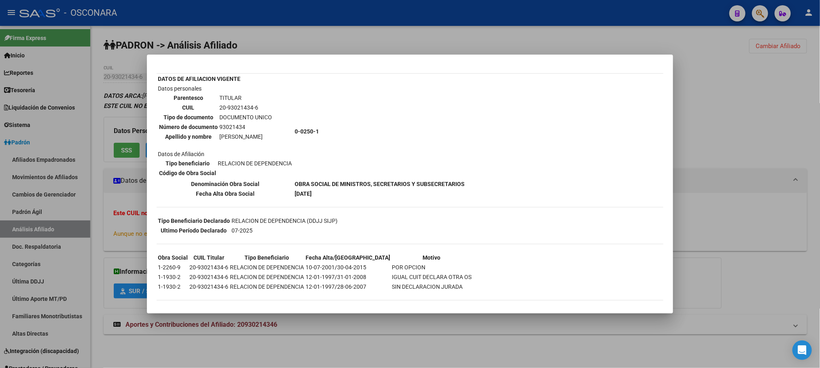
drag, startPoint x: 465, startPoint y: 182, endPoint x: 402, endPoint y: 182, distance: 62.7
click at [402, 182] on div "--INACTIVO en Obra Social-- --Se encuentra activo en el RNOS 2501-- DATOS DE AF…" at bounding box center [410, 172] width 507 height 274
click at [402, 182] on b "OBRA SOCIAL DE MINISTROS, SECRETARIOS Y SUBSECRETARIOS" at bounding box center [380, 184] width 170 height 6
click at [387, 189] on td "[DATE]" at bounding box center [379, 193] width 171 height 9
drag, startPoint x: 292, startPoint y: 180, endPoint x: 462, endPoint y: 180, distance: 170.7
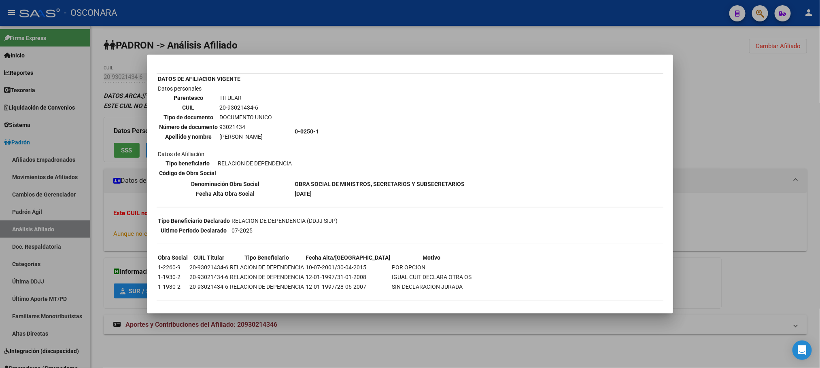
click at [462, 180] on td "OBRA SOCIAL DE MINISTROS, SECRETARIOS Y SUBSECRETARIOS" at bounding box center [379, 184] width 171 height 9
copy b "OBRA SOCIAL DE MINISTROS, SECRETARIOS Y SUBSECRETARIOS"
drag, startPoint x: 287, startPoint y: 138, endPoint x: 218, endPoint y: 136, distance: 68.4
click at [219, 136] on td "[PERSON_NAME]" at bounding box center [245, 136] width 53 height 9
copy td "[PERSON_NAME]"
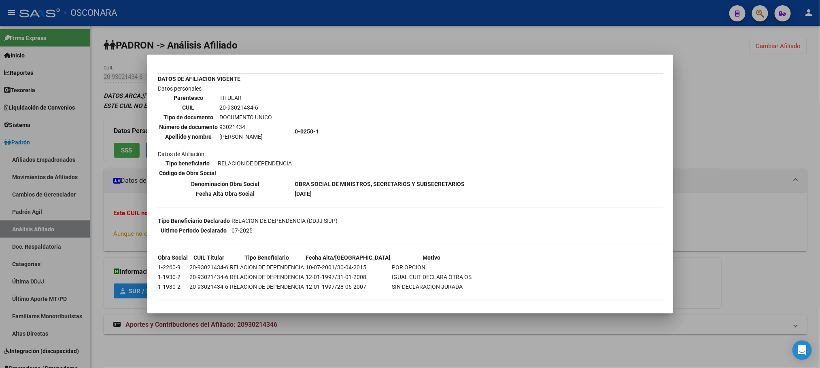
drag, startPoint x: 263, startPoint y: 106, endPoint x: 218, endPoint y: 104, distance: 45.7
click at [219, 104] on td "20-93021434-6" at bounding box center [245, 107] width 53 height 9
copy td "20-93021434-6"
click at [305, 341] on div at bounding box center [410, 184] width 820 height 368
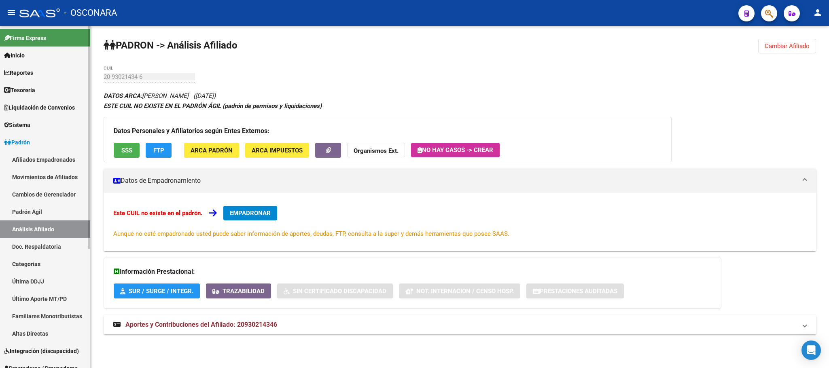
click at [50, 214] on link "Padrón Ágil" at bounding box center [45, 211] width 90 height 17
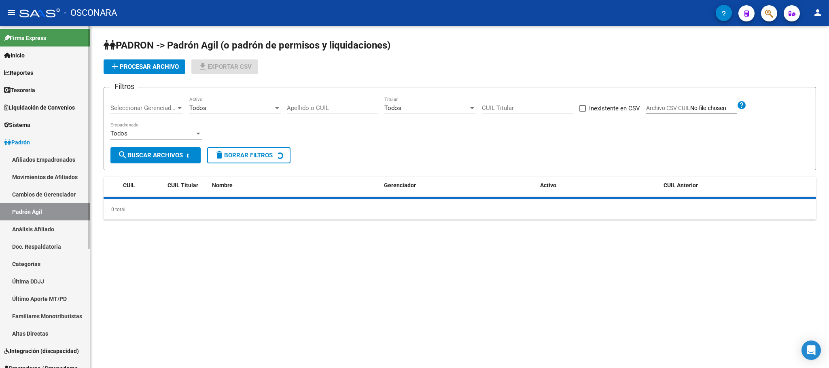
click at [47, 229] on link "Análisis Afiliado" at bounding box center [45, 228] width 90 height 17
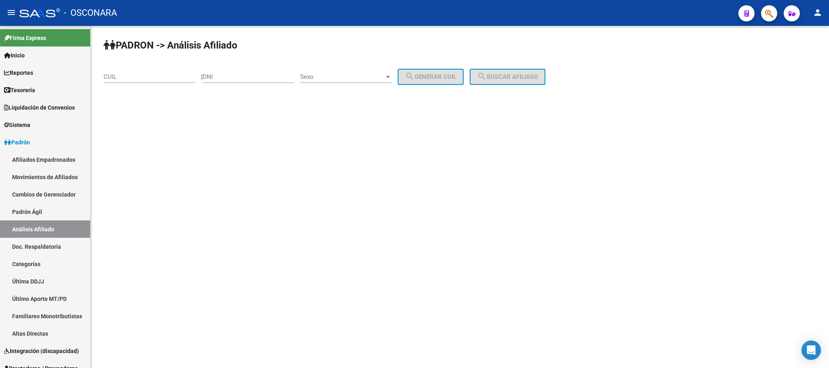
click at [245, 78] on input "DNI" at bounding box center [248, 76] width 91 height 7
type input "31059365"
click at [384, 78] on span "Sexo" at bounding box center [342, 76] width 84 height 7
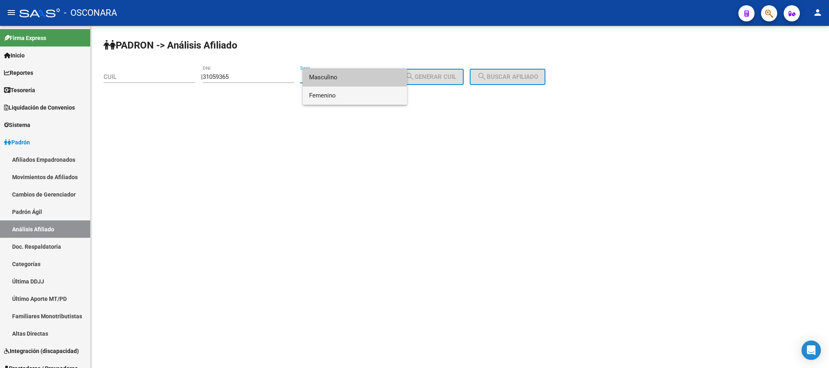
drag, startPoint x: 364, startPoint y: 93, endPoint x: 394, endPoint y: 89, distance: 29.9
click at [364, 94] on span "Femenino" at bounding box center [354, 96] width 91 height 18
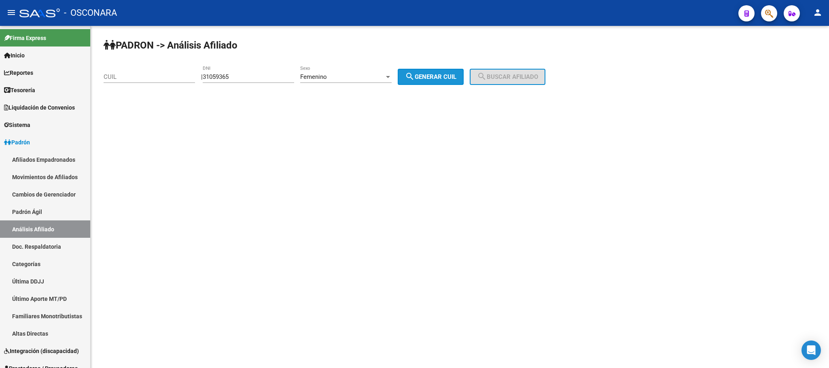
click at [425, 78] on span "search Generar CUIL" at bounding box center [430, 76] width 51 height 7
type input "27-31059365-1"
click at [487, 73] on mat-icon "search" at bounding box center [482, 77] width 10 height 10
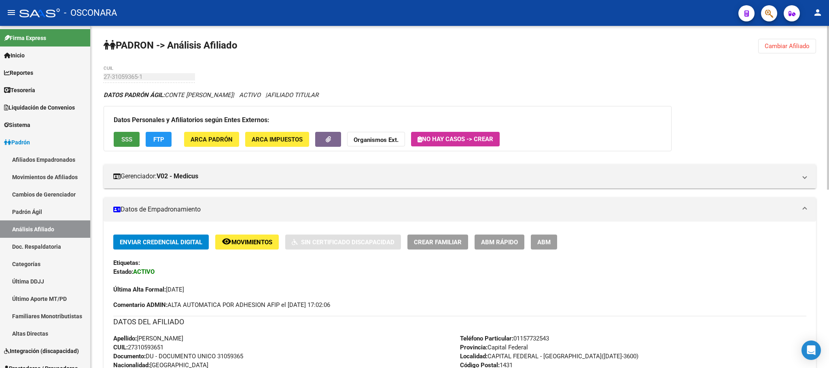
click at [127, 134] on button "SSS" at bounding box center [127, 139] width 26 height 15
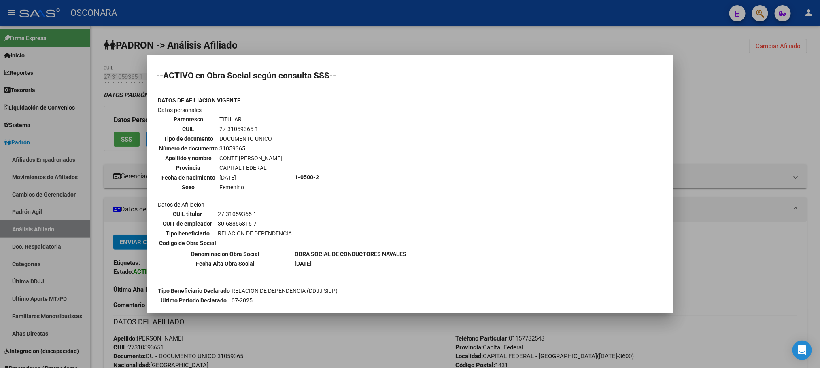
click at [364, 335] on div at bounding box center [410, 184] width 820 height 368
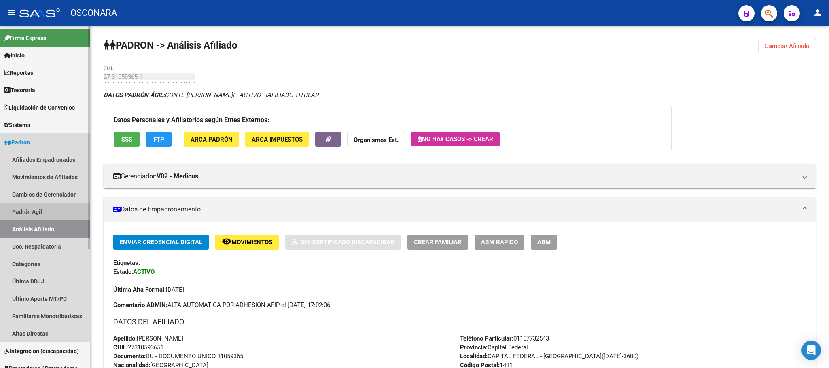
click at [50, 212] on link "Padrón Ágil" at bounding box center [45, 211] width 90 height 17
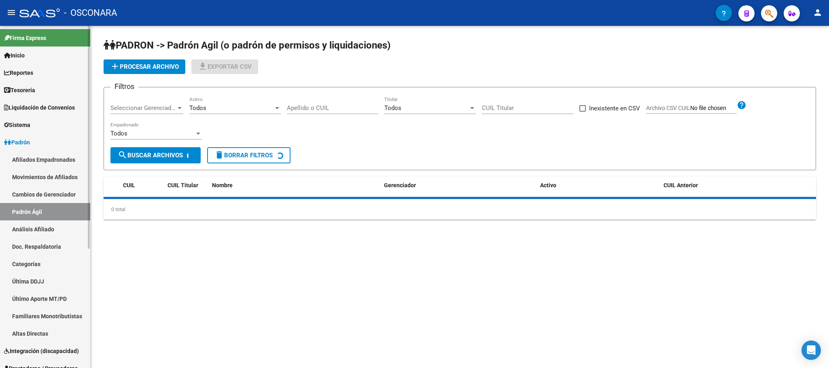
click at [55, 227] on link "Análisis Afiliado" at bounding box center [45, 228] width 90 height 17
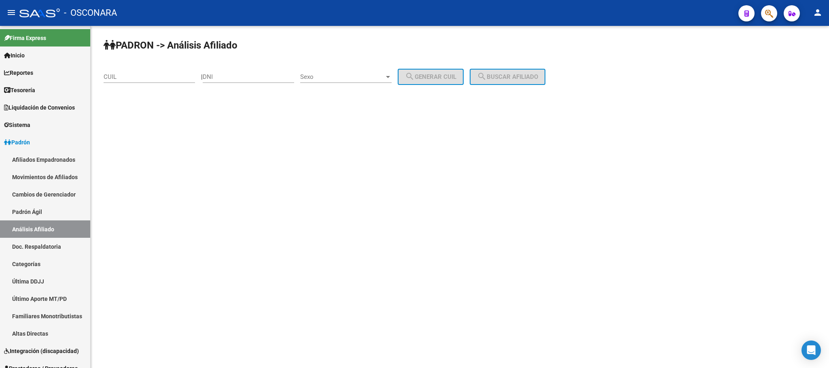
click at [260, 76] on input "DNI" at bounding box center [248, 76] width 91 height 7
paste input "16653088"
type input "16653088"
click at [382, 72] on div "Sexo Sexo" at bounding box center [345, 74] width 91 height 17
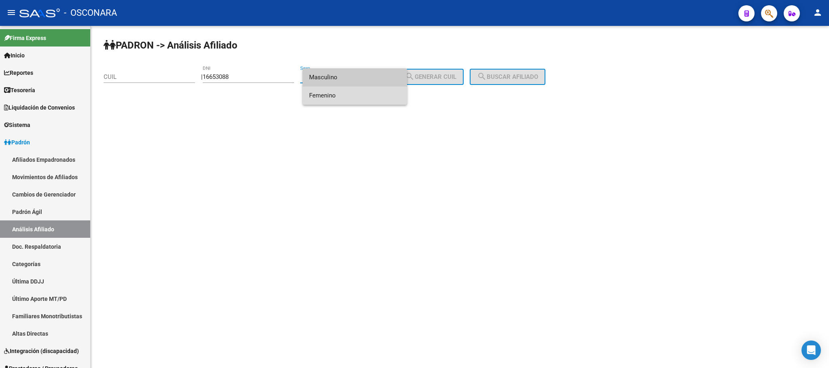
click at [341, 96] on span "Femenino" at bounding box center [354, 96] width 91 height 18
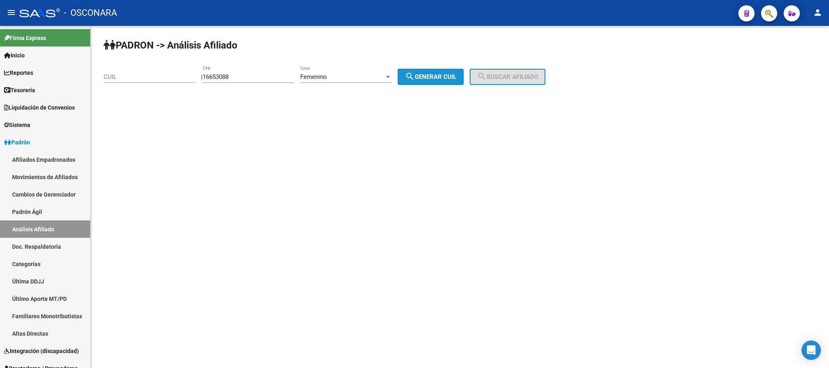
click at [437, 78] on span "search Generar CUIL" at bounding box center [430, 76] width 51 height 7
type input "27-16653088-7"
click at [520, 78] on span "search Buscar afiliado" at bounding box center [507, 76] width 61 height 7
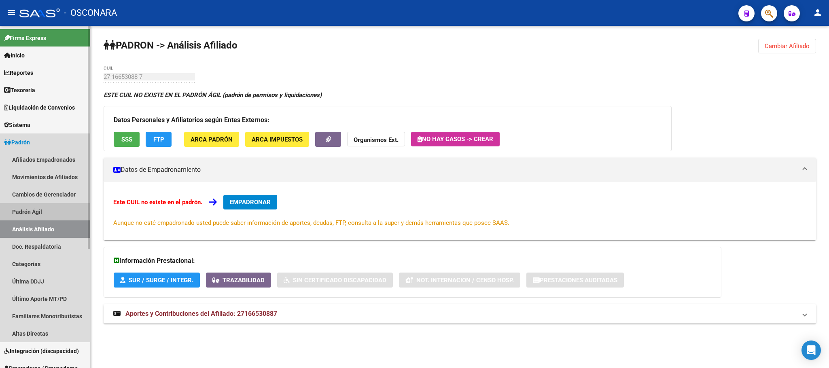
click at [44, 208] on link "Padrón Ágil" at bounding box center [45, 211] width 90 height 17
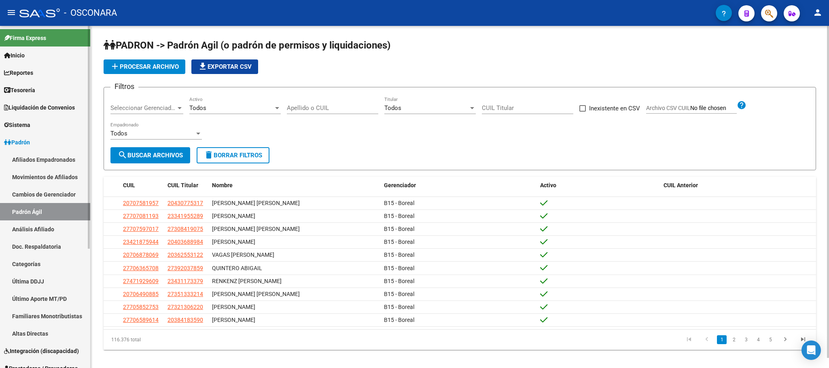
click at [67, 227] on link "Análisis Afiliado" at bounding box center [45, 228] width 90 height 17
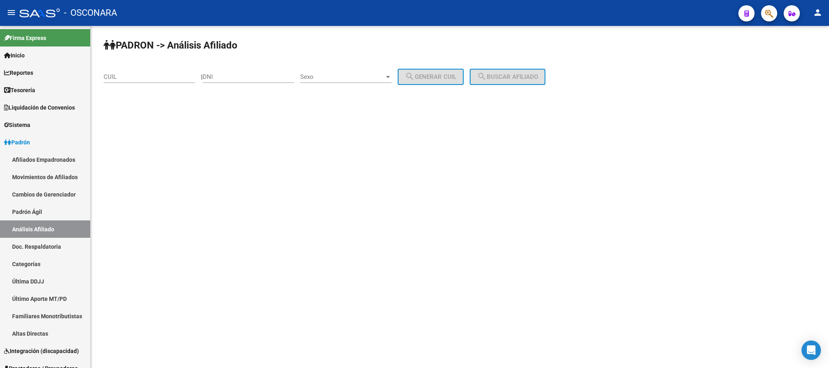
click at [243, 71] on div "DNI" at bounding box center [248, 74] width 91 height 17
paste input "16653088"
type input "16653088"
click at [384, 74] on span "Sexo" at bounding box center [342, 76] width 84 height 7
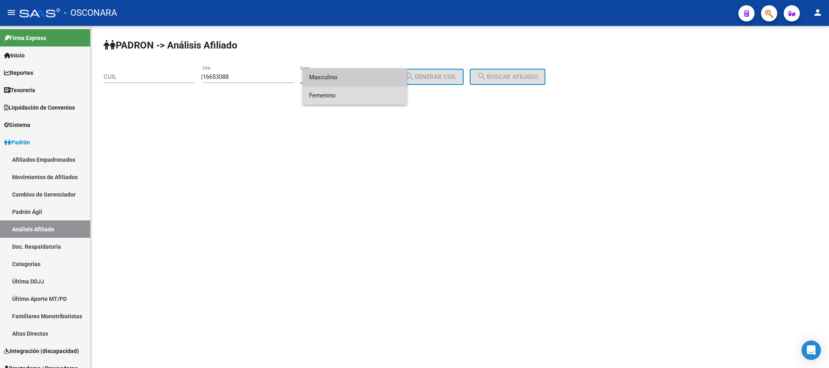
click at [331, 94] on span "Femenino" at bounding box center [354, 96] width 91 height 18
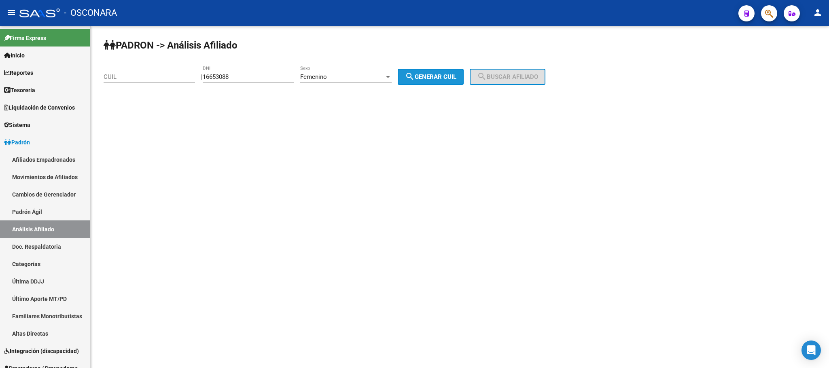
drag, startPoint x: 442, startPoint y: 76, endPoint x: 451, endPoint y: 76, distance: 8.9
click at [443, 75] on span "search Generar CUIL" at bounding box center [430, 76] width 51 height 7
type input "27-16653088-7"
click at [501, 70] on button "search Buscar afiliado" at bounding box center [508, 77] width 76 height 16
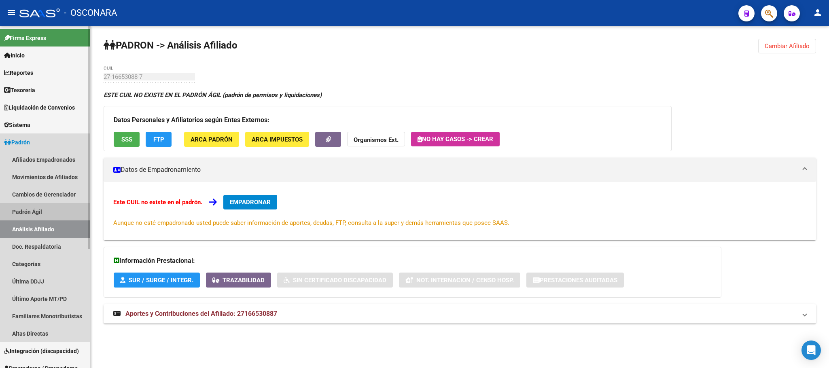
click at [32, 212] on link "Padrón Ágil" at bounding box center [45, 211] width 90 height 17
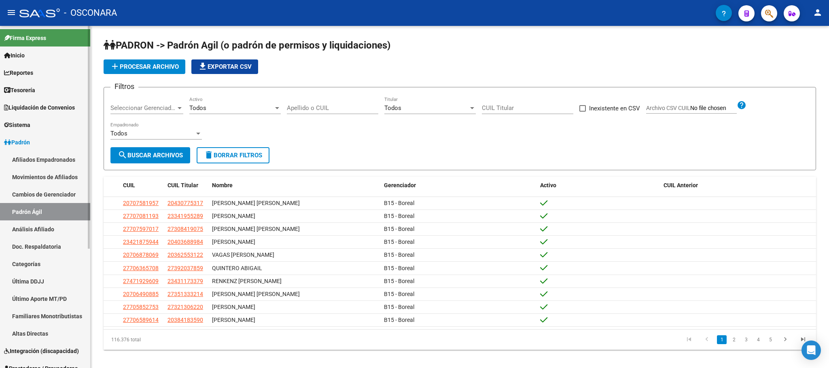
click at [33, 225] on link "Análisis Afiliado" at bounding box center [45, 228] width 90 height 17
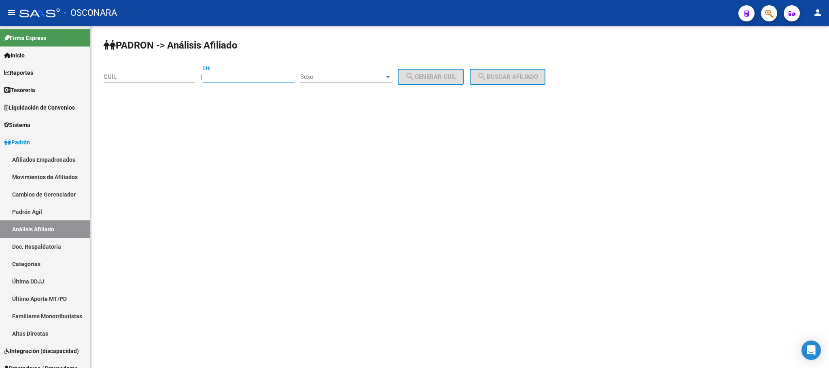
click at [221, 78] on input "DNI" at bounding box center [248, 76] width 91 height 7
paste input "16653088"
type input "16653088"
click at [384, 78] on span "Sexo" at bounding box center [342, 76] width 84 height 7
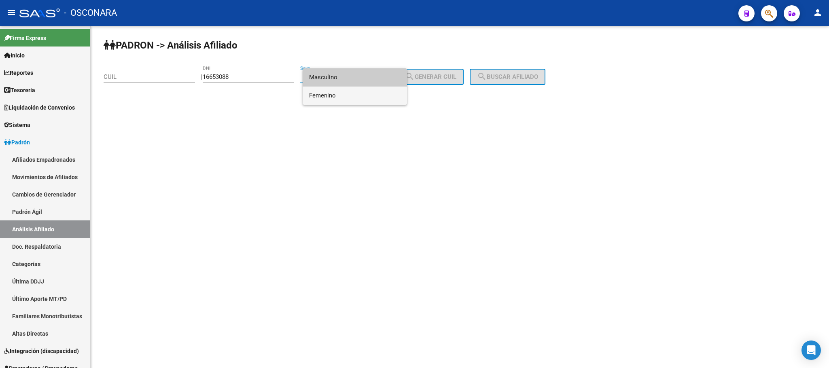
click at [329, 91] on span "Femenino" at bounding box center [354, 96] width 91 height 18
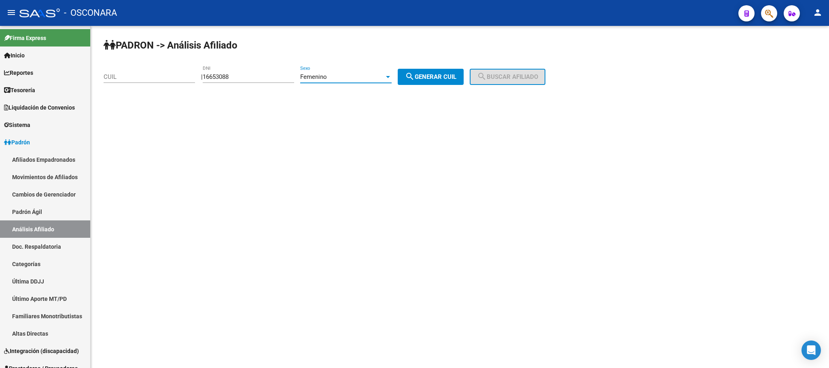
click at [456, 77] on span "search Generar CUIL" at bounding box center [430, 76] width 51 height 7
type input "27-16653088-7"
click at [504, 82] on button "search Buscar afiliado" at bounding box center [508, 77] width 76 height 16
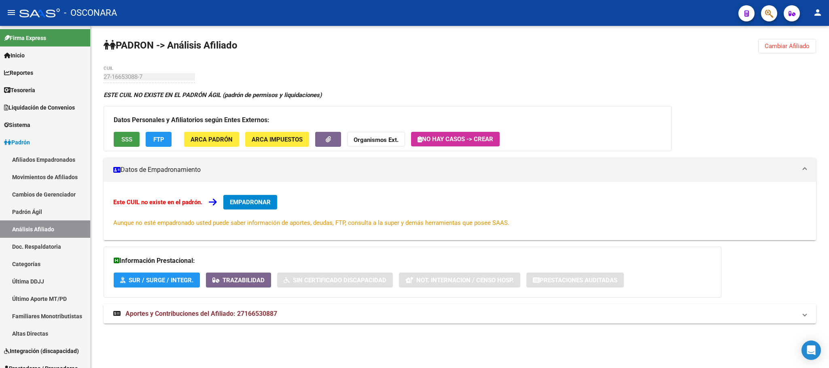
click at [117, 138] on button "SSS" at bounding box center [127, 139] width 26 height 15
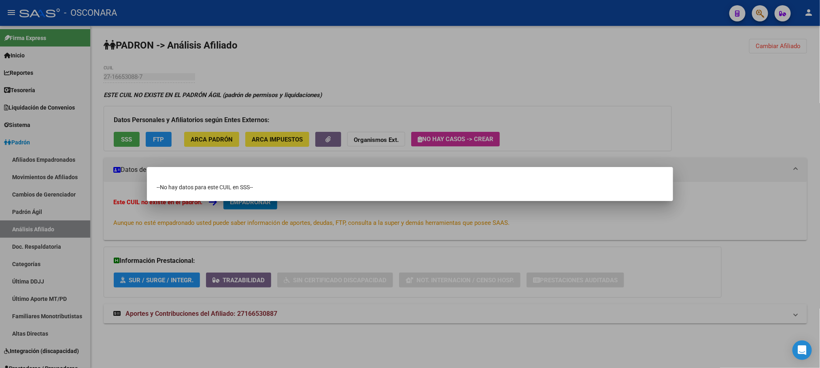
click at [23, 216] on div at bounding box center [410, 184] width 820 height 368
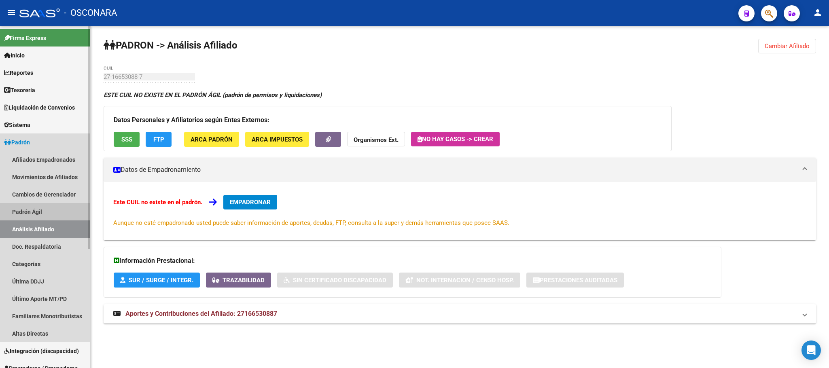
click at [24, 215] on link "Padrón Ágil" at bounding box center [45, 211] width 90 height 17
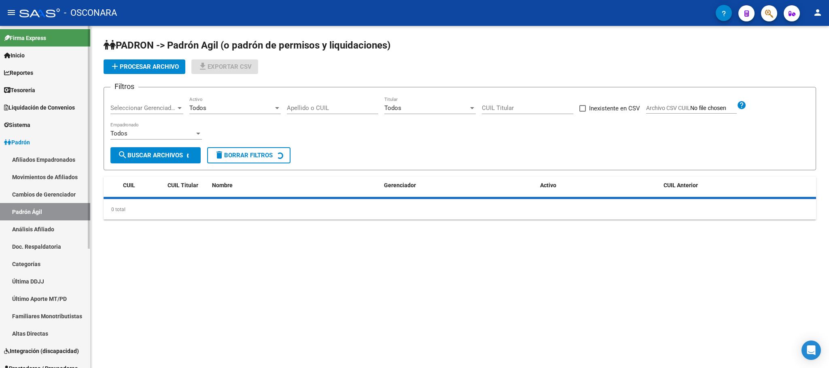
click at [28, 225] on link "Análisis Afiliado" at bounding box center [45, 228] width 90 height 17
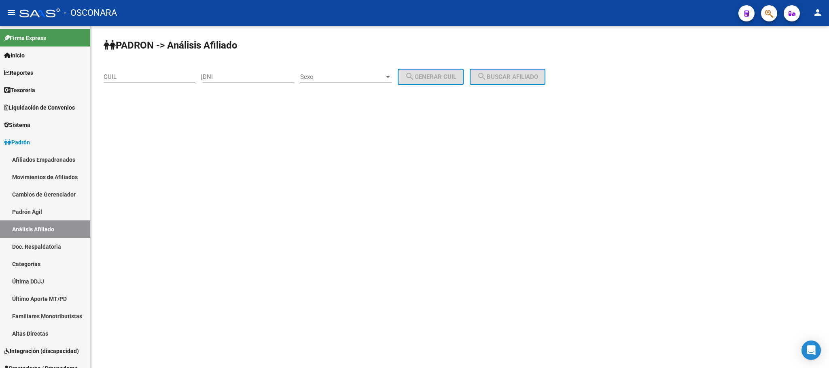
click at [152, 76] on input "CUIL" at bounding box center [149, 76] width 91 height 7
paste input "27-31059365-1"
type input "27-31059365-1"
click at [501, 76] on span "search Buscar afiliado" at bounding box center [507, 76] width 61 height 7
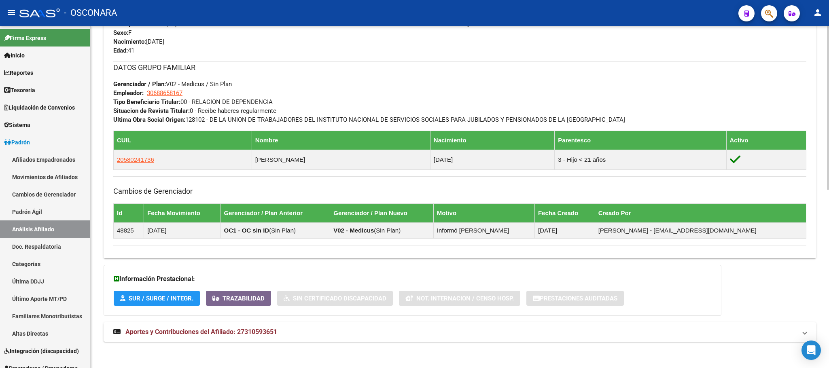
scroll to position [373, 0]
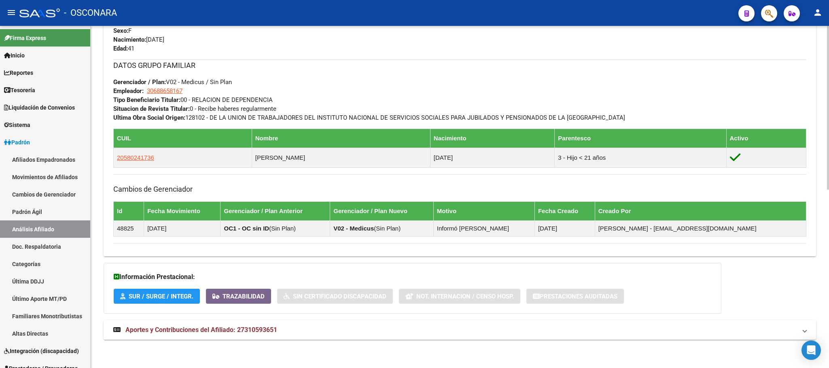
click at [206, 331] on span "Aportes y Contribuciones del Afiliado: 27310593651" at bounding box center [201, 330] width 152 height 8
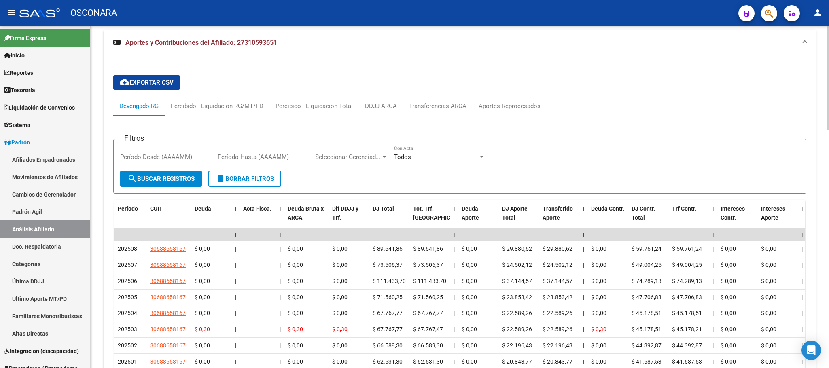
scroll to position [703, 0]
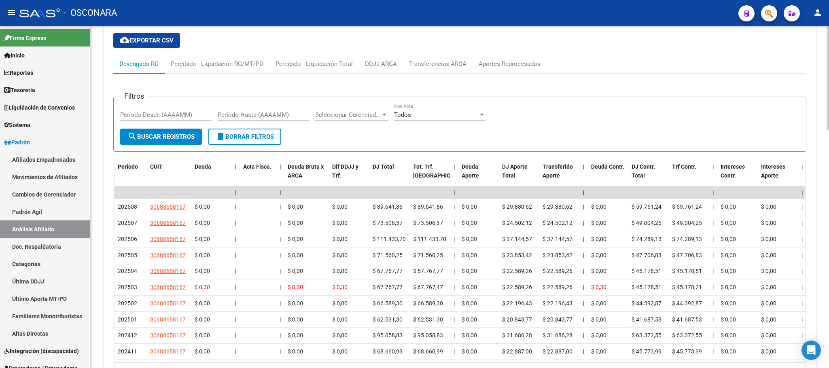
click at [135, 44] on span "cloud_download Exportar CSV" at bounding box center [147, 40] width 54 height 7
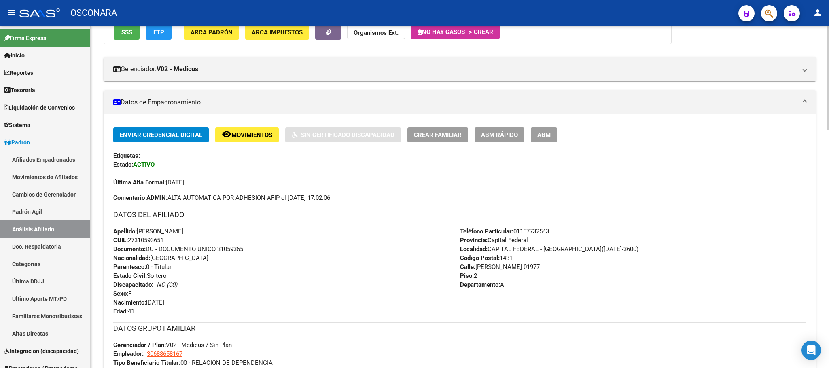
scroll to position [121, 0]
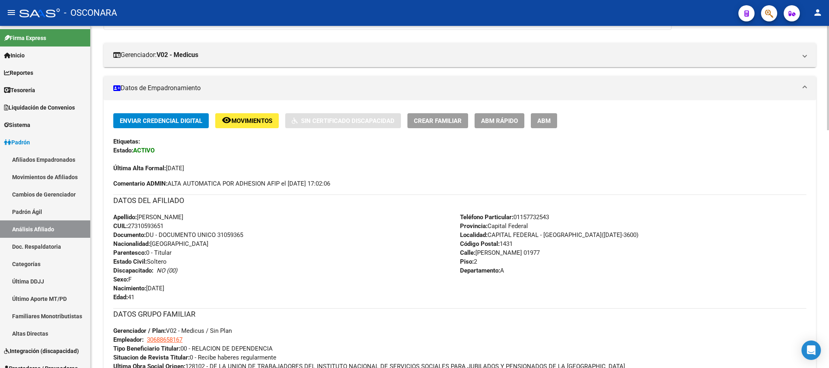
drag, startPoint x: 139, startPoint y: 218, endPoint x: 176, endPoint y: 227, distance: 38.9
click at [176, 227] on div "Apellido: [PERSON_NAME]: 27310593651 Documento: DU - DOCUMENTO UNICO 31059365 N…" at bounding box center [286, 257] width 347 height 89
copy div "[PERSON_NAME]: 27310593651"
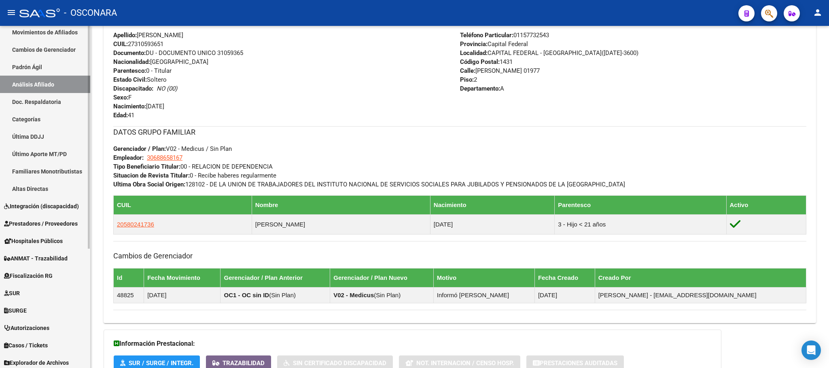
scroll to position [182, 0]
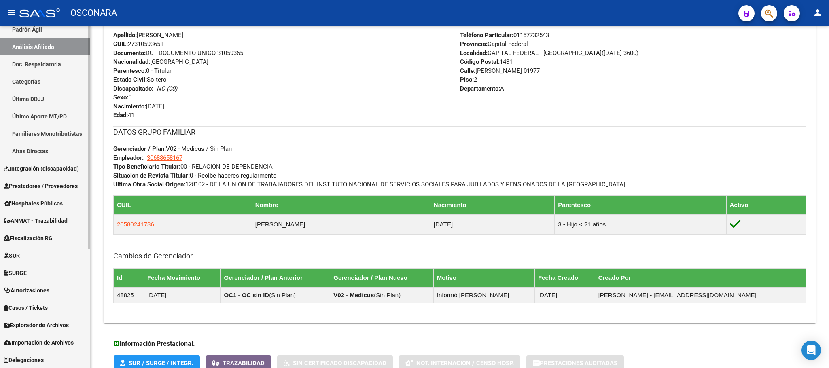
click at [60, 324] on span "Explorador de Archivos" at bounding box center [36, 325] width 65 height 9
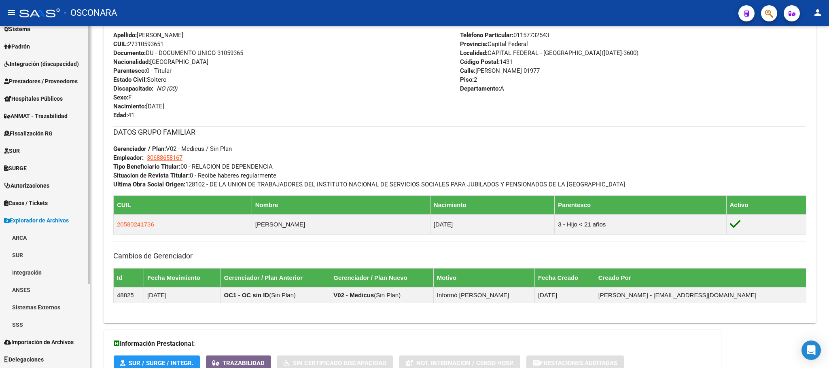
scroll to position [96, 0]
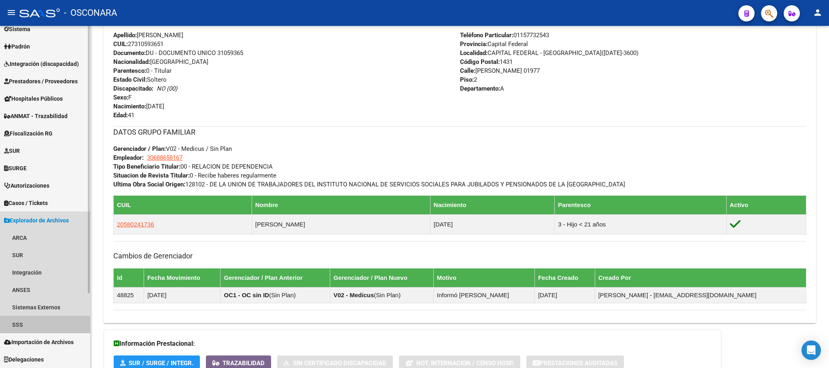
click at [50, 320] on link "SSS" at bounding box center [45, 324] width 90 height 17
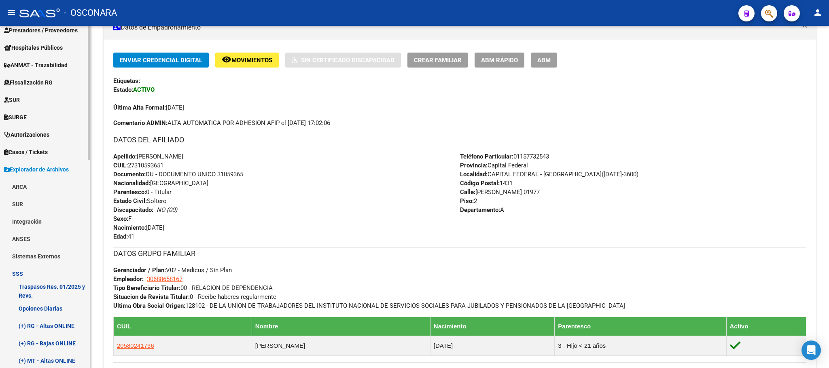
scroll to position [121, 0]
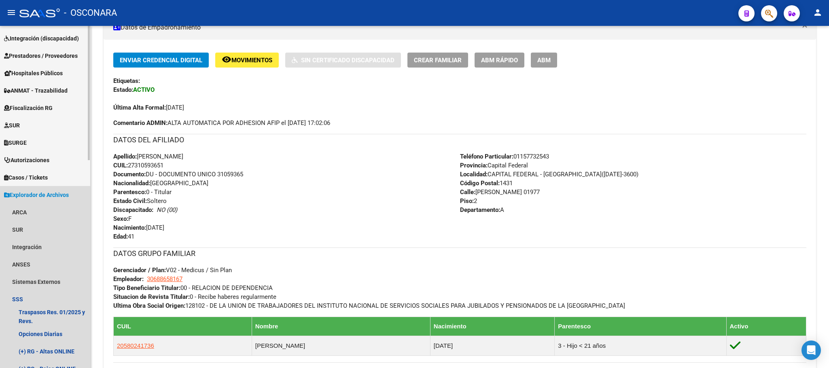
click at [73, 193] on link "Explorador de Archivos" at bounding box center [45, 194] width 90 height 17
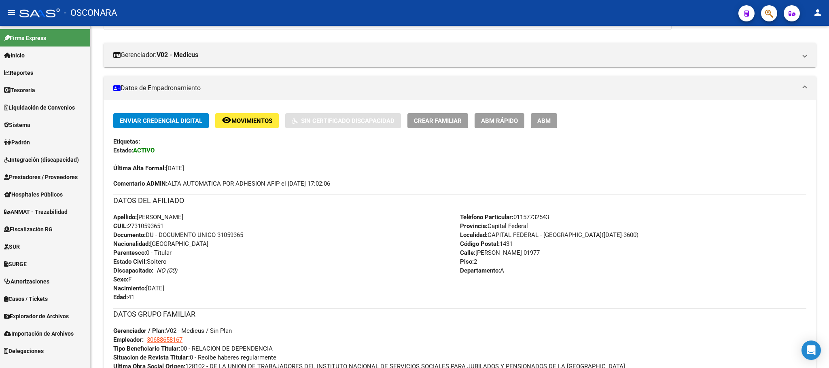
click at [76, 334] on link "Importación de Archivos" at bounding box center [45, 333] width 90 height 17
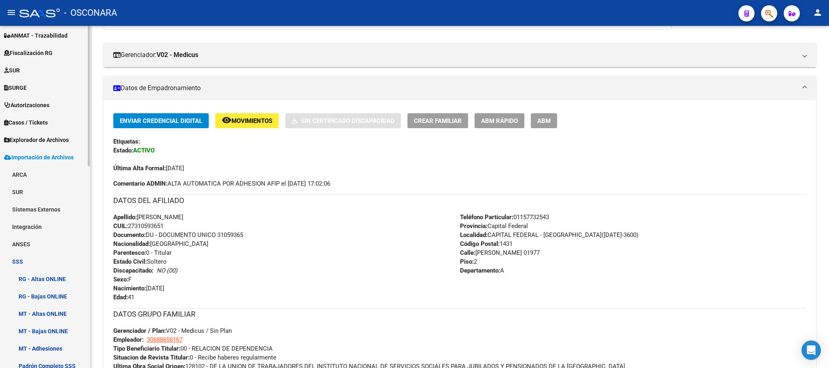
scroll to position [182, 0]
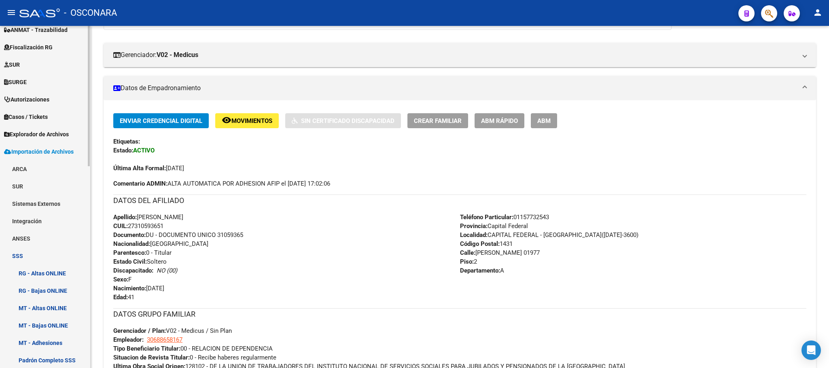
click at [41, 198] on link "Sistemas Externos" at bounding box center [45, 203] width 90 height 17
click at [46, 243] on link "Familiares" at bounding box center [45, 238] width 90 height 17
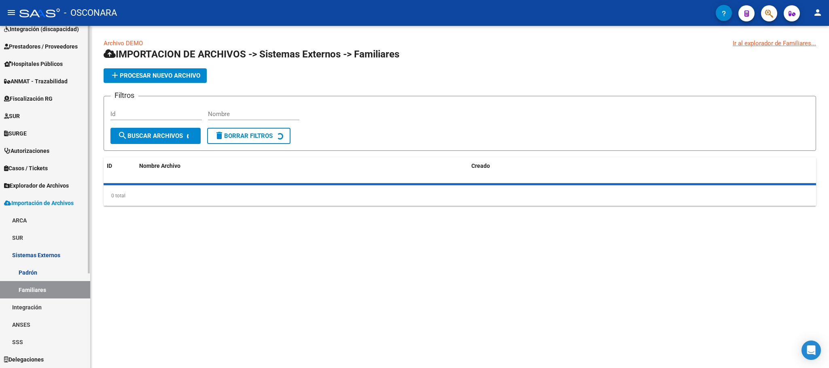
scroll to position [130, 0]
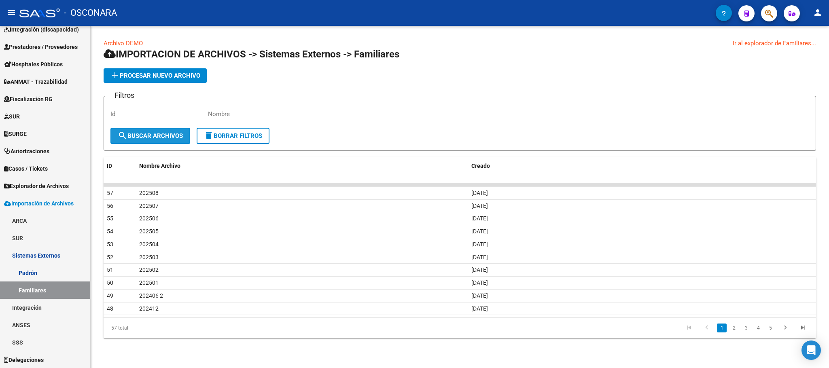
click at [182, 130] on button "search Buscar Archivos" at bounding box center [150, 136] width 80 height 16
click at [247, 118] on input "Nombre" at bounding box center [253, 113] width 91 height 7
type input "202509"
click at [161, 134] on span "search Buscar Archivos" at bounding box center [150, 135] width 65 height 7
click at [138, 117] on input "Id" at bounding box center [155, 113] width 91 height 7
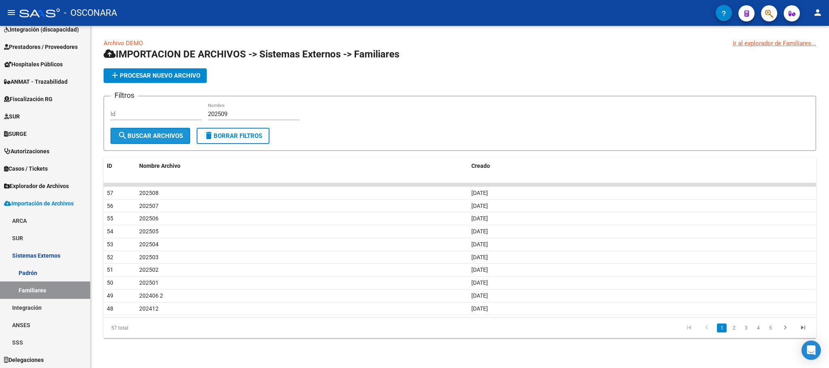
click at [154, 139] on span "search Buscar Archivos" at bounding box center [150, 135] width 65 height 7
drag, startPoint x: 247, startPoint y: 116, endPoint x: 214, endPoint y: 115, distance: 33.2
click at [214, 115] on input "202509" at bounding box center [253, 113] width 91 height 7
click at [237, 117] on input "202509" at bounding box center [253, 113] width 91 height 7
click at [242, 112] on input "202509" at bounding box center [253, 113] width 91 height 7
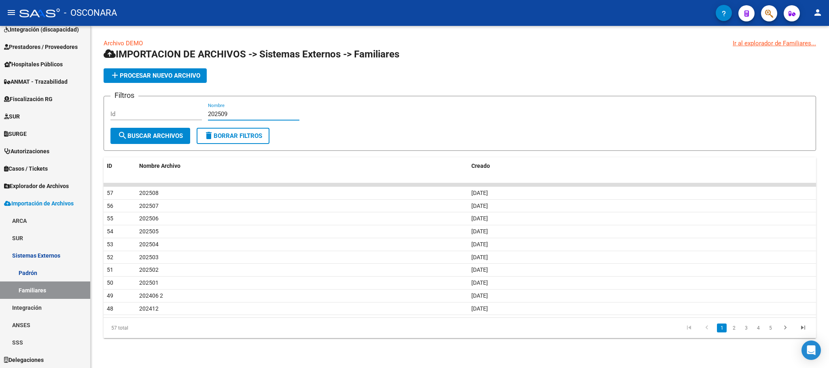
drag, startPoint x: 242, startPoint y: 112, endPoint x: 178, endPoint y: 111, distance: 63.1
click at [178, 111] on div "Filtros Id 202509 Nombre" at bounding box center [459, 115] width 699 height 25
click at [198, 79] on button "add Procesar nuevo archivo" at bounding box center [155, 75] width 103 height 15
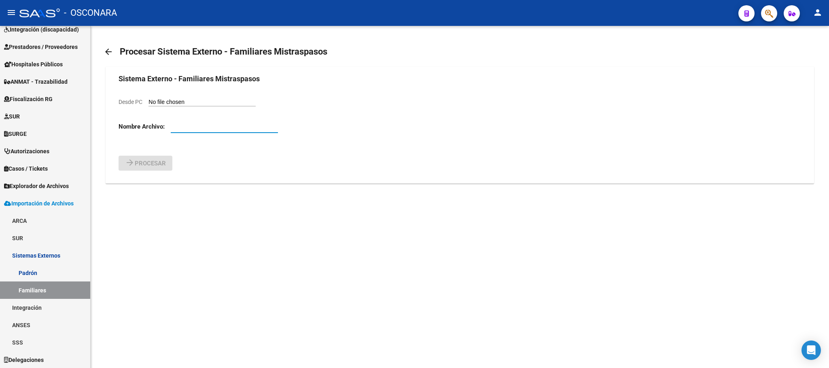
click at [214, 127] on input "text" at bounding box center [224, 126] width 107 height 7
click at [213, 104] on input "Desde PC" at bounding box center [201, 103] width 107 height 8
type input "C:\fakepath\202509.csv"
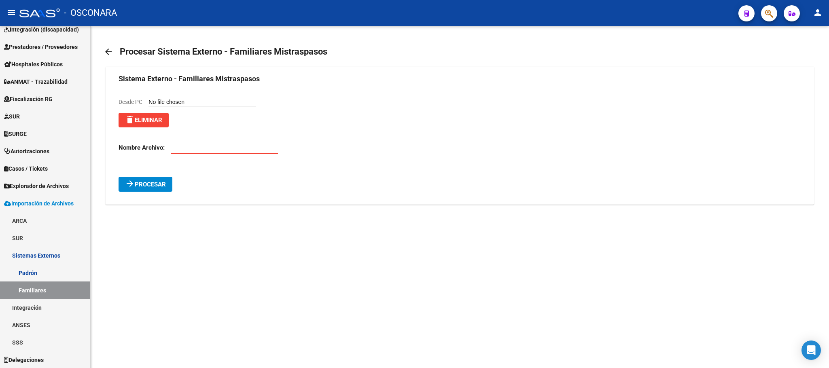
click at [209, 146] on input "text" at bounding box center [224, 147] width 107 height 7
type input "202509"
click at [151, 182] on span "Procesar" at bounding box center [150, 184] width 31 height 7
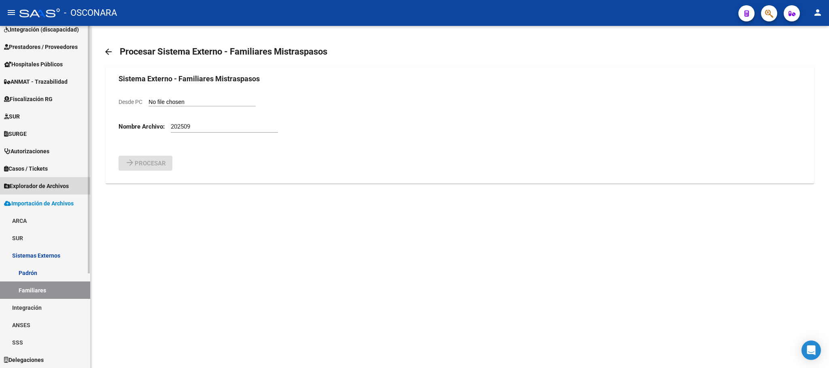
click at [67, 186] on span "Explorador de Archivos" at bounding box center [36, 186] width 65 height 9
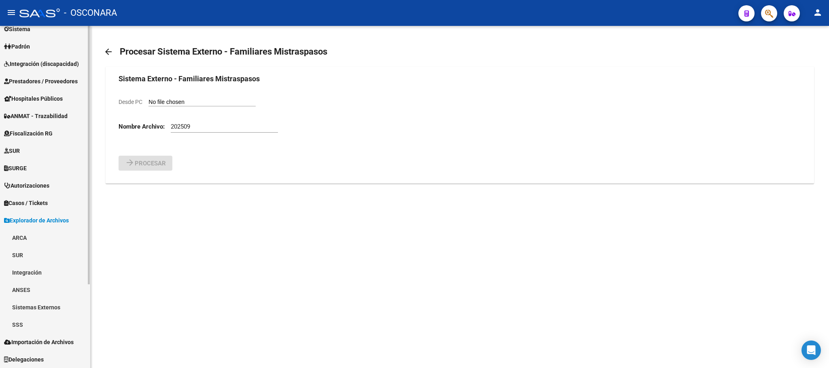
scroll to position [96, 0]
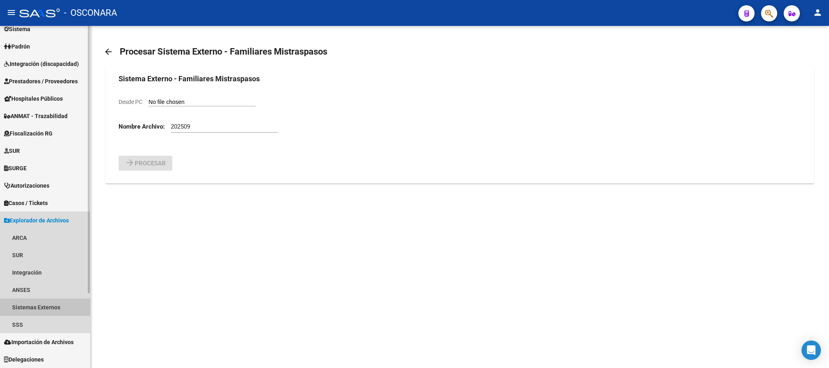
click at [45, 312] on link "Sistemas Externos" at bounding box center [45, 307] width 90 height 17
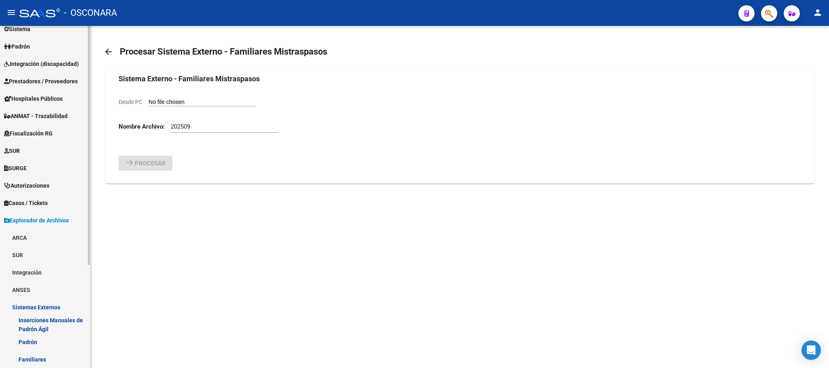
scroll to position [147, 0]
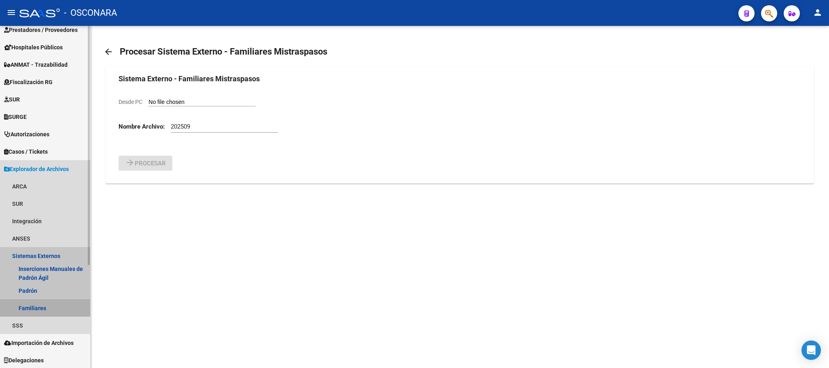
click at [53, 303] on link "Familiares" at bounding box center [45, 307] width 90 height 17
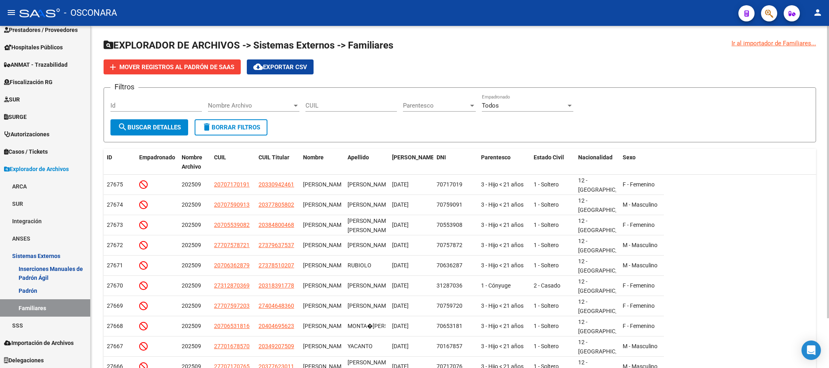
click at [300, 105] on div "Filtros Id Nombre Archivo Nombre Archivo CUIL Parentesco Parentesco Todos Empad…" at bounding box center [459, 106] width 699 height 25
click at [297, 105] on div at bounding box center [296, 106] width 4 height 2
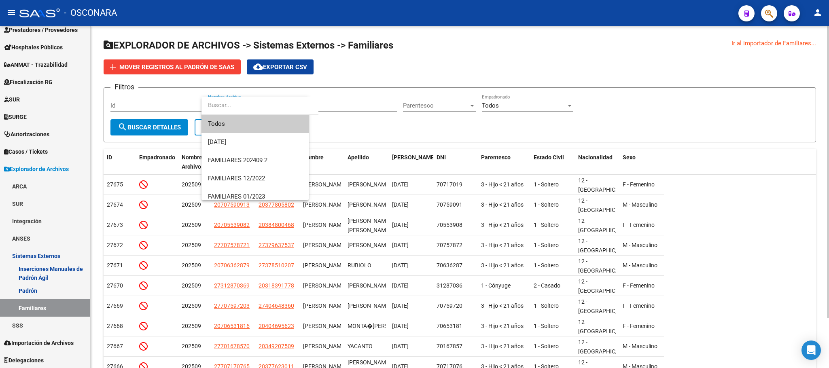
click at [297, 105] on input "dropdown search" at bounding box center [259, 105] width 117 height 18
click at [357, 92] on div at bounding box center [414, 184] width 829 height 368
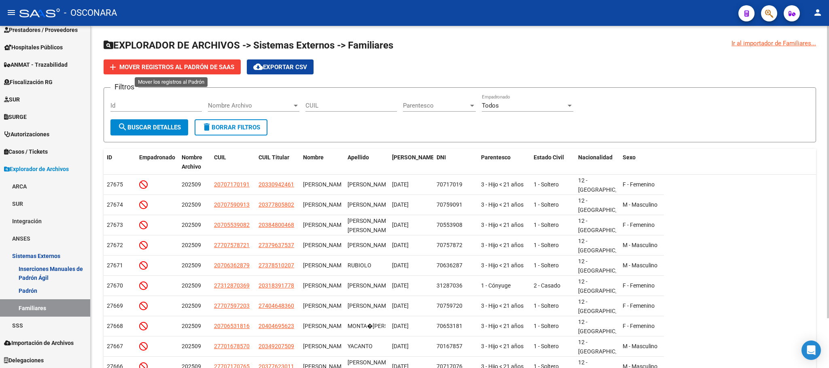
click at [202, 68] on span "Mover registros al PADRÓN de SAAS" at bounding box center [176, 67] width 115 height 7
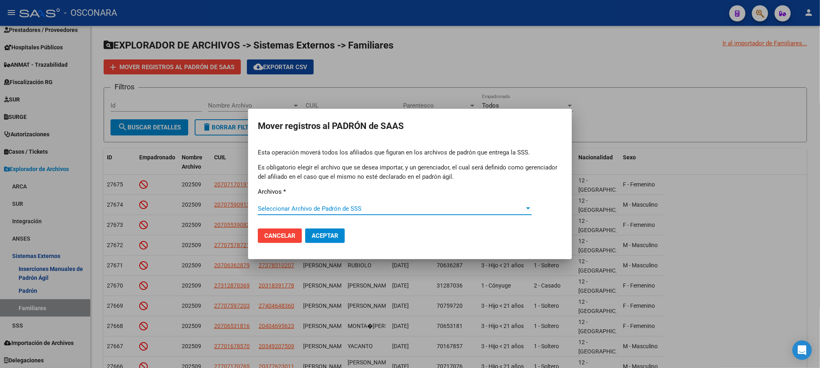
click at [502, 210] on span "Seleccionar Archivo de Padrón de SSS" at bounding box center [391, 208] width 267 height 7
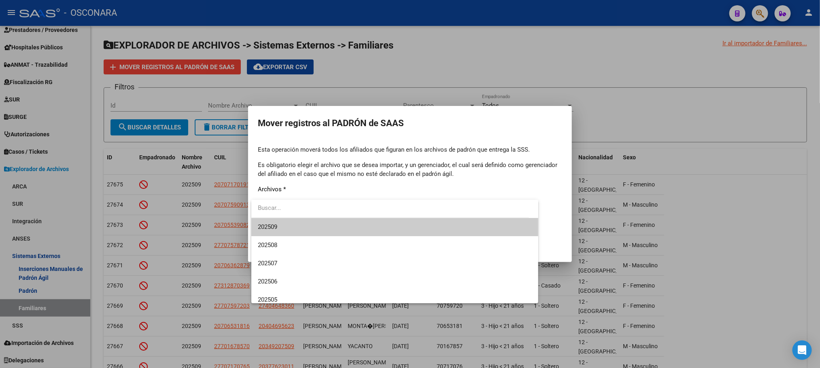
click at [300, 229] on span "202509" at bounding box center [395, 227] width 274 height 18
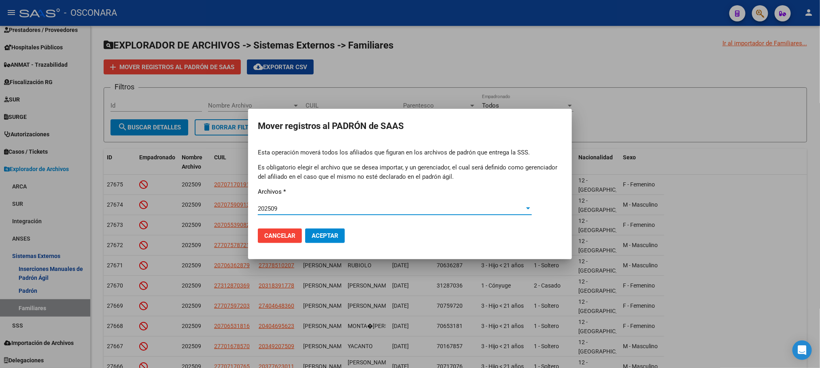
click at [335, 233] on span "Aceptar" at bounding box center [325, 235] width 27 height 7
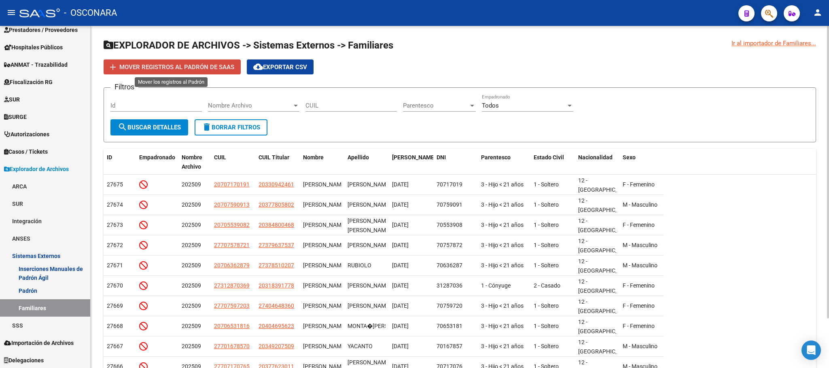
click at [174, 70] on span "Mover registros al PADRÓN de SAAS" at bounding box center [176, 67] width 115 height 7
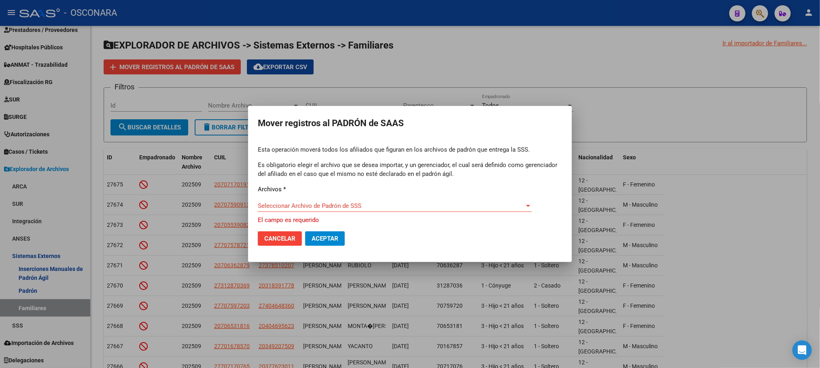
click at [389, 212] on div "Seleccionar Archivo de Padrón de SSS Seleccionar Archivo de Padrón de SSS" at bounding box center [395, 210] width 274 height 20
click at [389, 207] on span "Seleccionar Archivo de Padrón de SSS" at bounding box center [391, 205] width 267 height 7
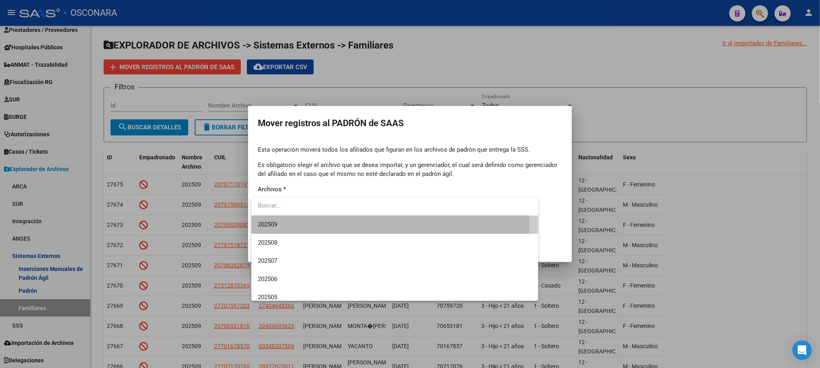
click at [296, 223] on span "202509" at bounding box center [395, 225] width 274 height 18
click at [296, 225] on mat-dialog-actions "Cancelar Aceptar" at bounding box center [410, 239] width 304 height 28
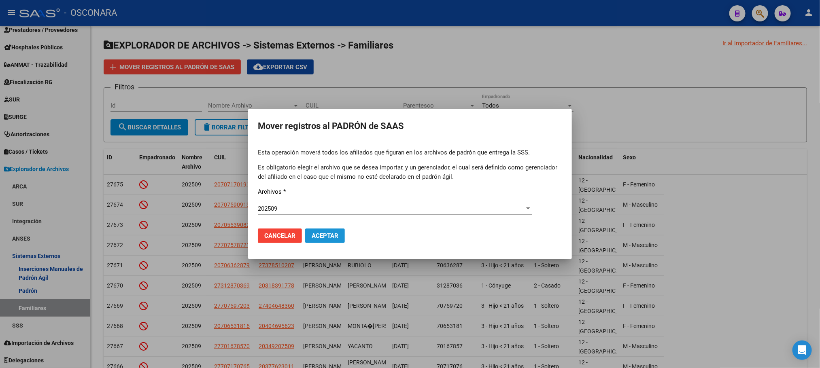
click at [325, 238] on span "Aceptar" at bounding box center [325, 235] width 27 height 7
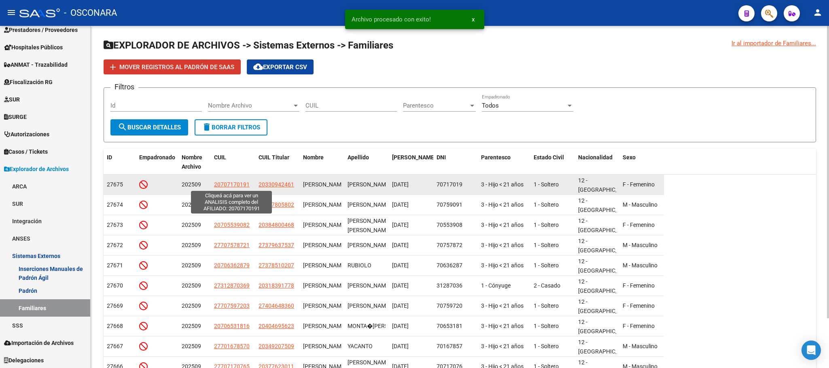
click at [243, 186] on span "20707170191" at bounding box center [232, 184] width 36 height 6
type textarea "20707170191"
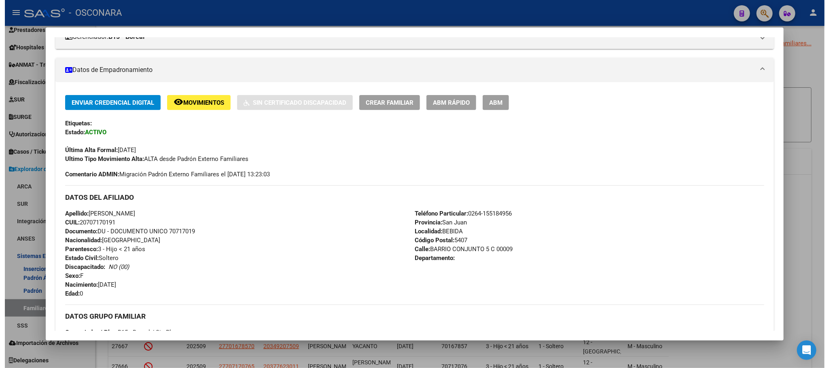
scroll to position [121, 0]
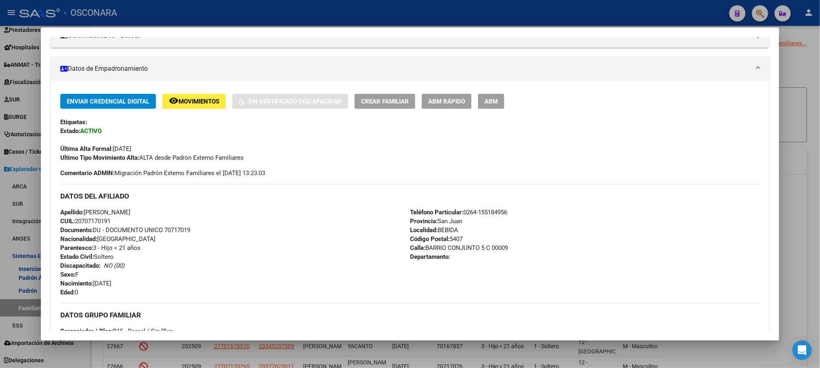
click at [814, 187] on div at bounding box center [410, 184] width 820 height 368
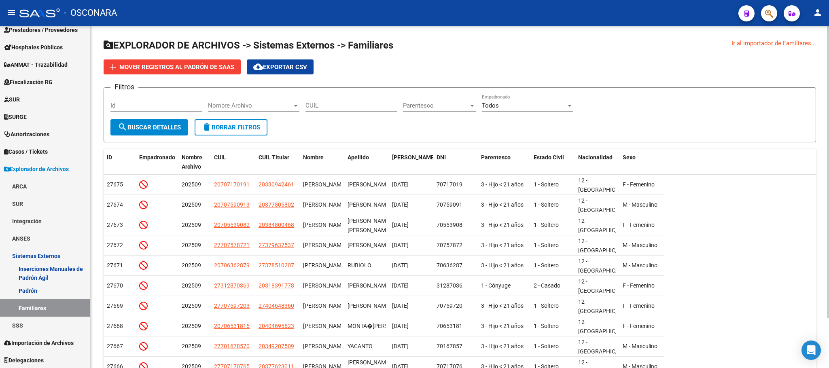
click at [812, 189] on datatable-row-wrapper "27675 202509 20707170191 20330942461 [PERSON_NAME] [DATE] 70717019 3 - Hijo < 2…" at bounding box center [460, 185] width 712 height 20
